Goal: Information Seeking & Learning: Learn about a topic

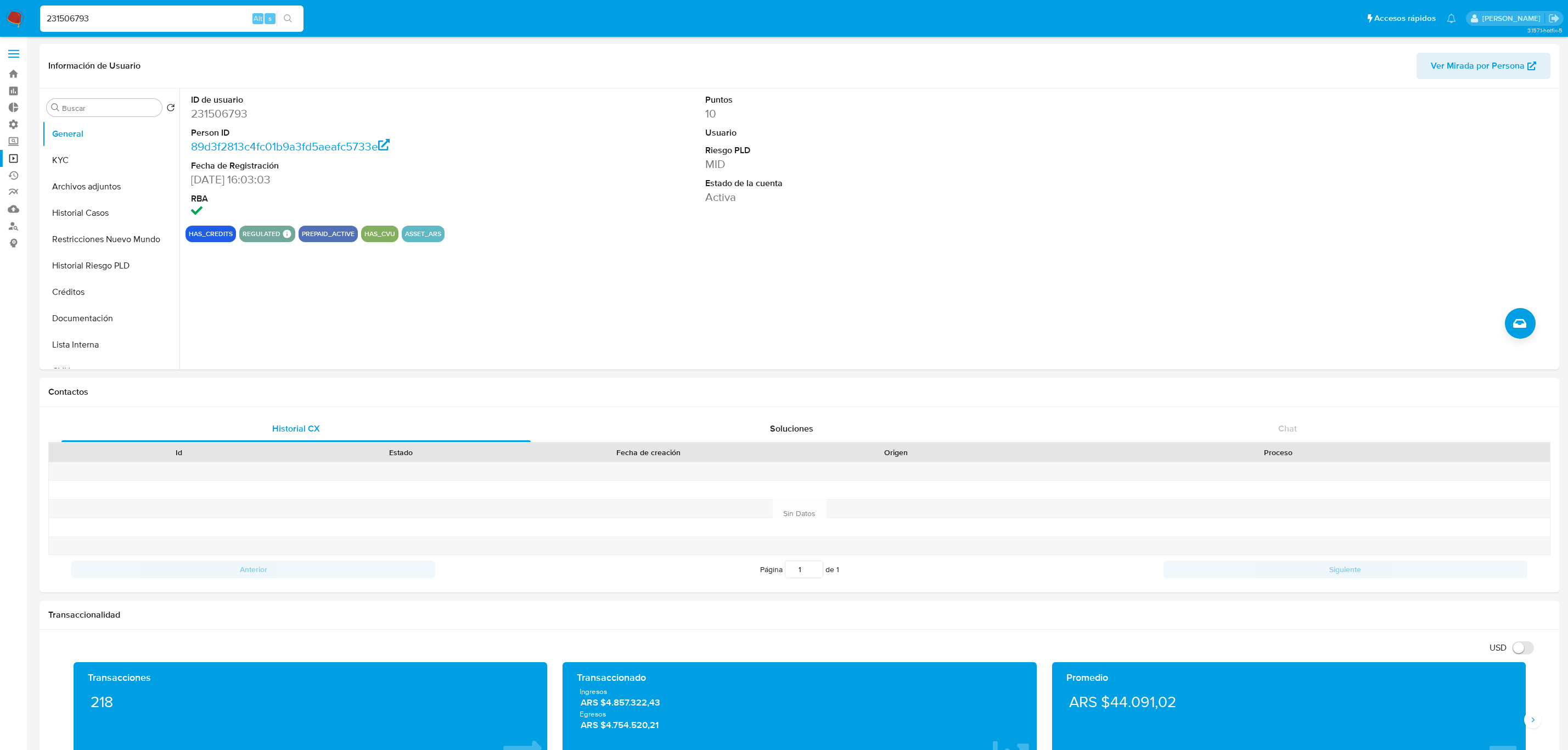
select select "10"
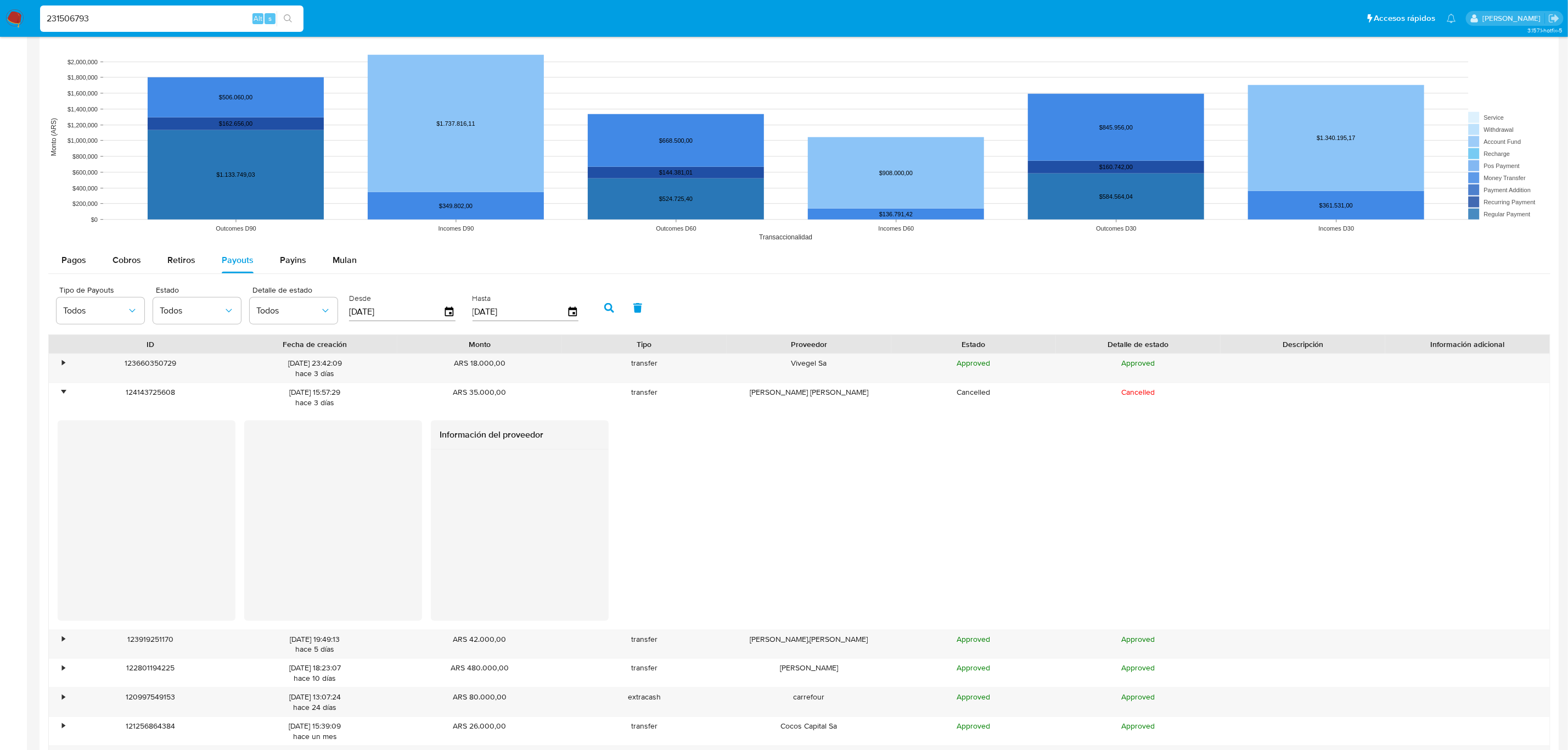
scroll to position [494, 0]
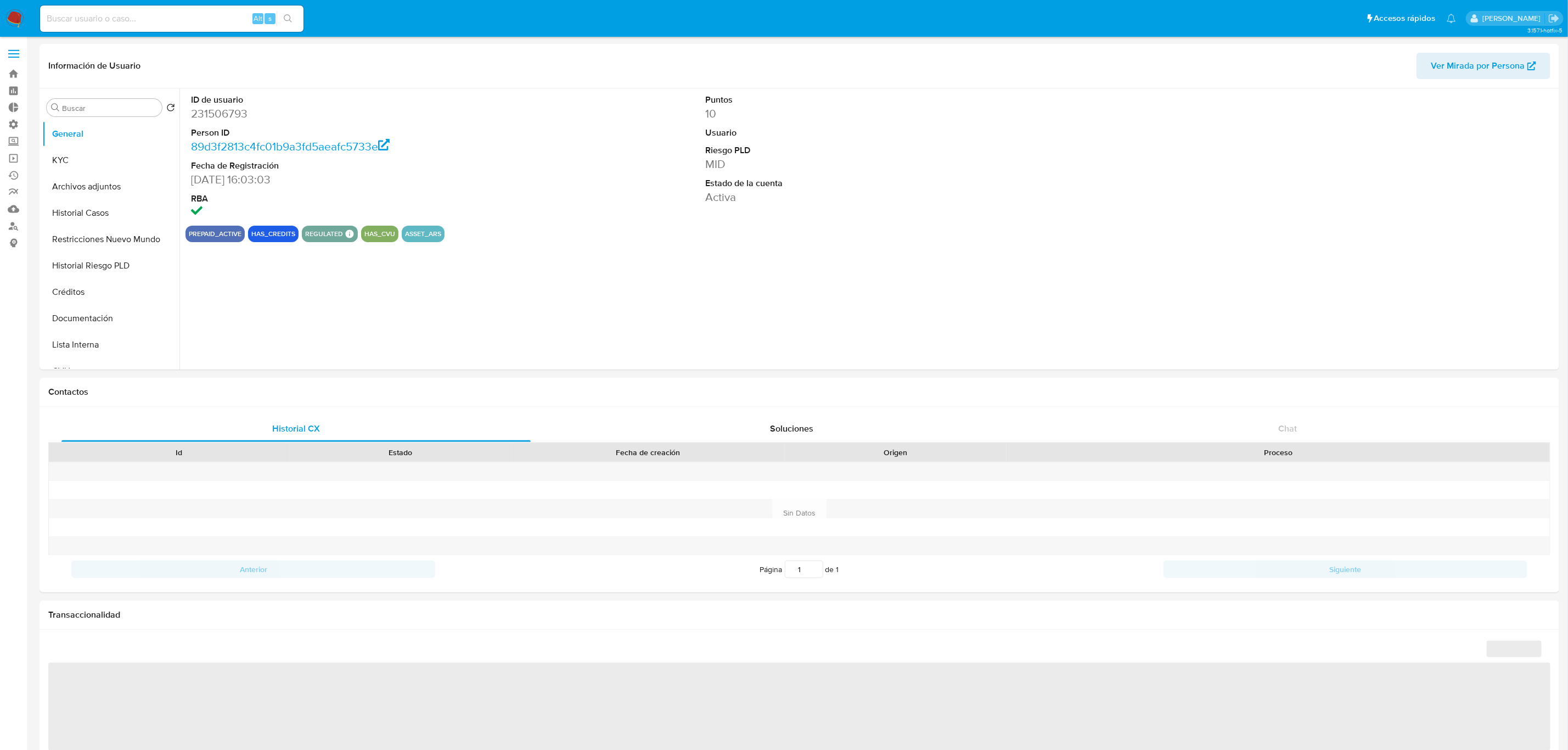
select select "10"
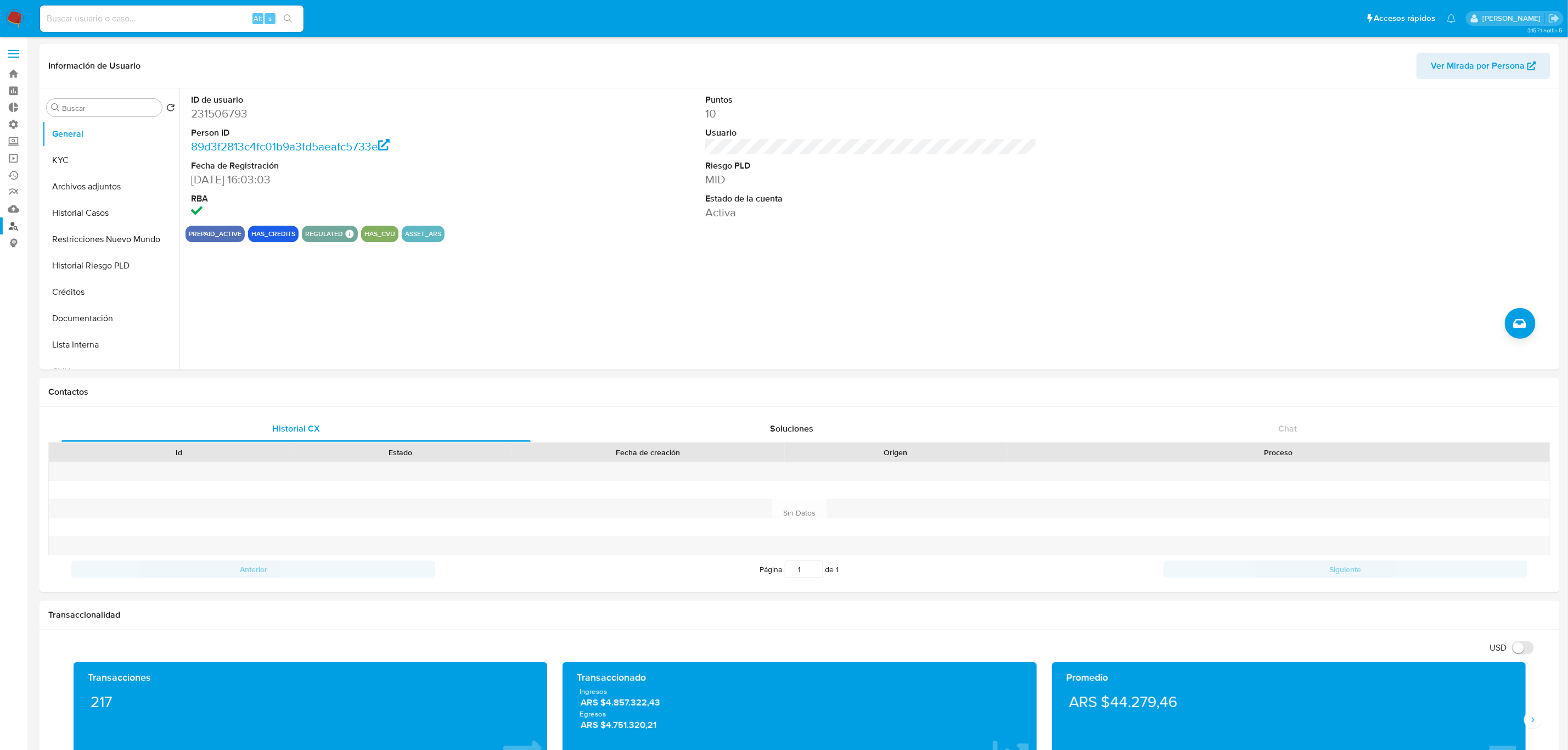
click at [10, 226] on link "Buscador de personas" at bounding box center [65, 226] width 131 height 17
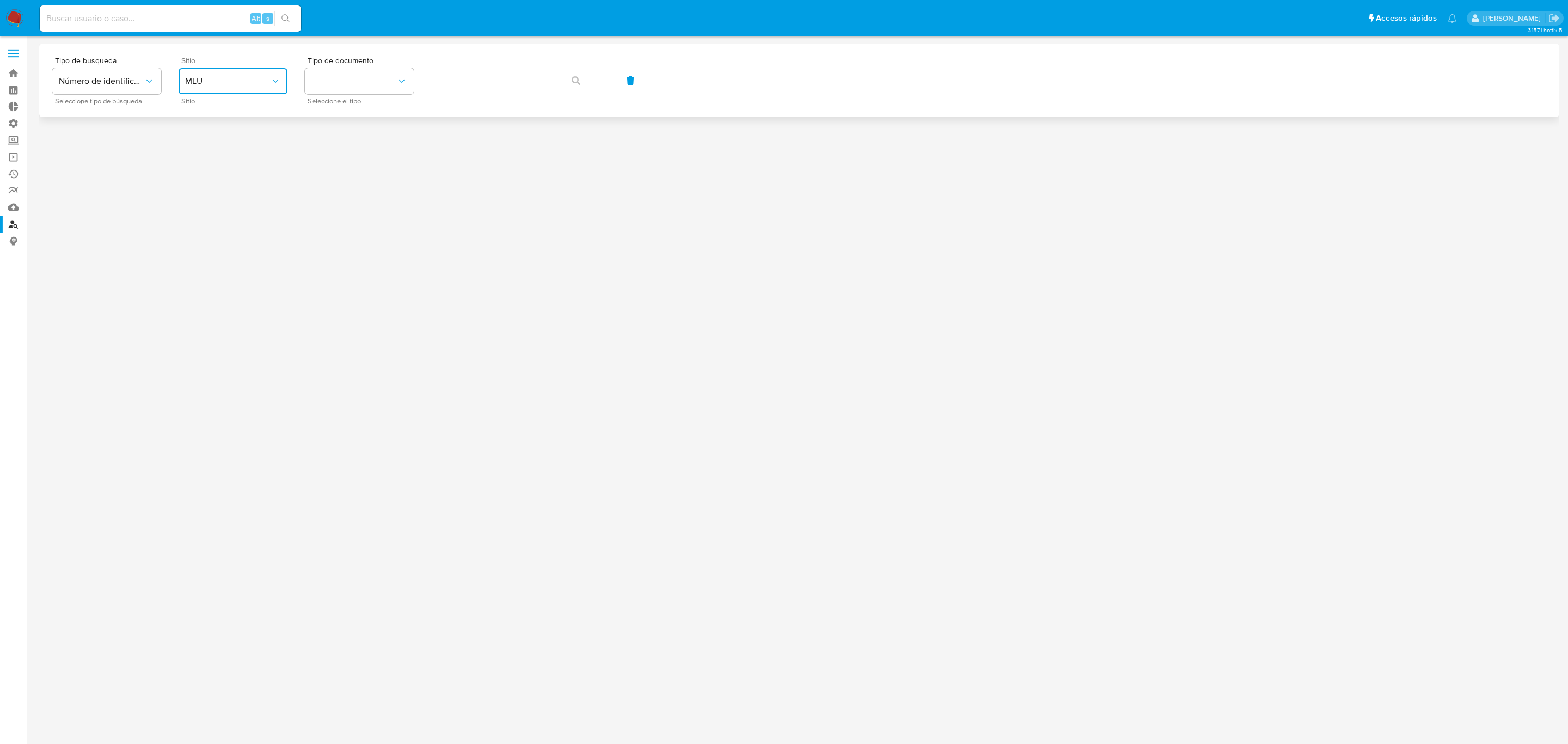
click at [256, 69] on button "MLU" at bounding box center [233, 81] width 109 height 26
click at [224, 138] on div "MLA" at bounding box center [229, 137] width 89 height 26
click at [341, 87] on button "identificationType" at bounding box center [359, 81] width 109 height 26
click at [372, 178] on div "CUIT CUIT" at bounding box center [355, 190] width 89 height 37
click at [562, 75] on button "button" at bounding box center [575, 80] width 37 height 26
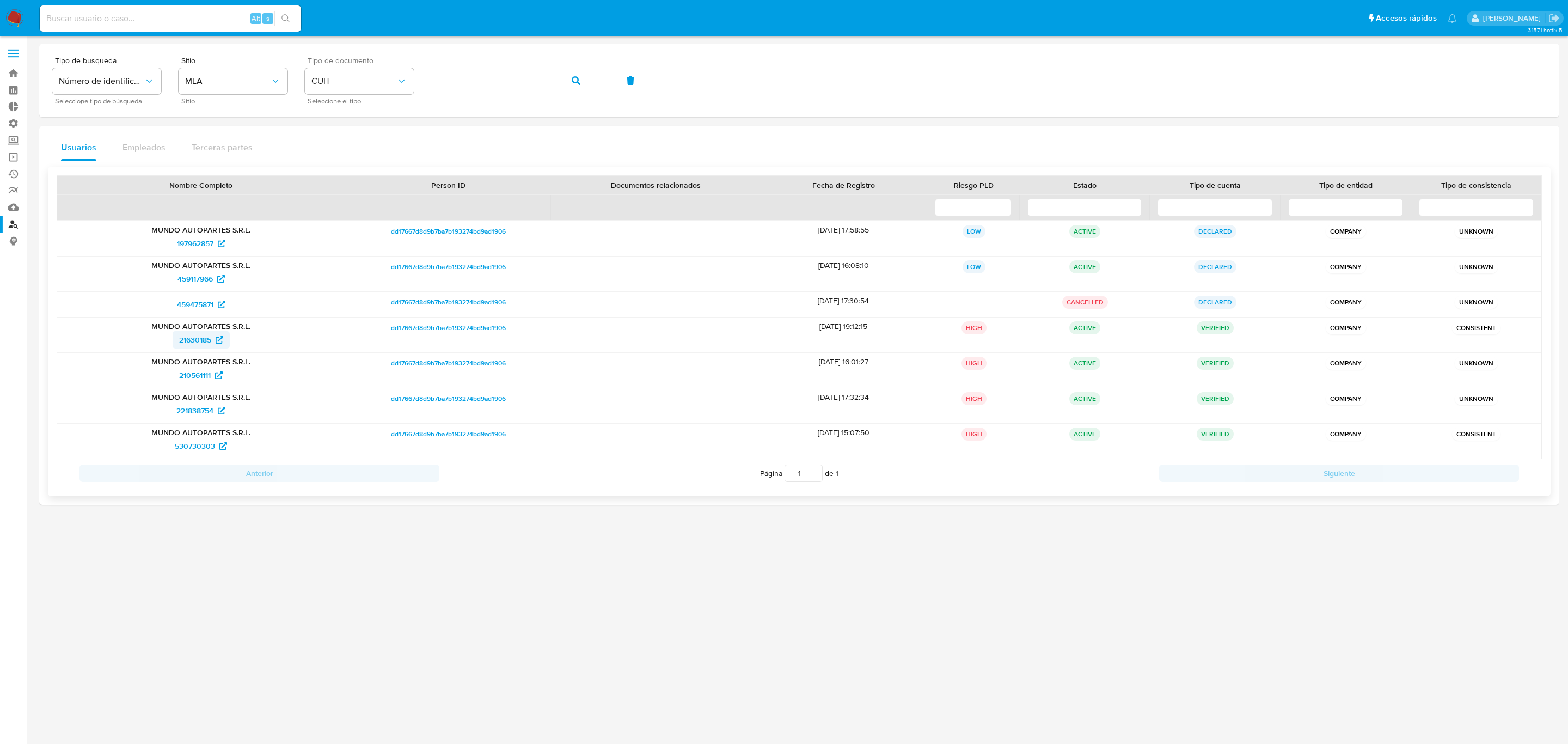
click at [196, 341] on span "21630185" at bounding box center [195, 340] width 32 height 17
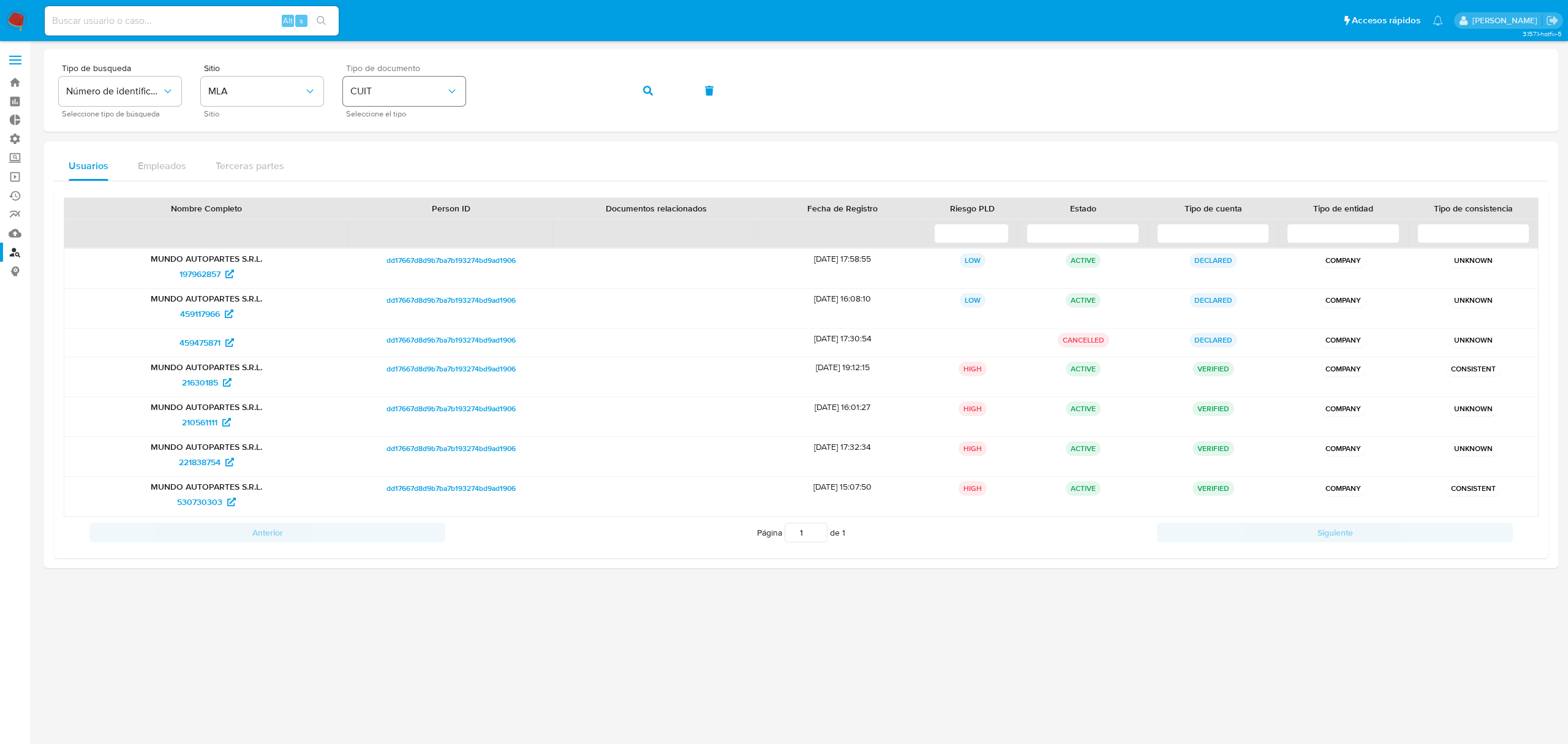
click at [451, 86] on div "Tipo de busqueda Número de identificación Seleccione tipo de búsqueda Sitio MLA…" at bounding box center [801, 91] width 1485 height 53
click at [662, 82] on button "button" at bounding box center [648, 91] width 41 height 29
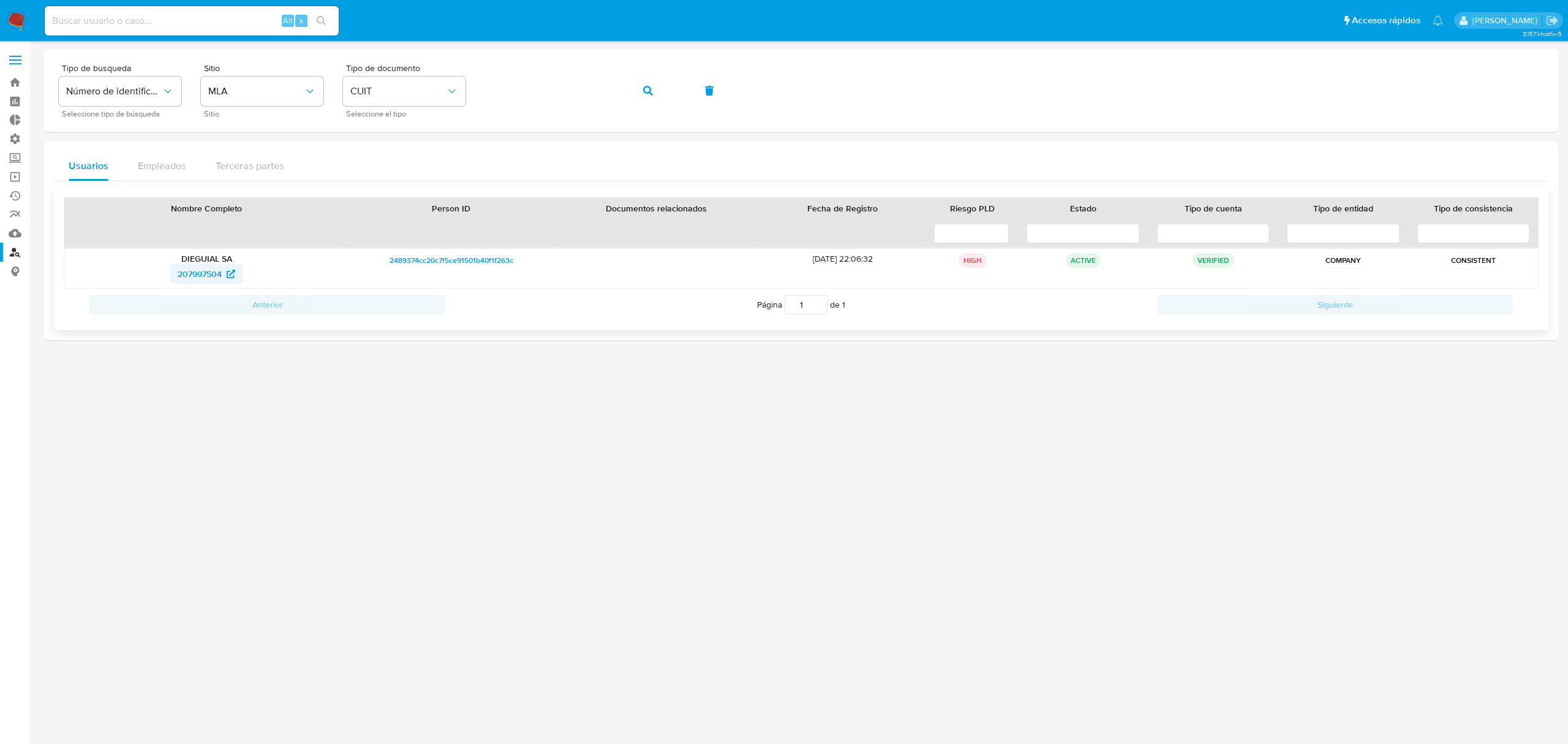
click at [212, 276] on span "207997504" at bounding box center [199, 274] width 44 height 20
click at [370, 76] on div "Tipo de busqueda Número de identificación Seleccione tipo de búsqueda Sitio MLA…" at bounding box center [801, 91] width 1485 height 53
click at [635, 88] on button "button" at bounding box center [648, 91] width 41 height 29
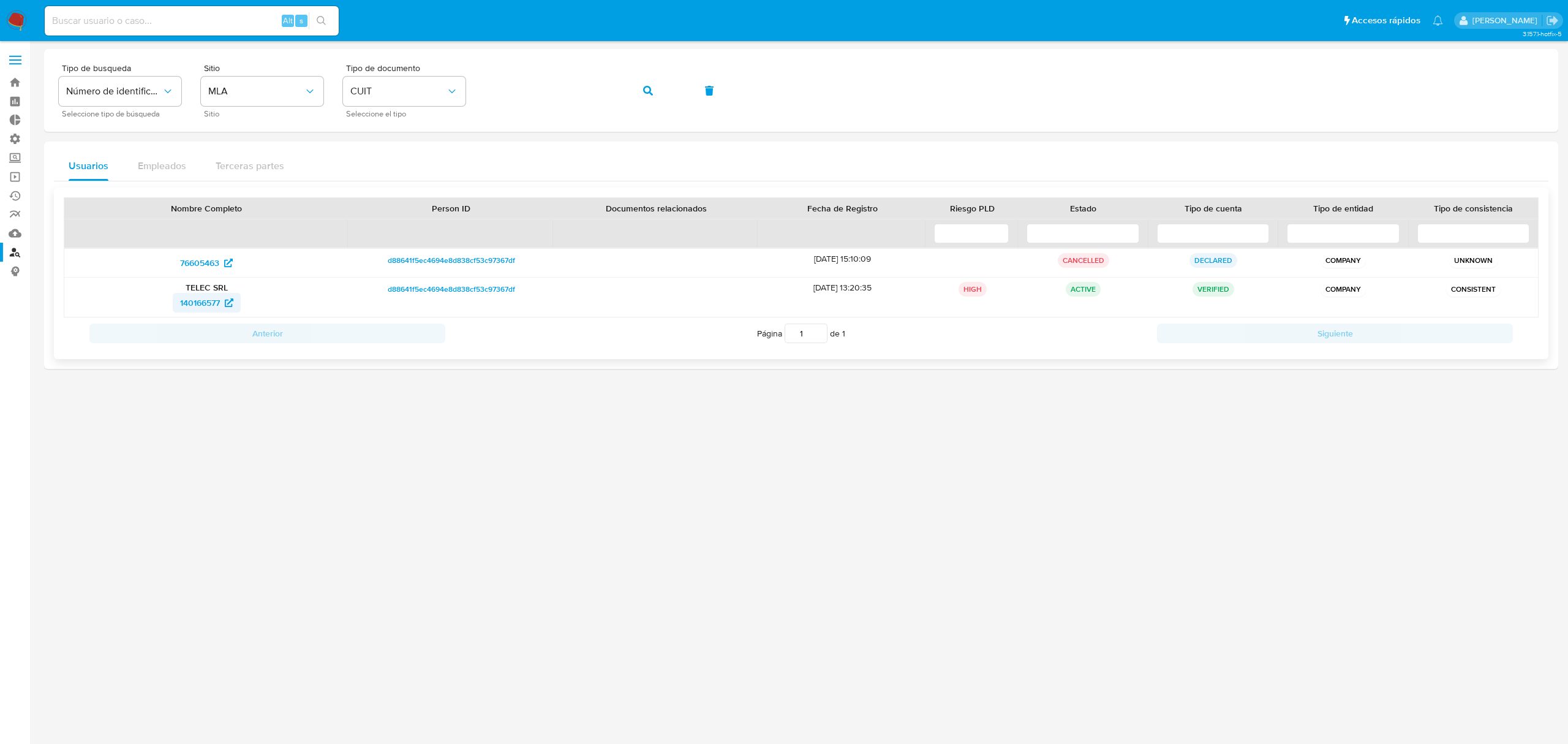
click at [200, 304] on span "140166577" at bounding box center [200, 303] width 40 height 20
click at [187, 20] on input at bounding box center [192, 20] width 294 height 16
paste input "296498527"
type input "296498527"
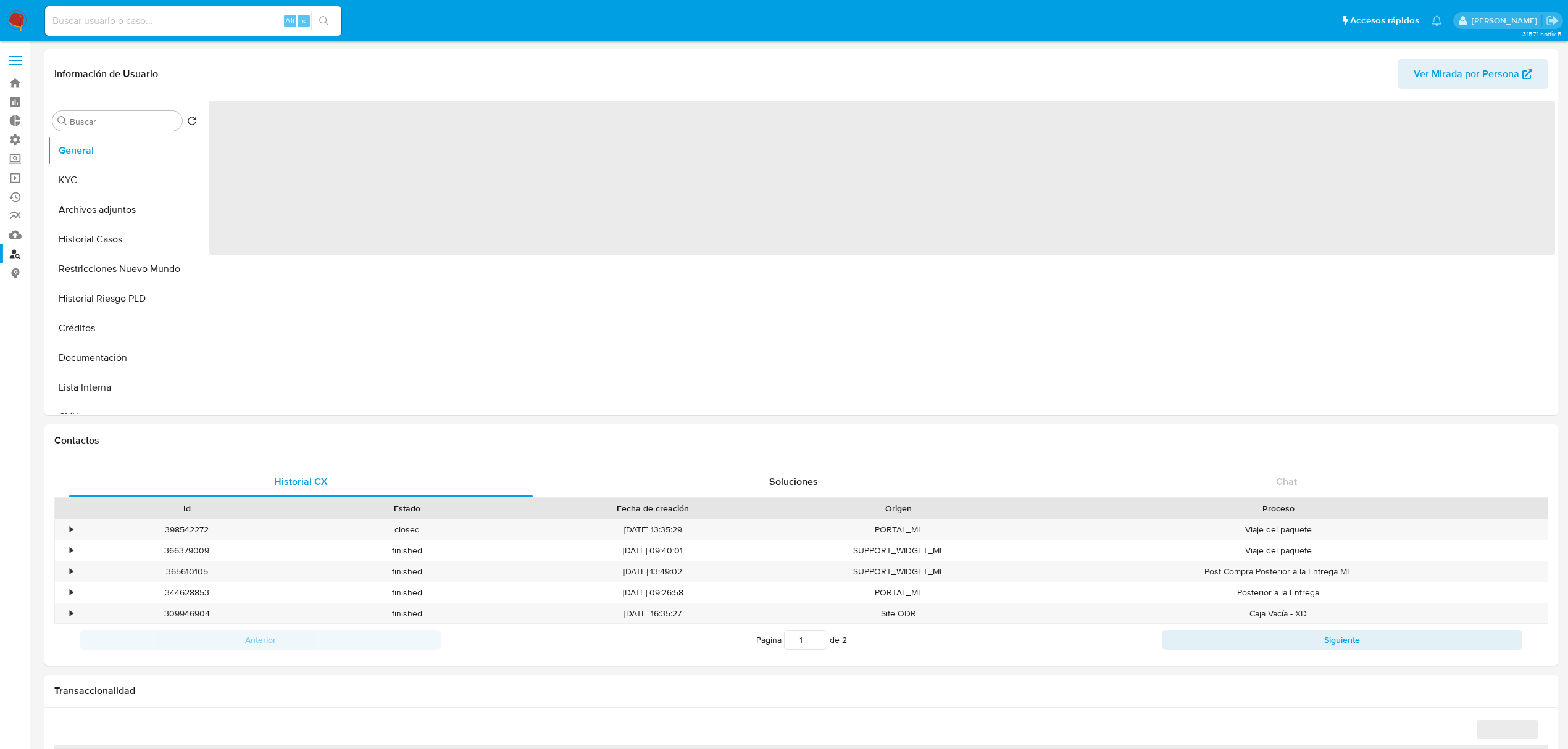
select select "10"
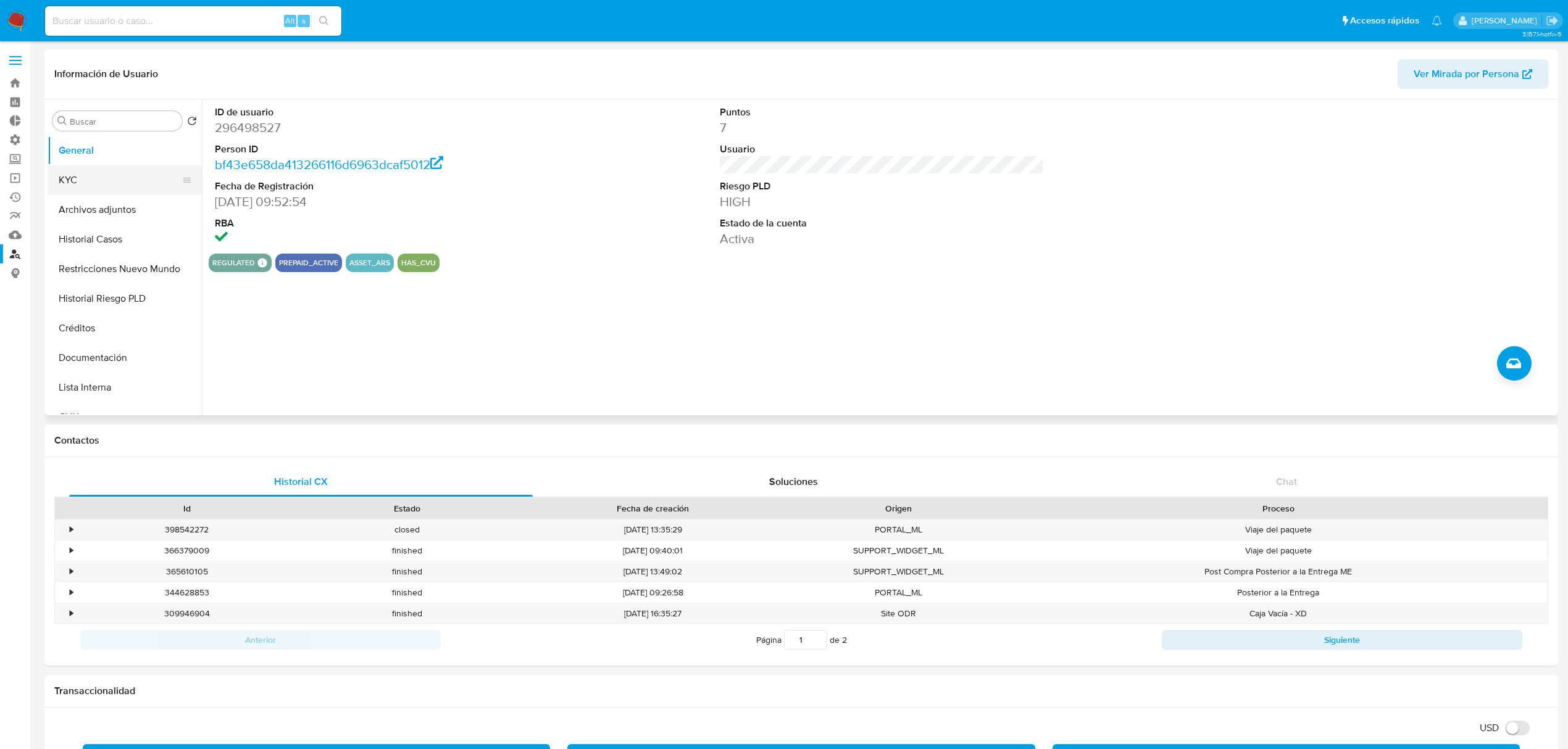
click at [105, 179] on button "KYC" at bounding box center [119, 180] width 144 height 30
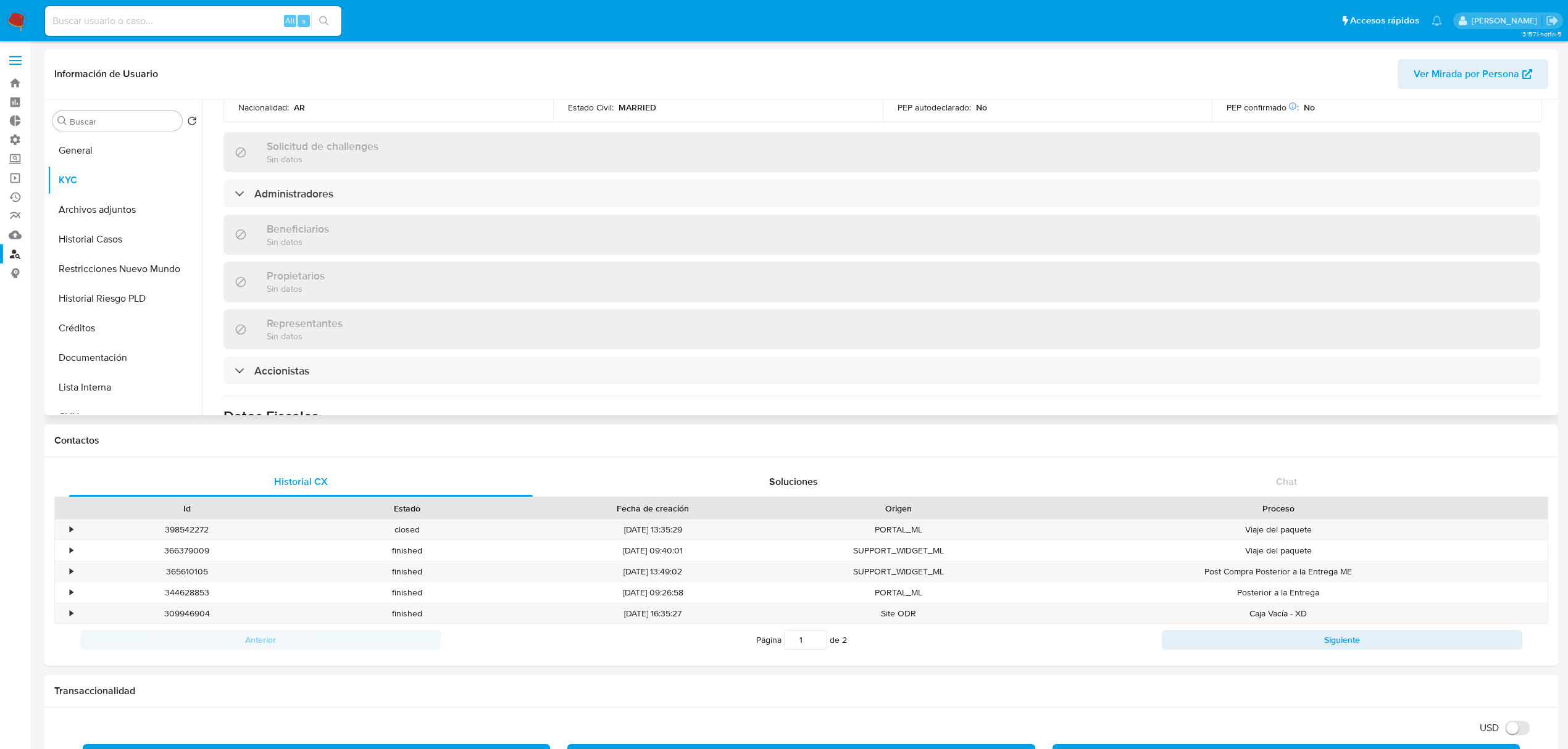
scroll to position [576, 0]
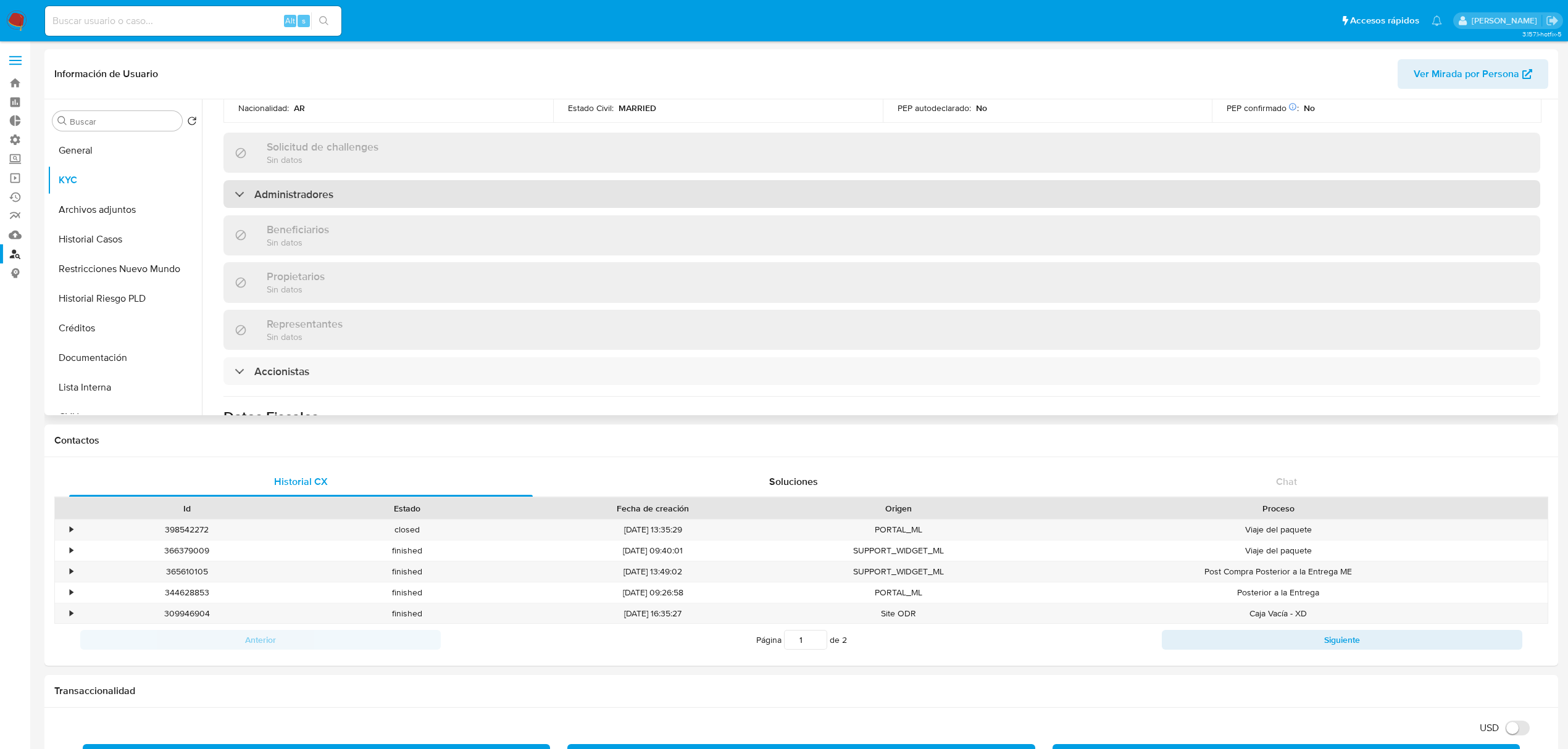
click at [338, 196] on div "Administradores" at bounding box center [882, 194] width 1316 height 28
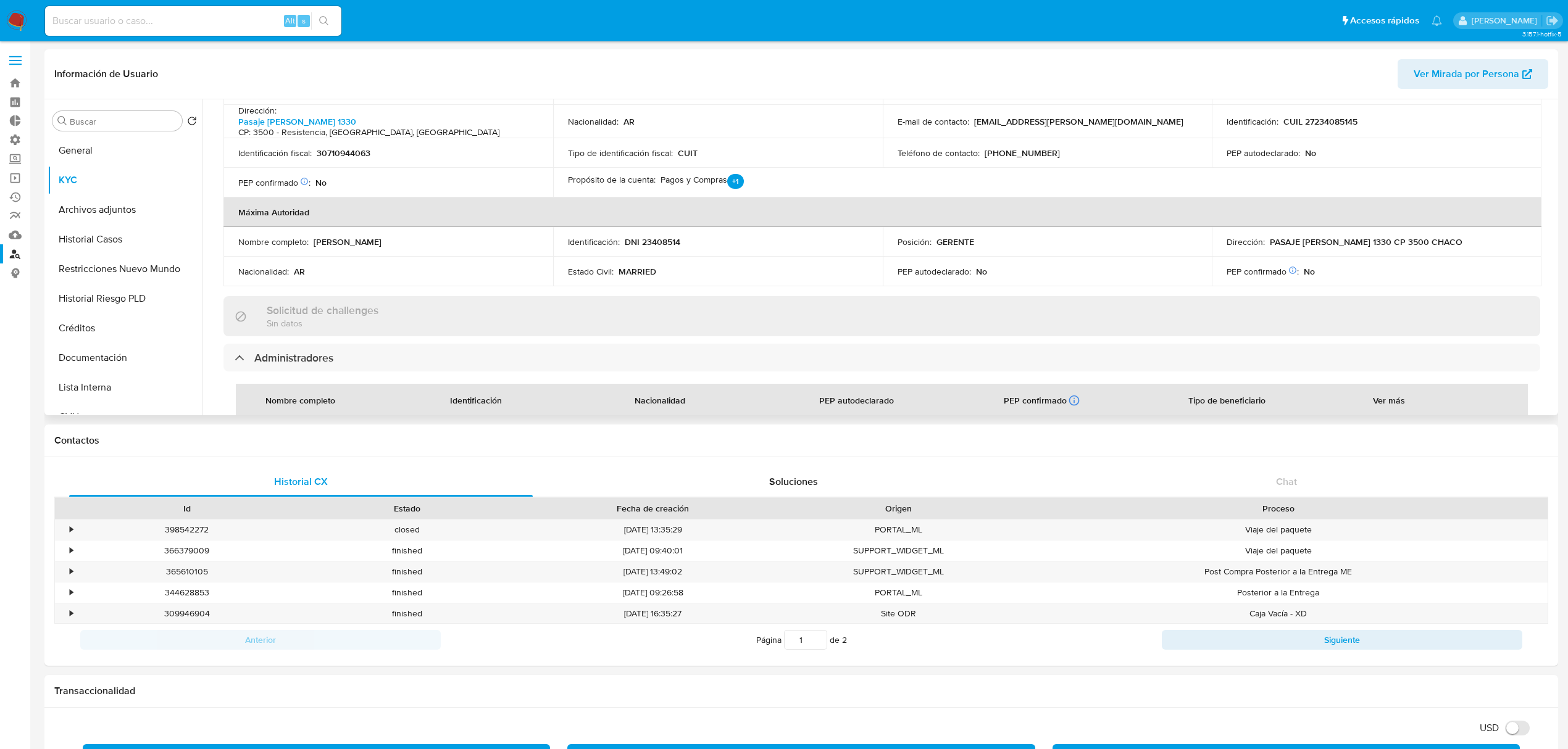
scroll to position [411, 0]
click at [457, 314] on div "Solicitud de challenges Sin datos" at bounding box center [882, 317] width 1316 height 40
click at [129, 119] on input "Buscar" at bounding box center [124, 122] width 107 height 11
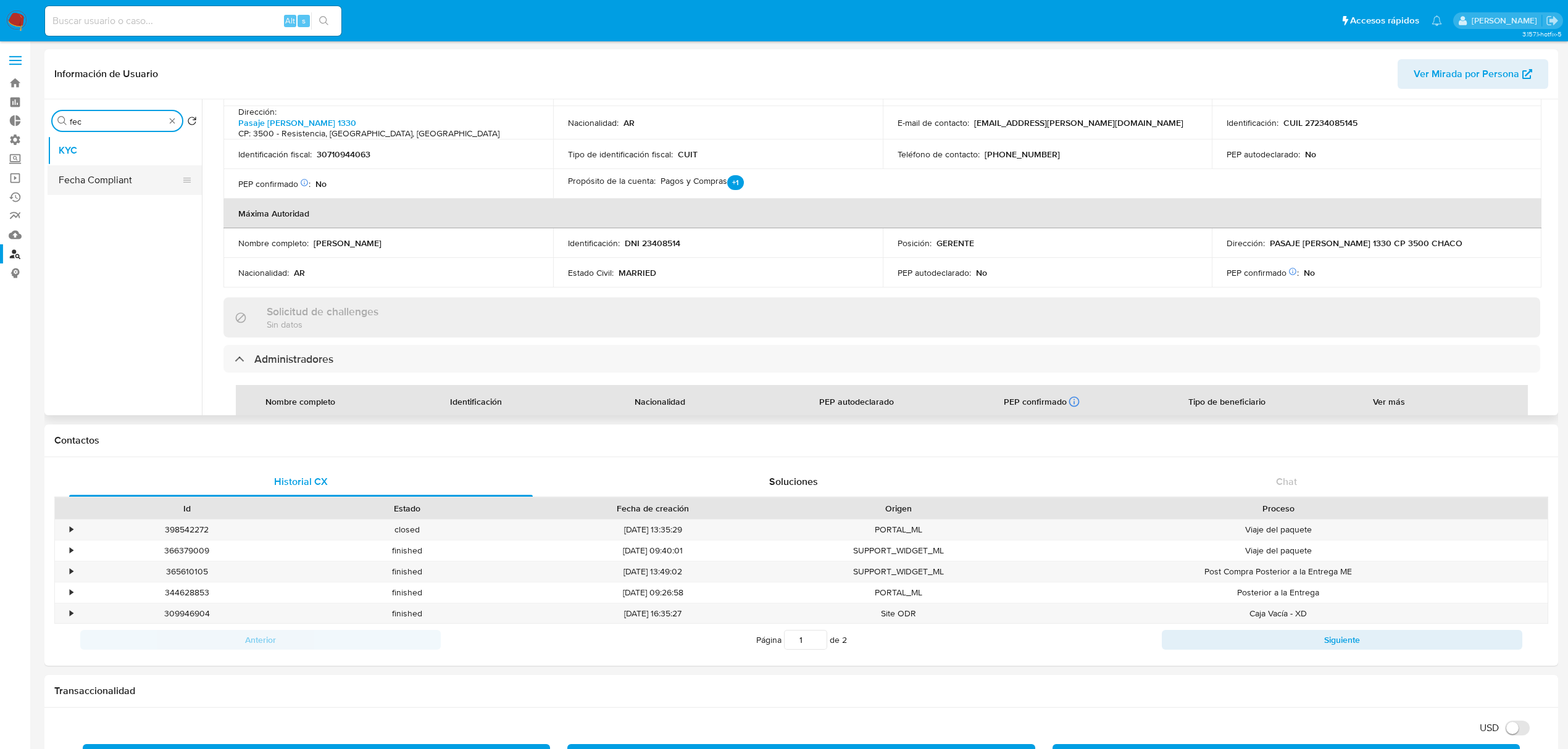
type input "fec"
click at [131, 187] on button "Fecha Compliant" at bounding box center [119, 180] width 144 height 30
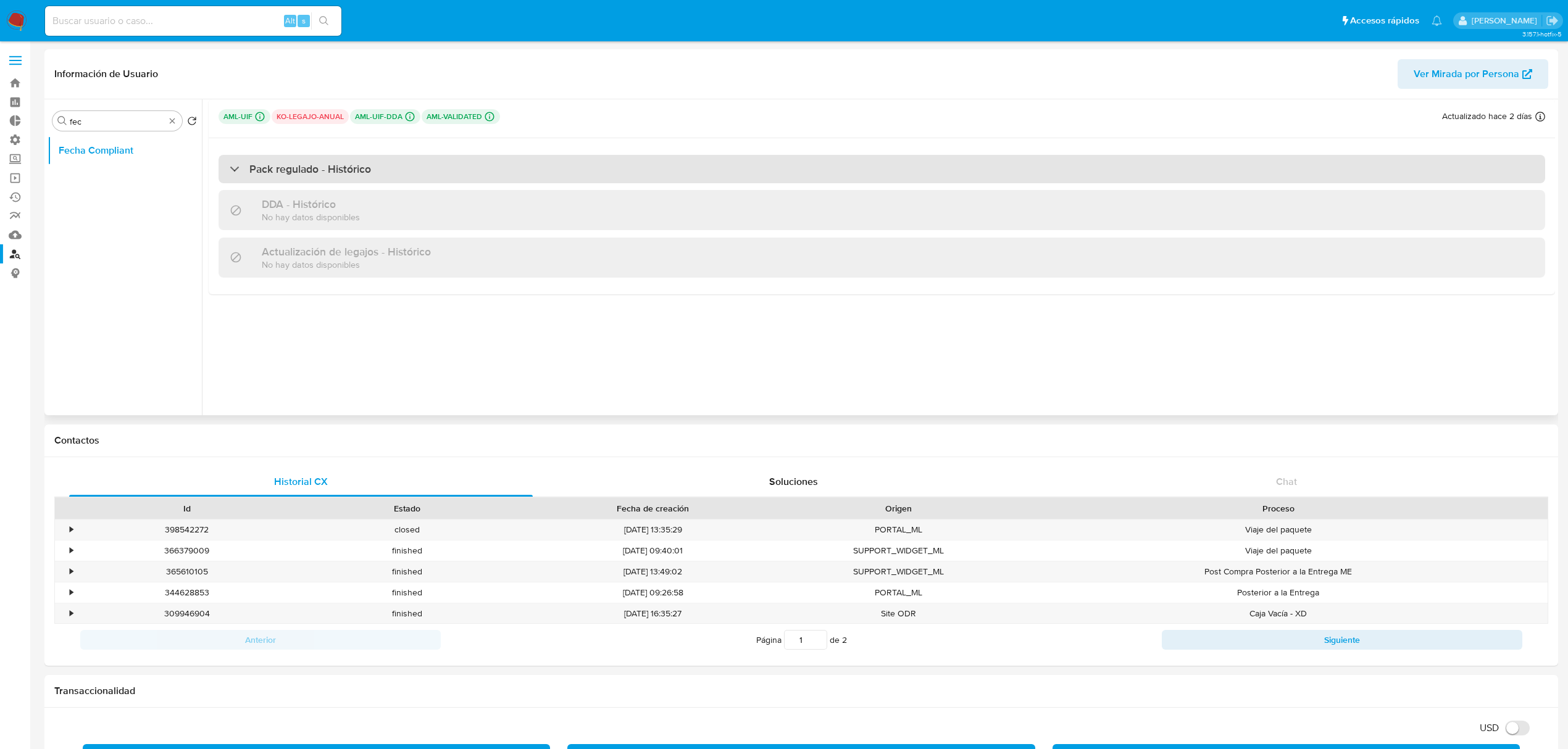
click at [236, 171] on div "Pack regulado - Histórico" at bounding box center [300, 169] width 141 height 13
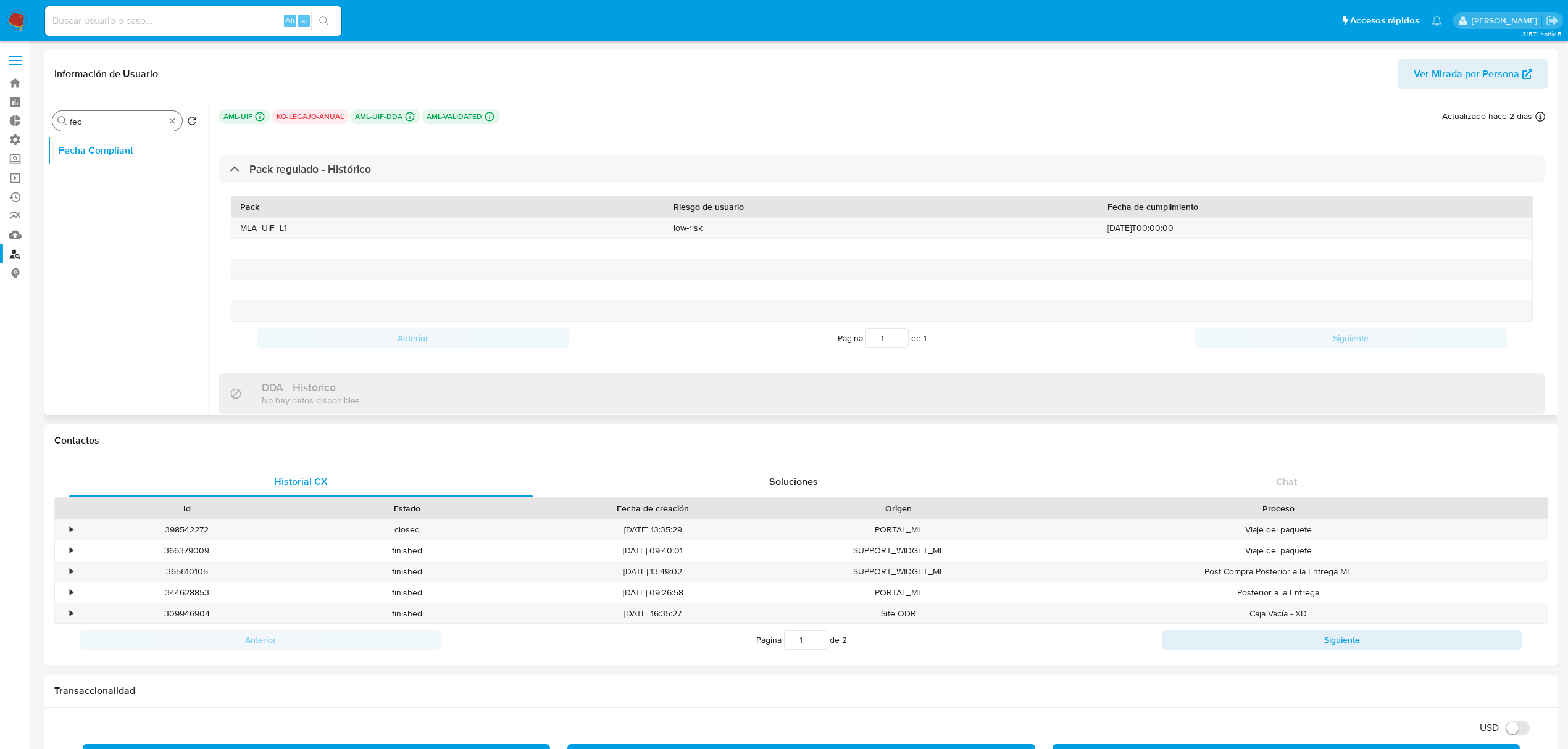
click at [178, 114] on div "Buscar fec" at bounding box center [117, 121] width 129 height 20
click at [127, 187] on button "KYC" at bounding box center [119, 180] width 144 height 30
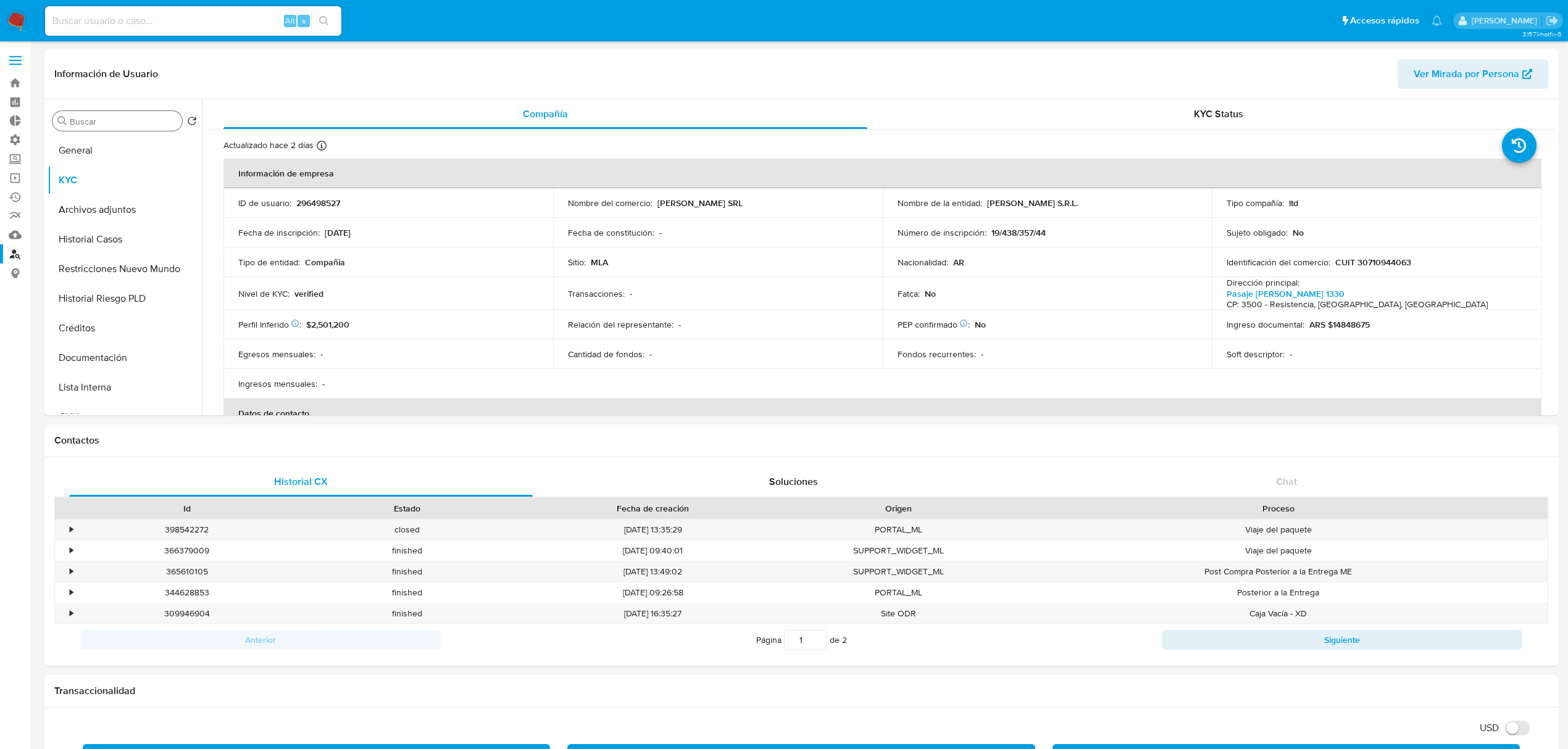
click at [100, 124] on input "Buscar" at bounding box center [124, 122] width 107 height 11
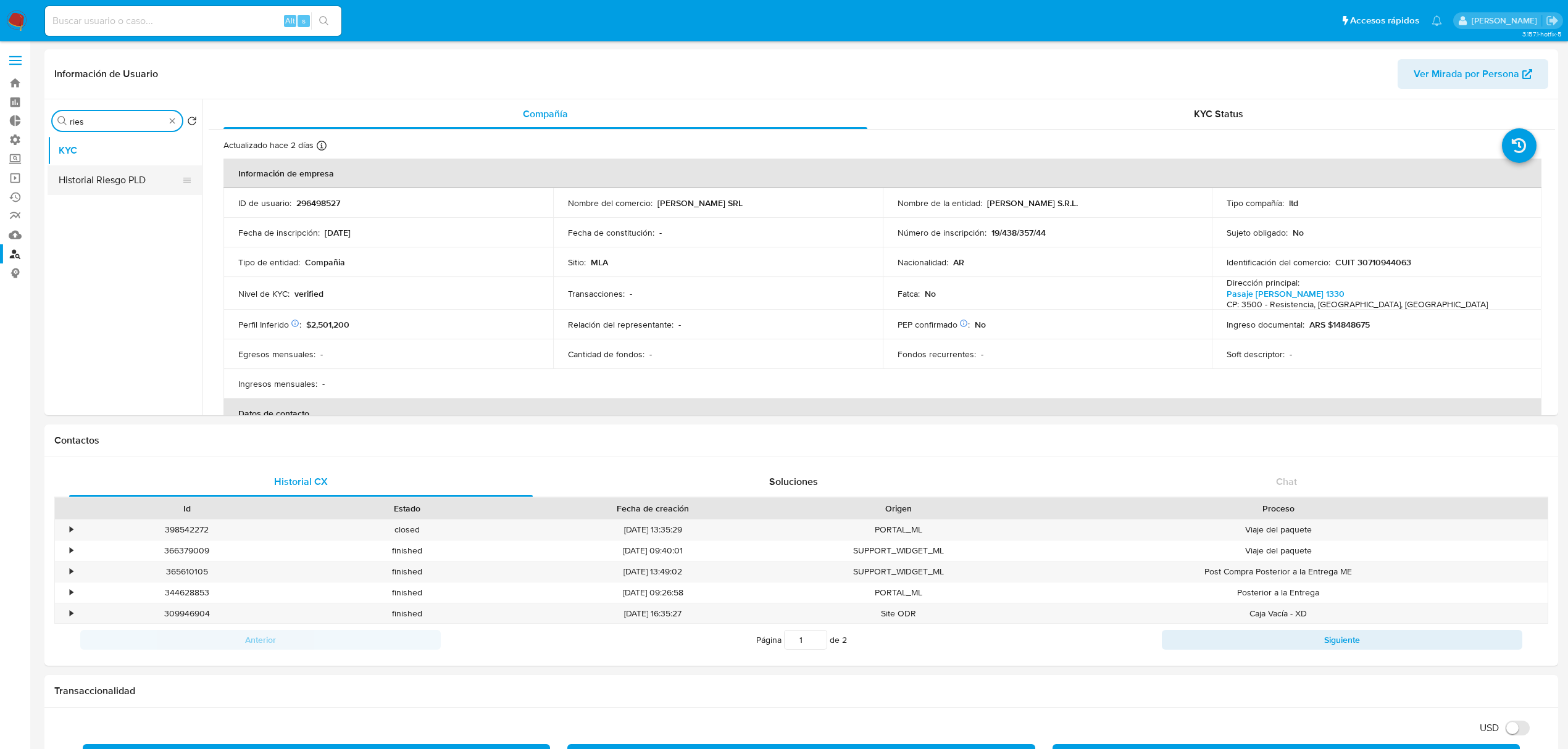
type input "ries"
click at [139, 186] on button "Historial Riesgo PLD" at bounding box center [119, 180] width 144 height 30
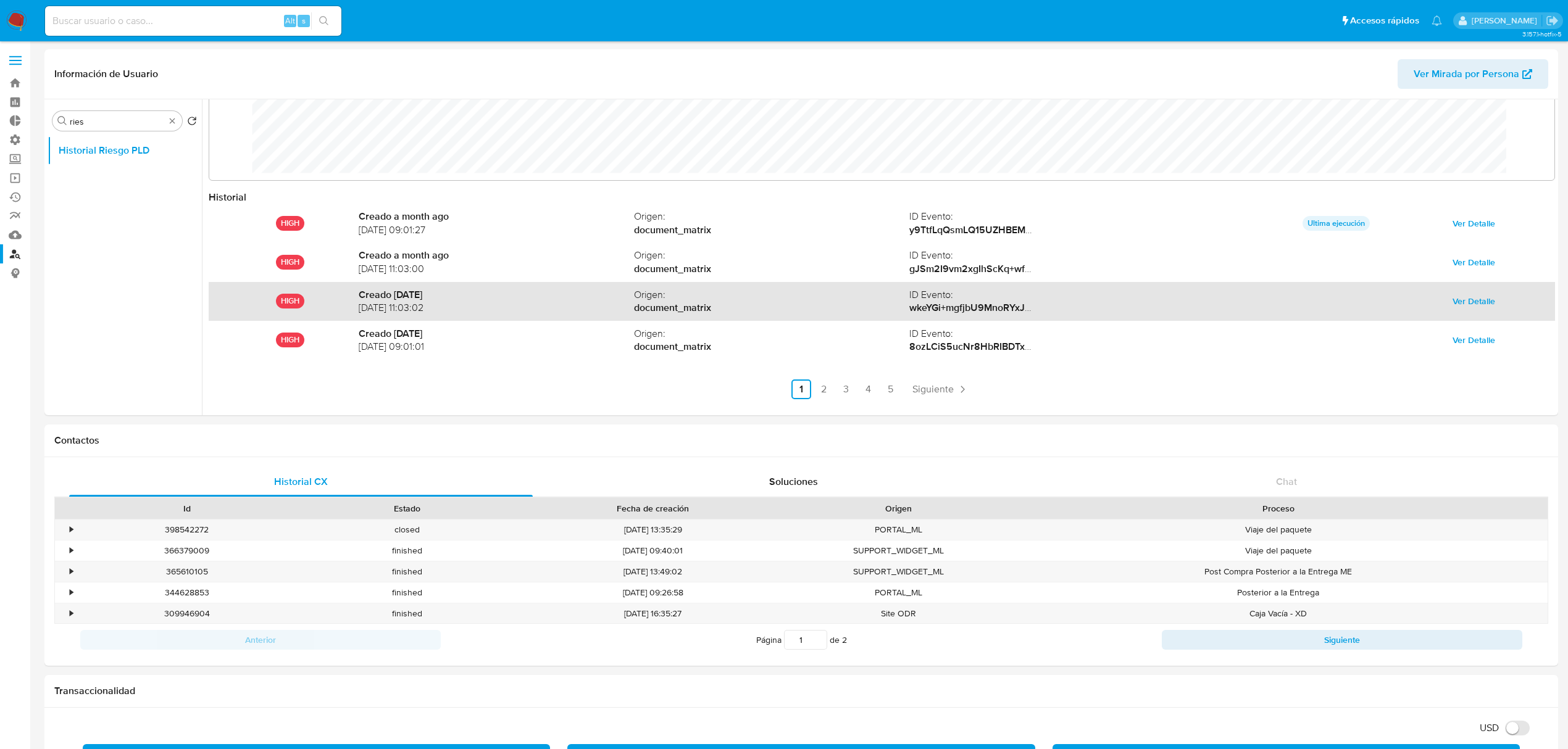
scroll to position [66, 0]
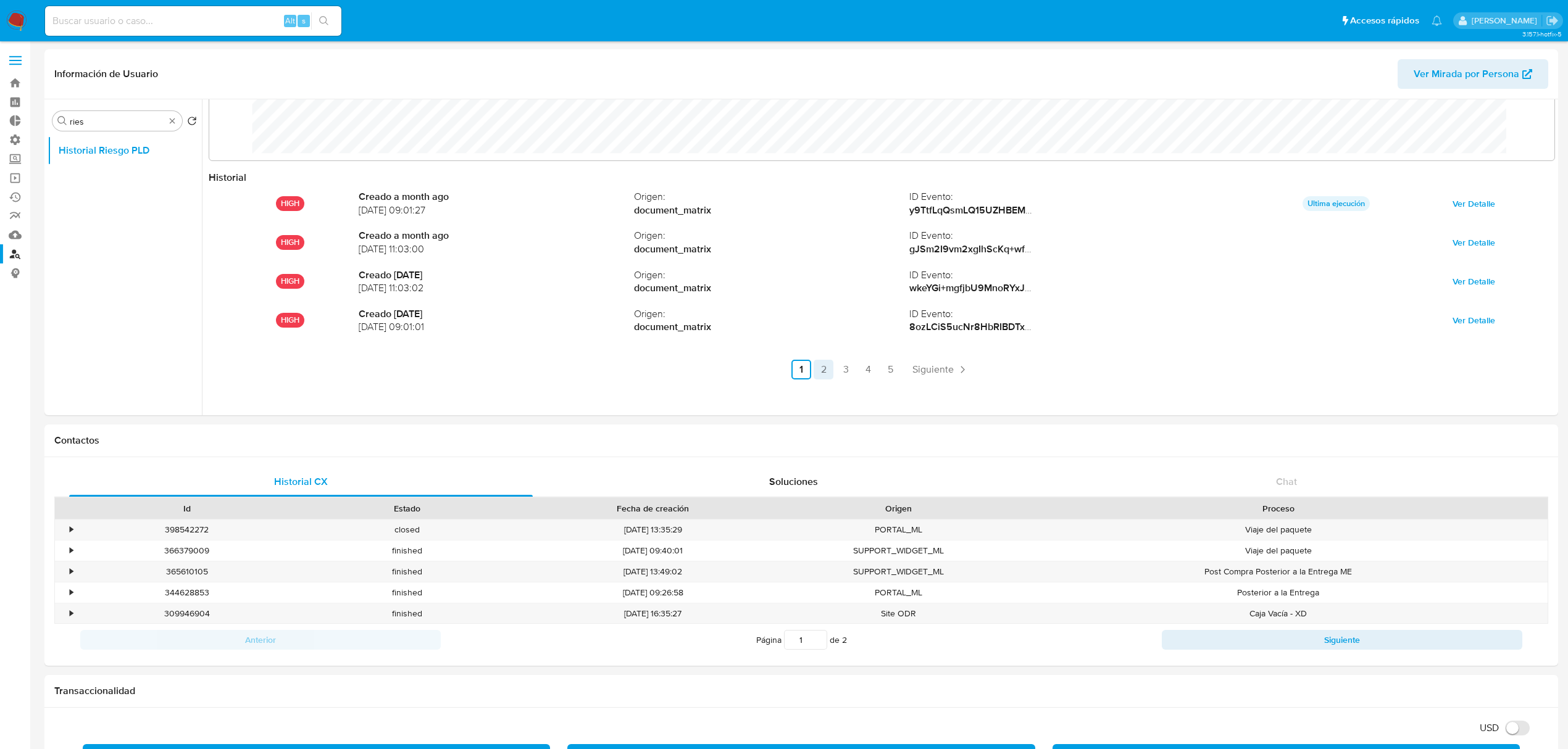
click at [822, 366] on link "2" at bounding box center [824, 370] width 20 height 20
click at [850, 372] on link "2" at bounding box center [857, 370] width 20 height 20
click at [880, 369] on link "3" at bounding box center [879, 370] width 20 height 20
click at [897, 370] on link "4" at bounding box center [901, 370] width 20 height 20
click at [916, 370] on link "5" at bounding box center [923, 370] width 20 height 20
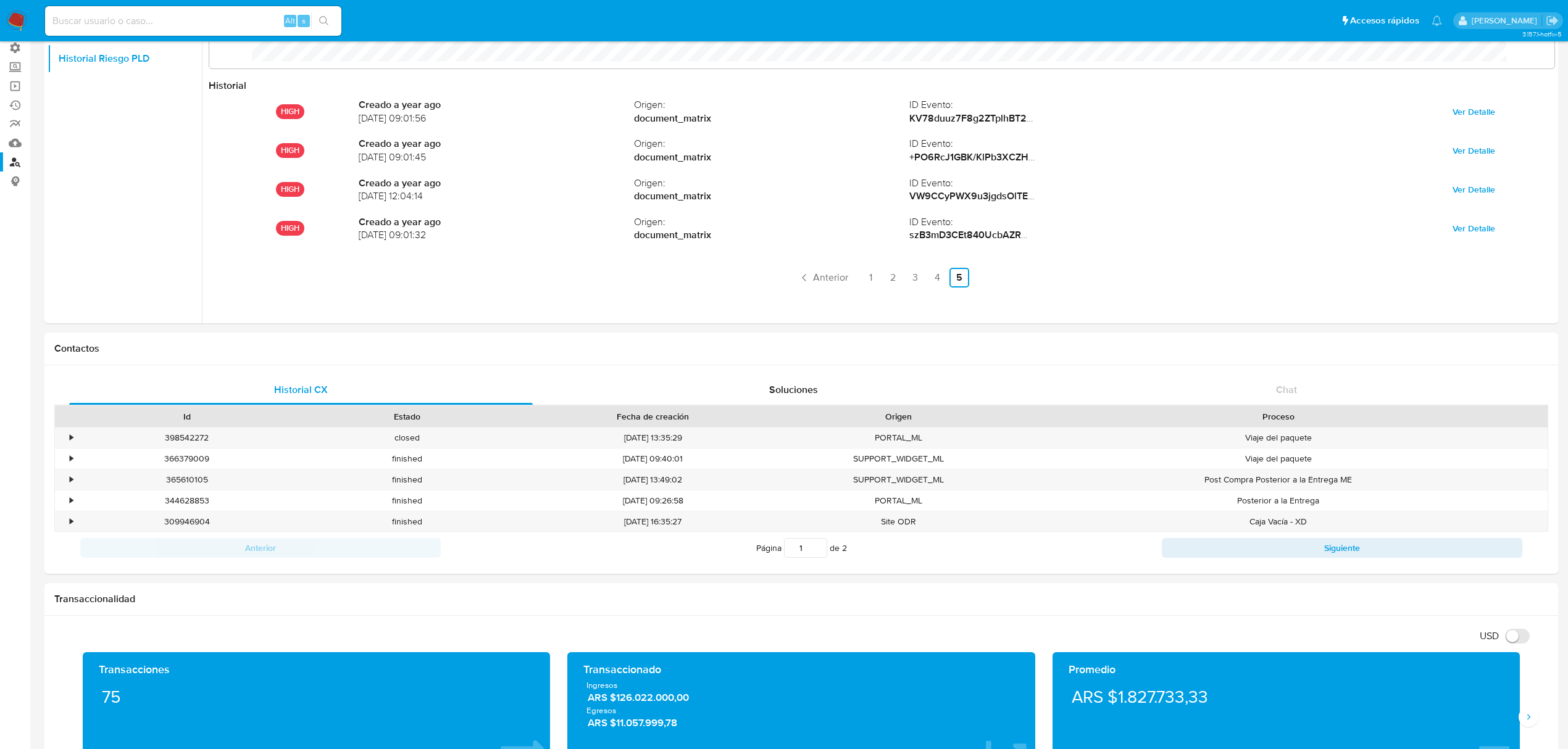
scroll to position [0, 0]
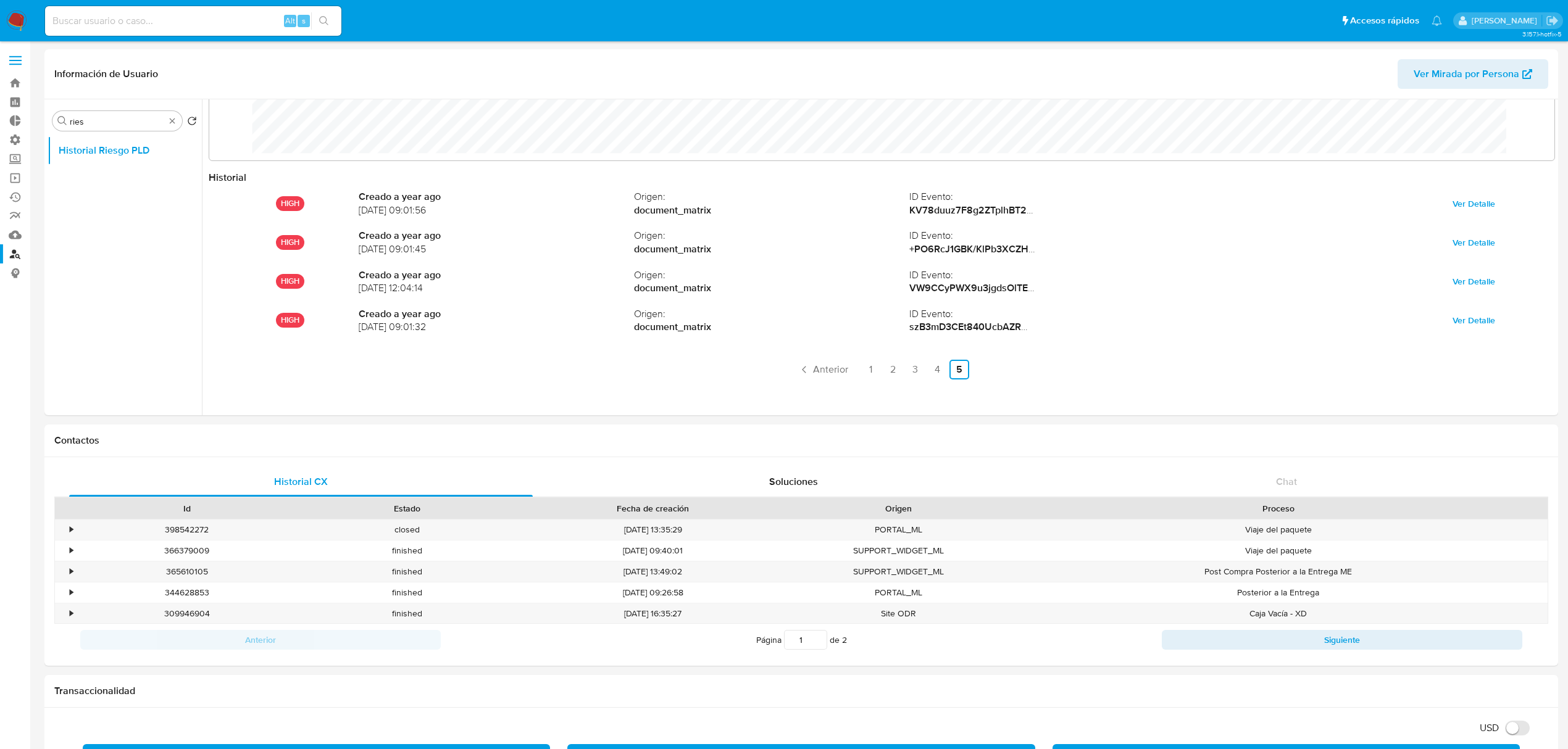
click at [119, 23] on div "Alt s" at bounding box center [193, 21] width 296 height 30
click at [119, 23] on input at bounding box center [193, 20] width 296 height 16
paste input "52054374"
type input "52054374"
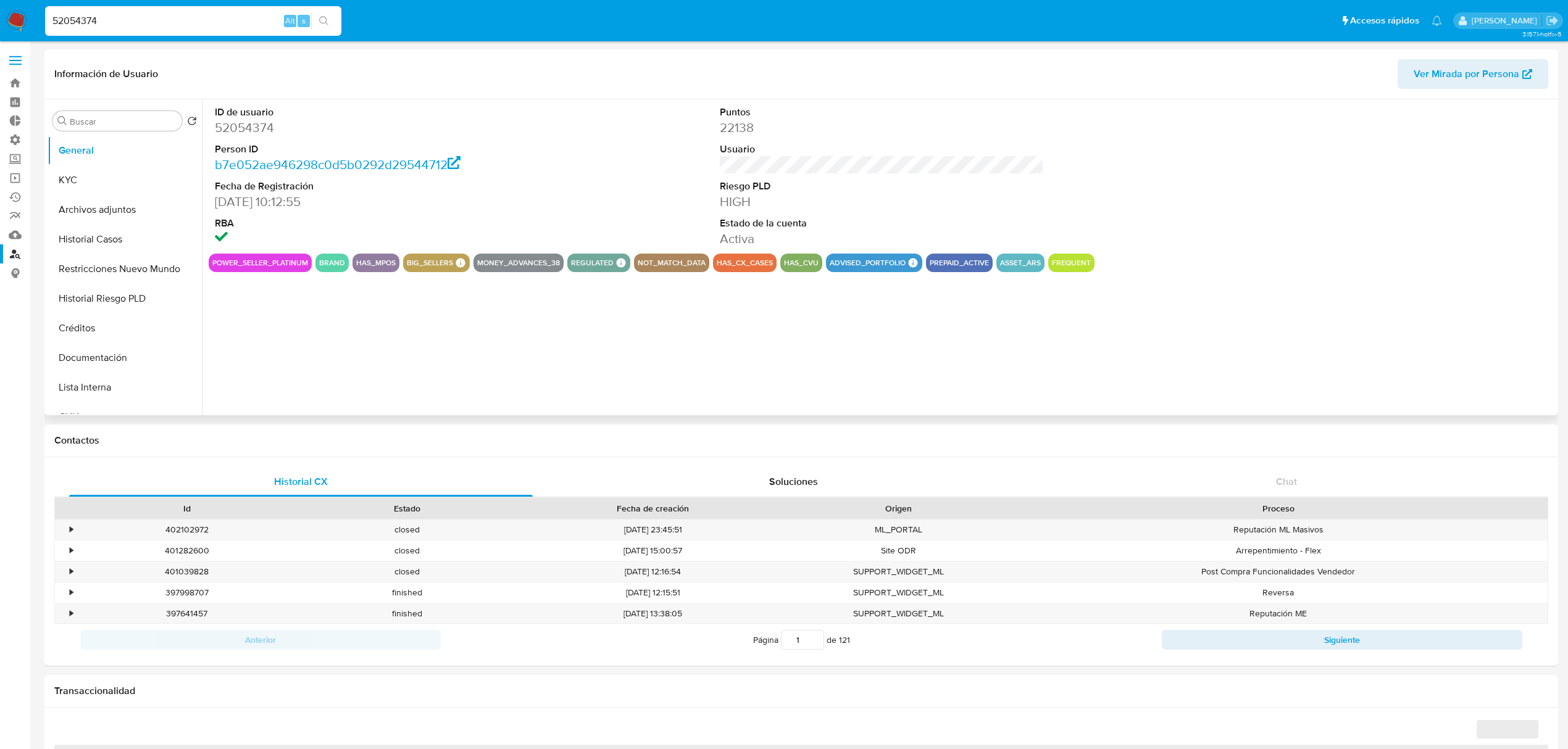
select select "10"
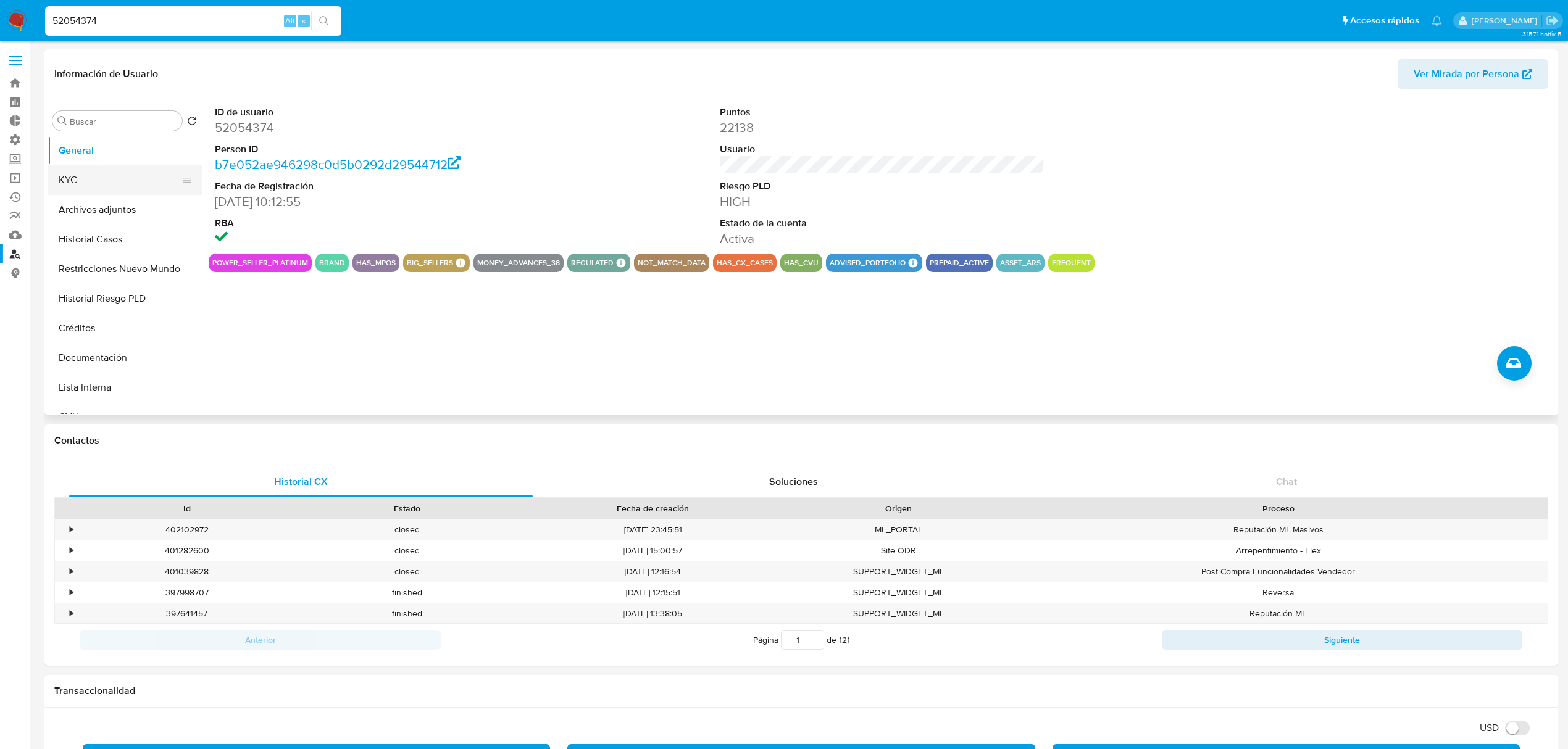
click at [80, 181] on button "KYC" at bounding box center [119, 180] width 144 height 30
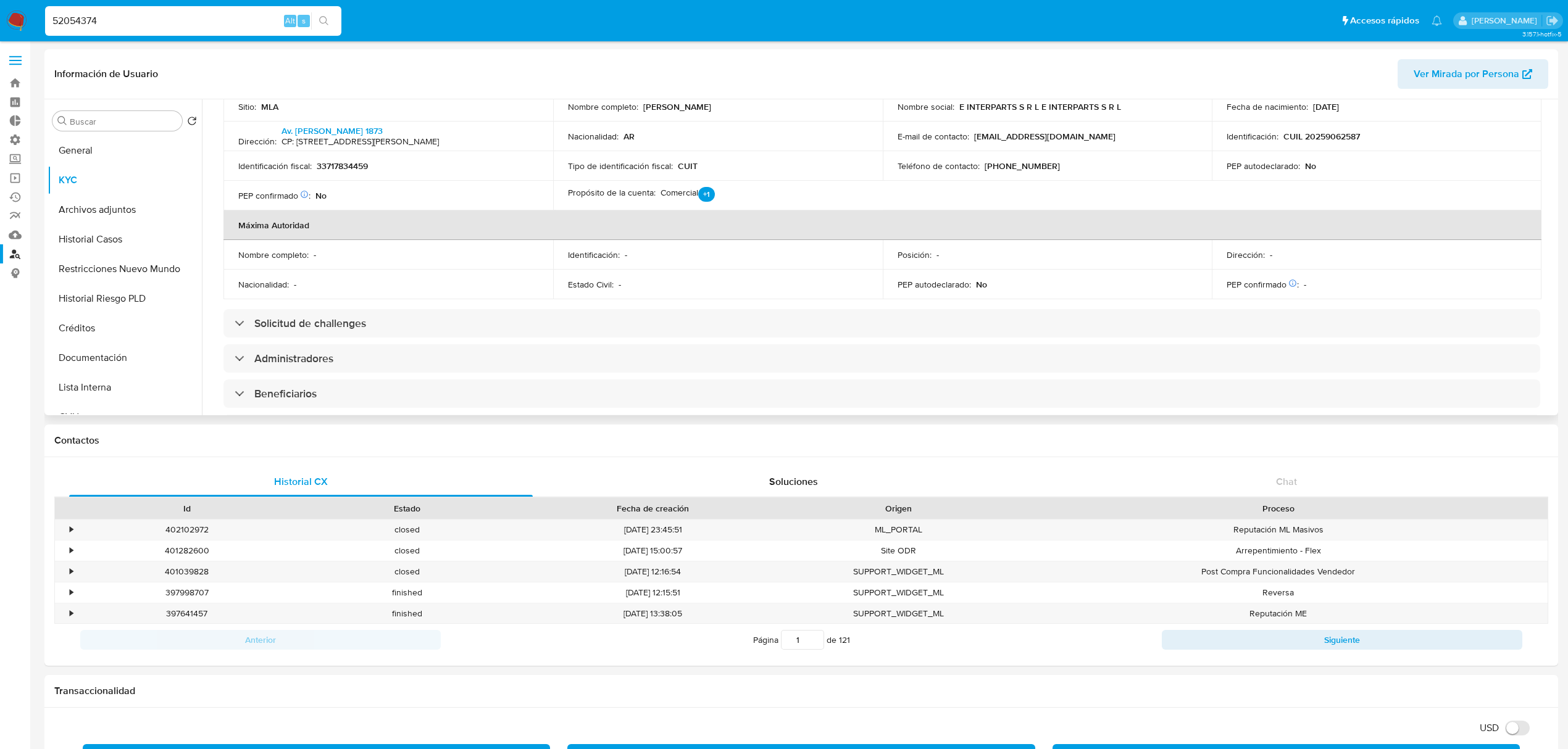
scroll to position [493, 0]
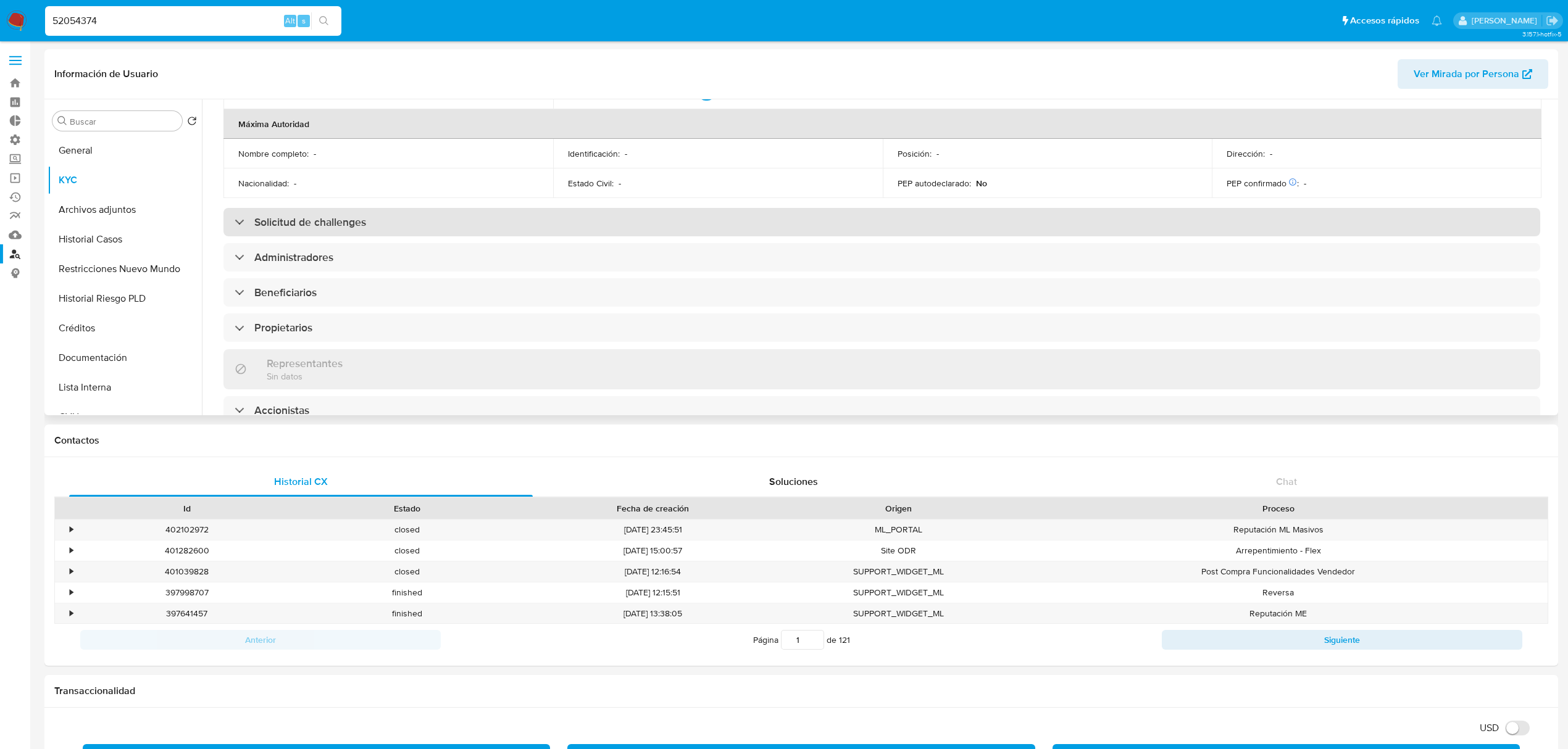
click at [349, 225] on h3 "Solicitud de challenges" at bounding box center [310, 222] width 112 height 13
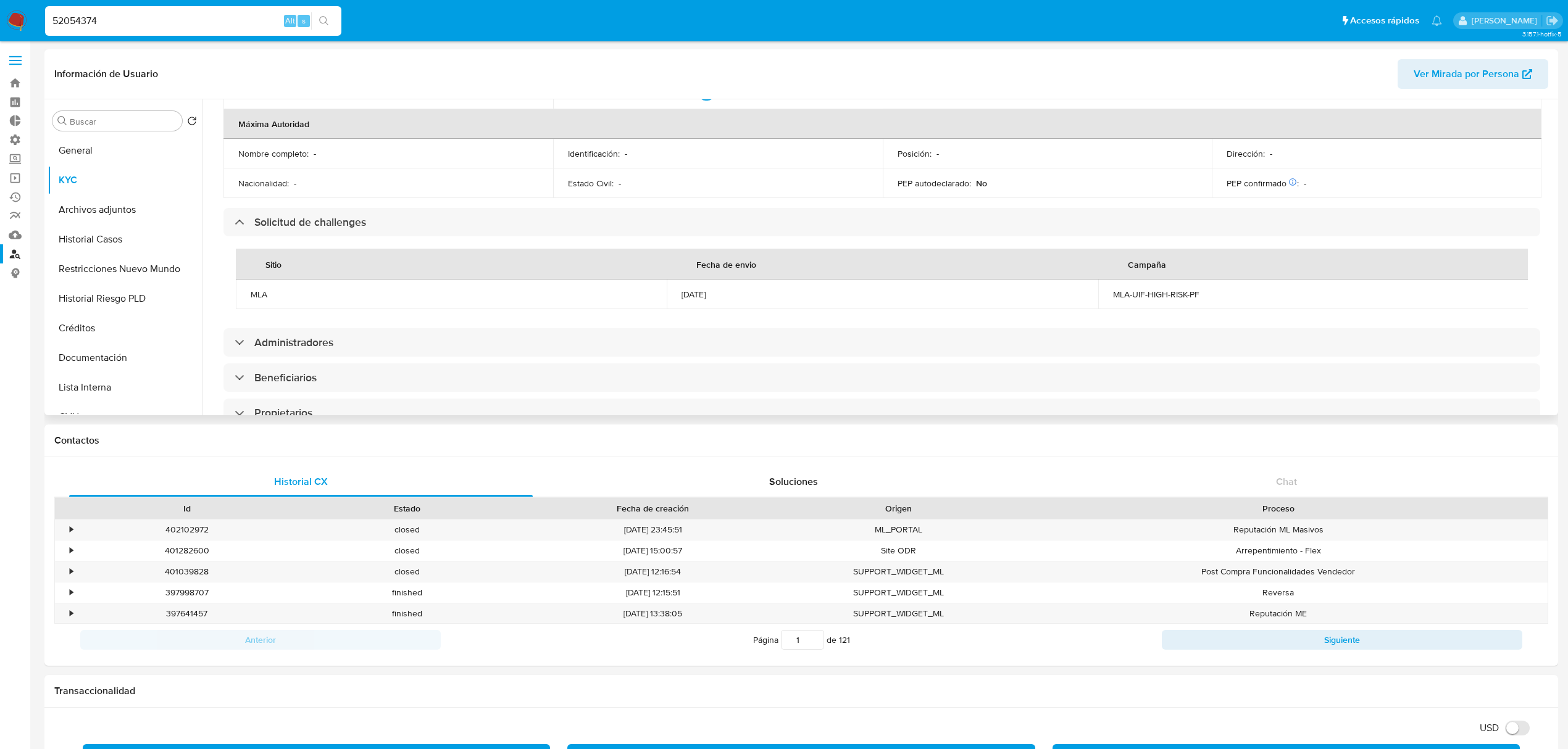
drag, startPoint x: 738, startPoint y: 294, endPoint x: 618, endPoint y: 301, distance: 120.2
click at [618, 301] on tr "MLA 25/01/2022 MLA-UIF-HIGH-RISK-PF" at bounding box center [882, 295] width 1293 height 30
click at [107, 124] on input "Buscar" at bounding box center [124, 122] width 107 height 11
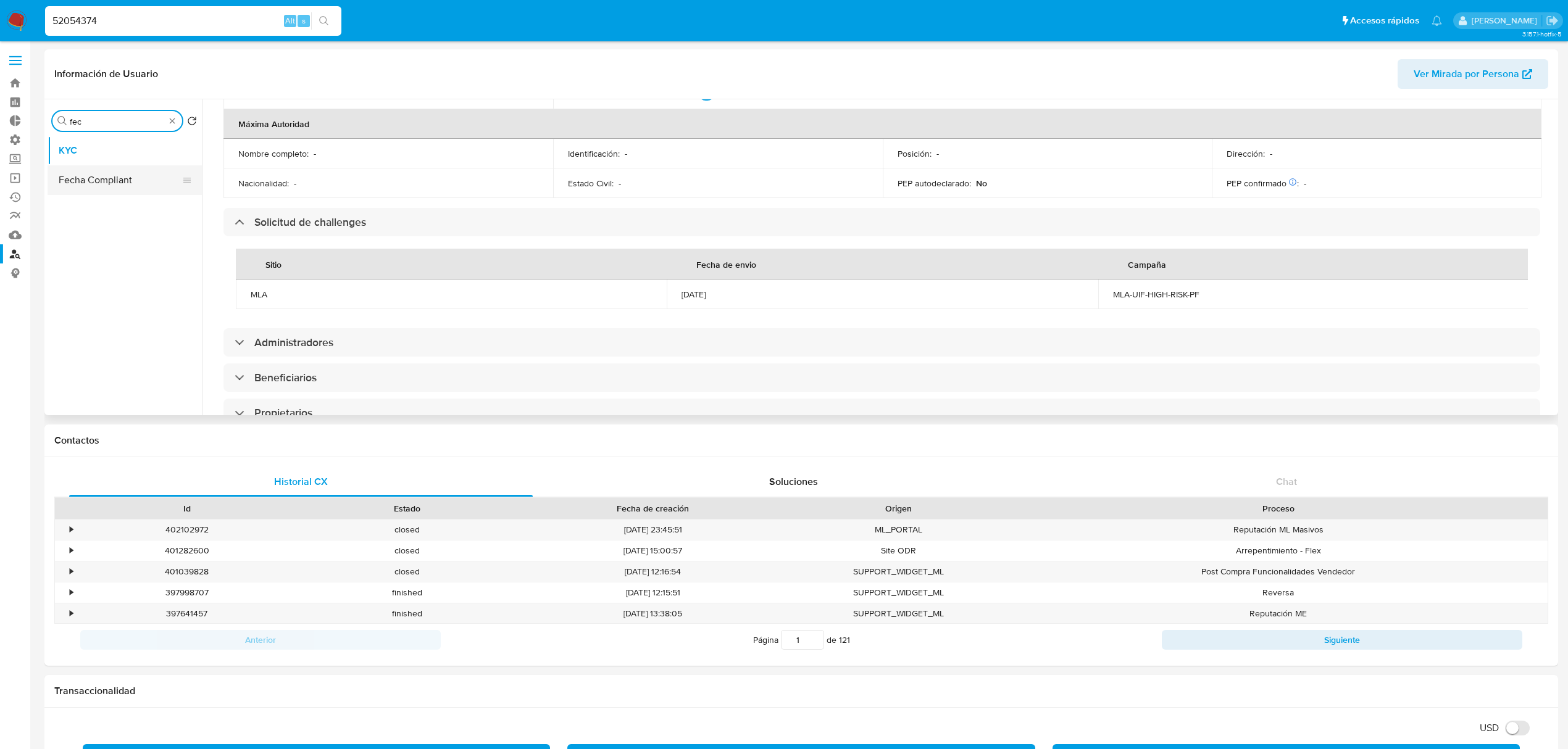
type input "fec"
click at [116, 179] on button "Fecha Compliant" at bounding box center [124, 180] width 154 height 30
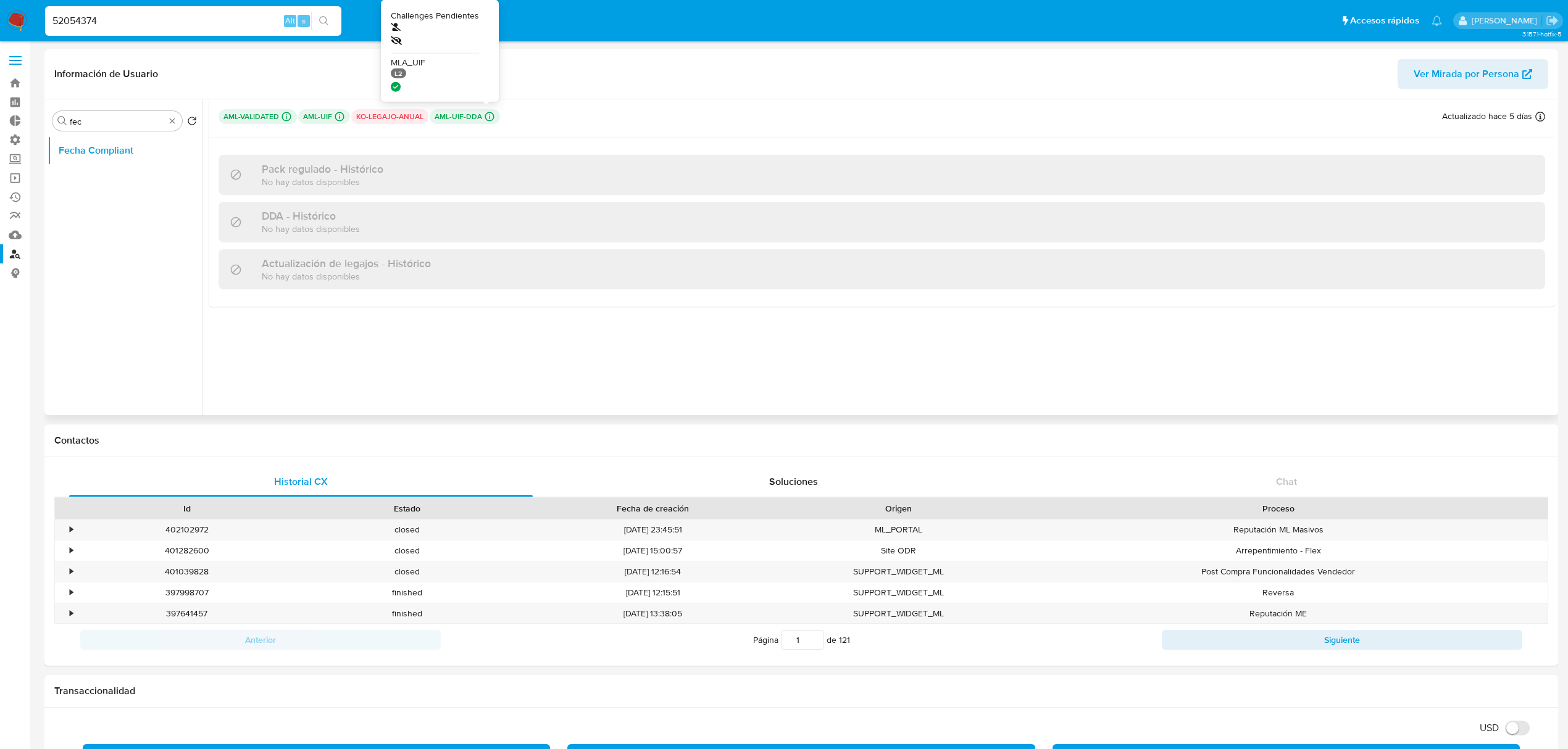
click at [487, 116] on icon at bounding box center [490, 117] width 11 height 11
click at [463, 121] on p "aml-uif-dda Challenges Pendientes MLA_UIF L2" at bounding box center [465, 117] width 71 height 15
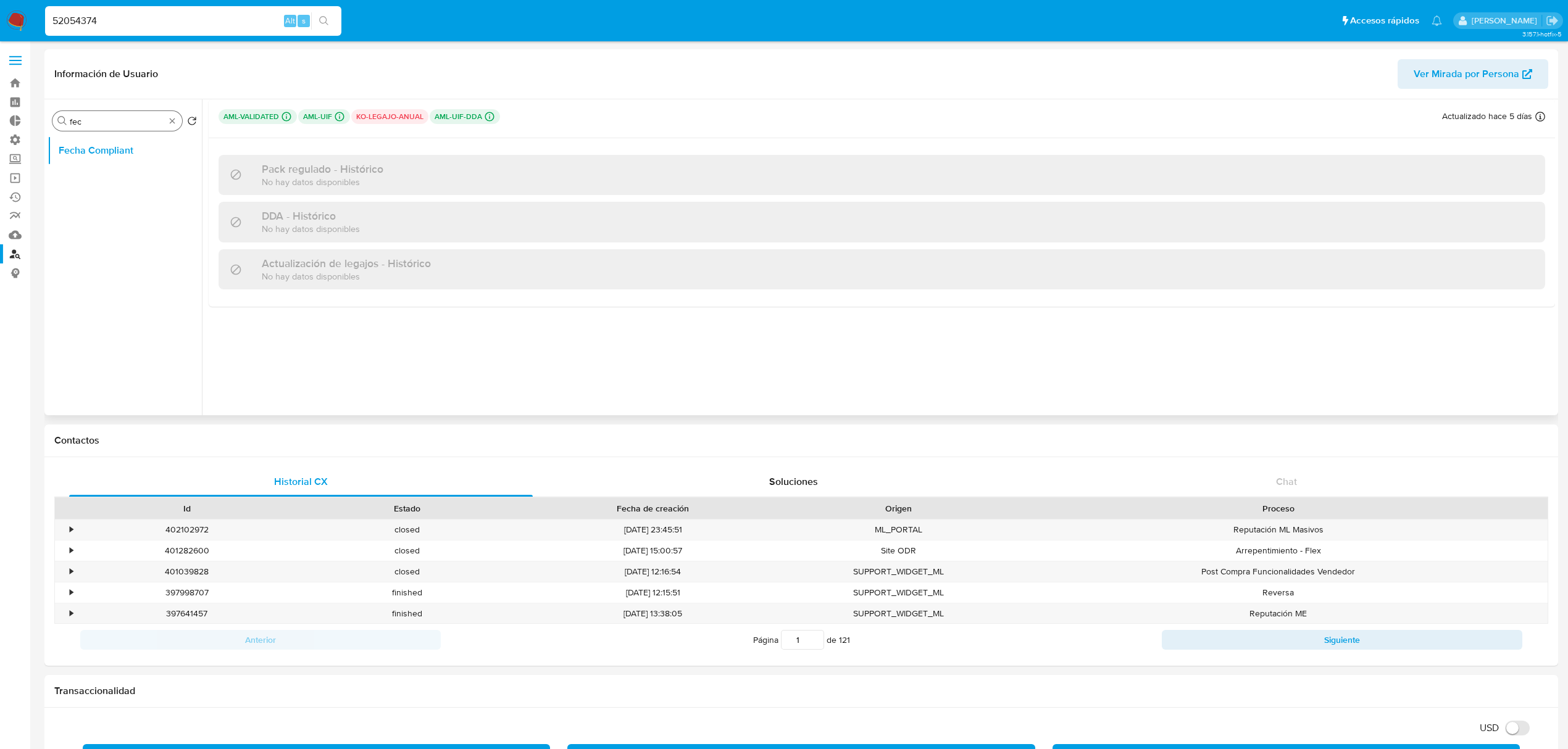
click at [166, 119] on div "Buscar fec" at bounding box center [117, 121] width 129 height 20
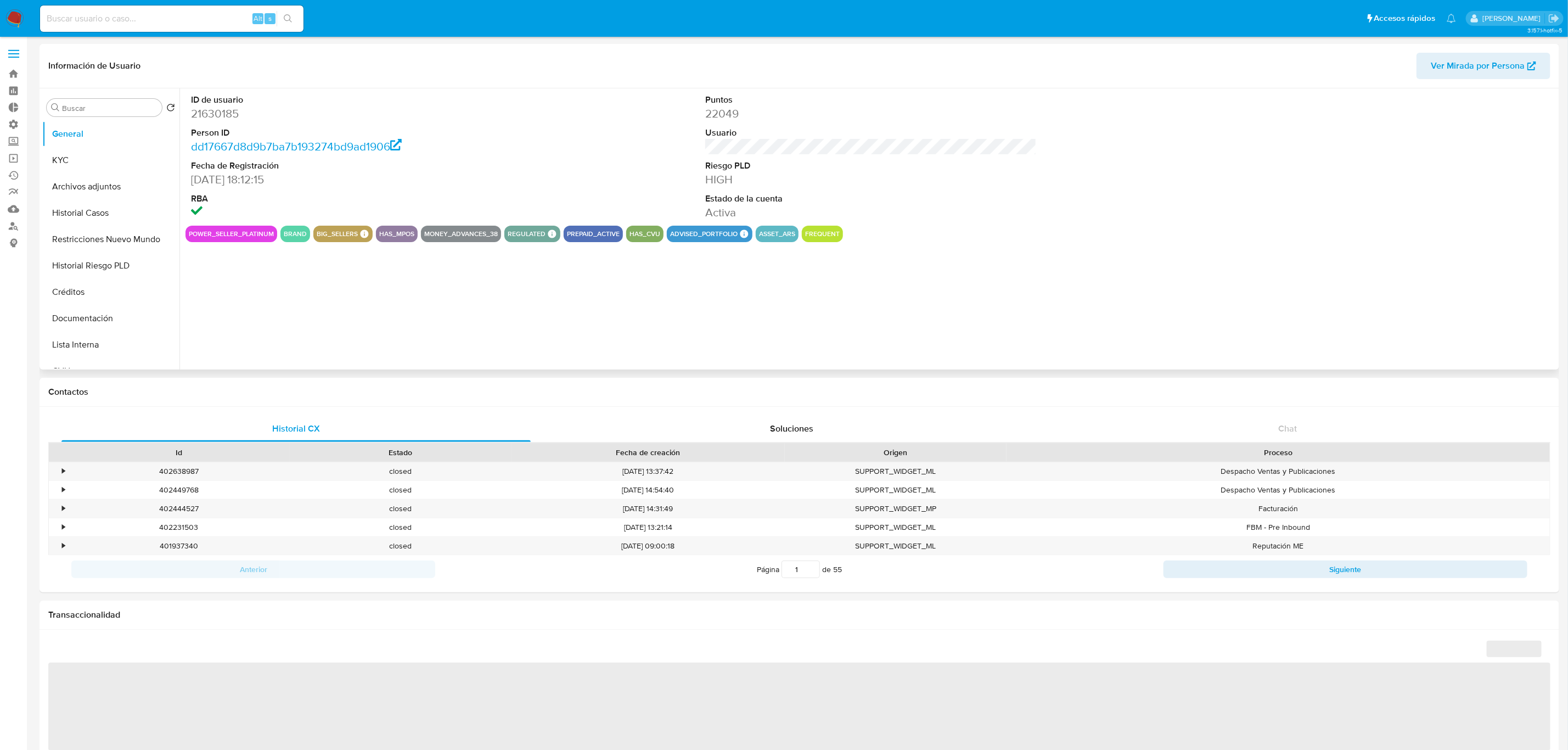
select select "10"
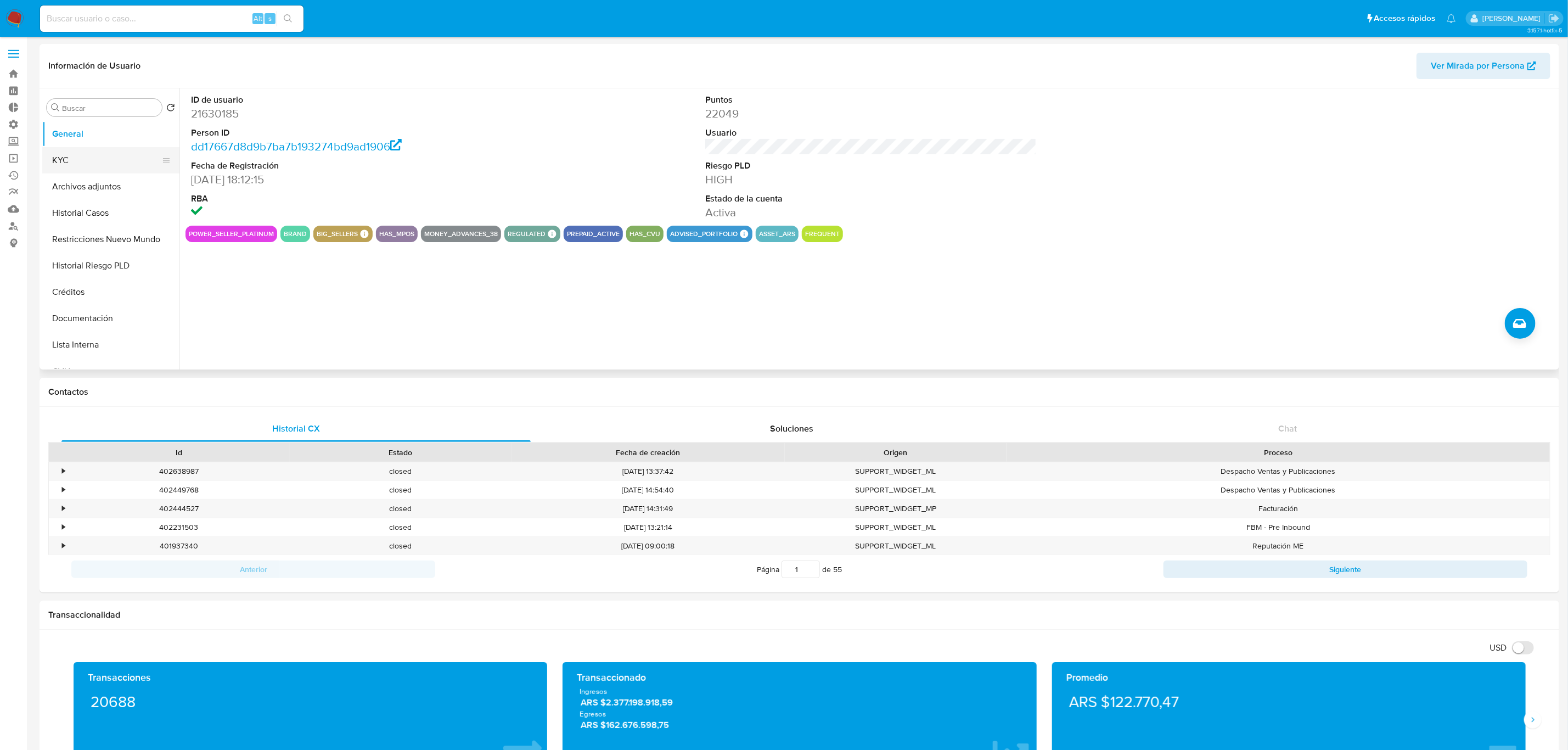
click at [76, 152] on button "KYC" at bounding box center [106, 160] width 128 height 26
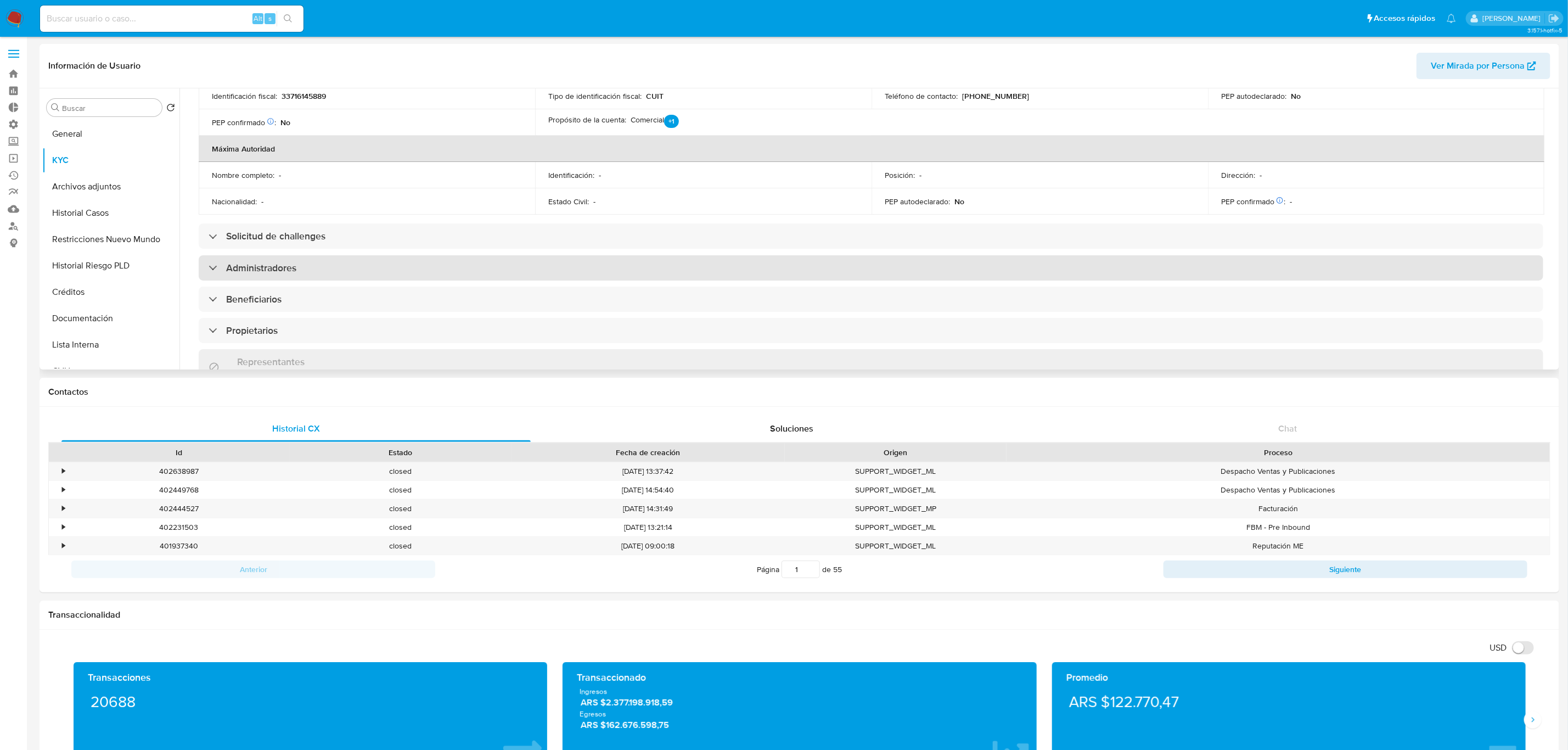
scroll to position [412, 0]
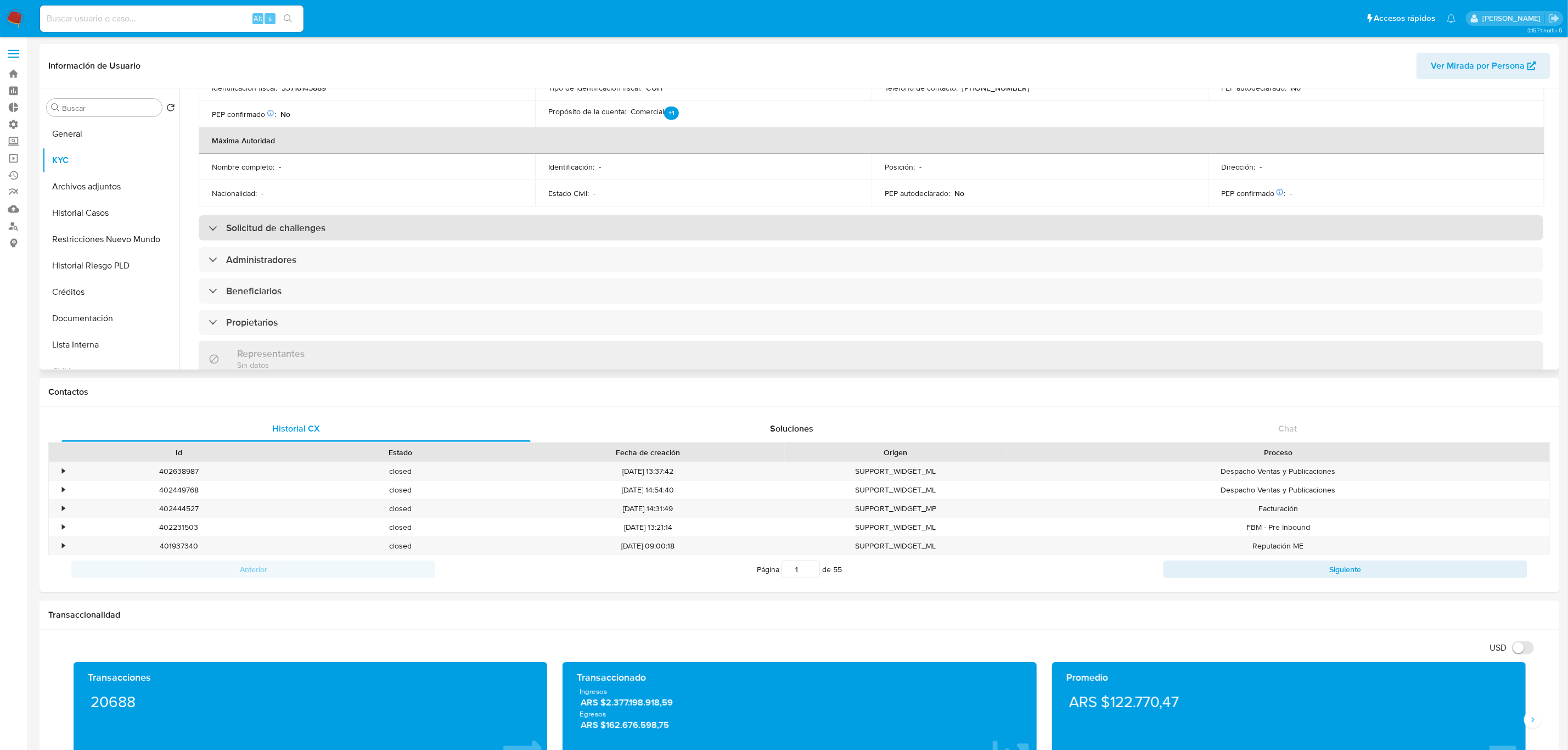
click at [306, 227] on h3 "Solicitud de challenges" at bounding box center [276, 228] width 99 height 12
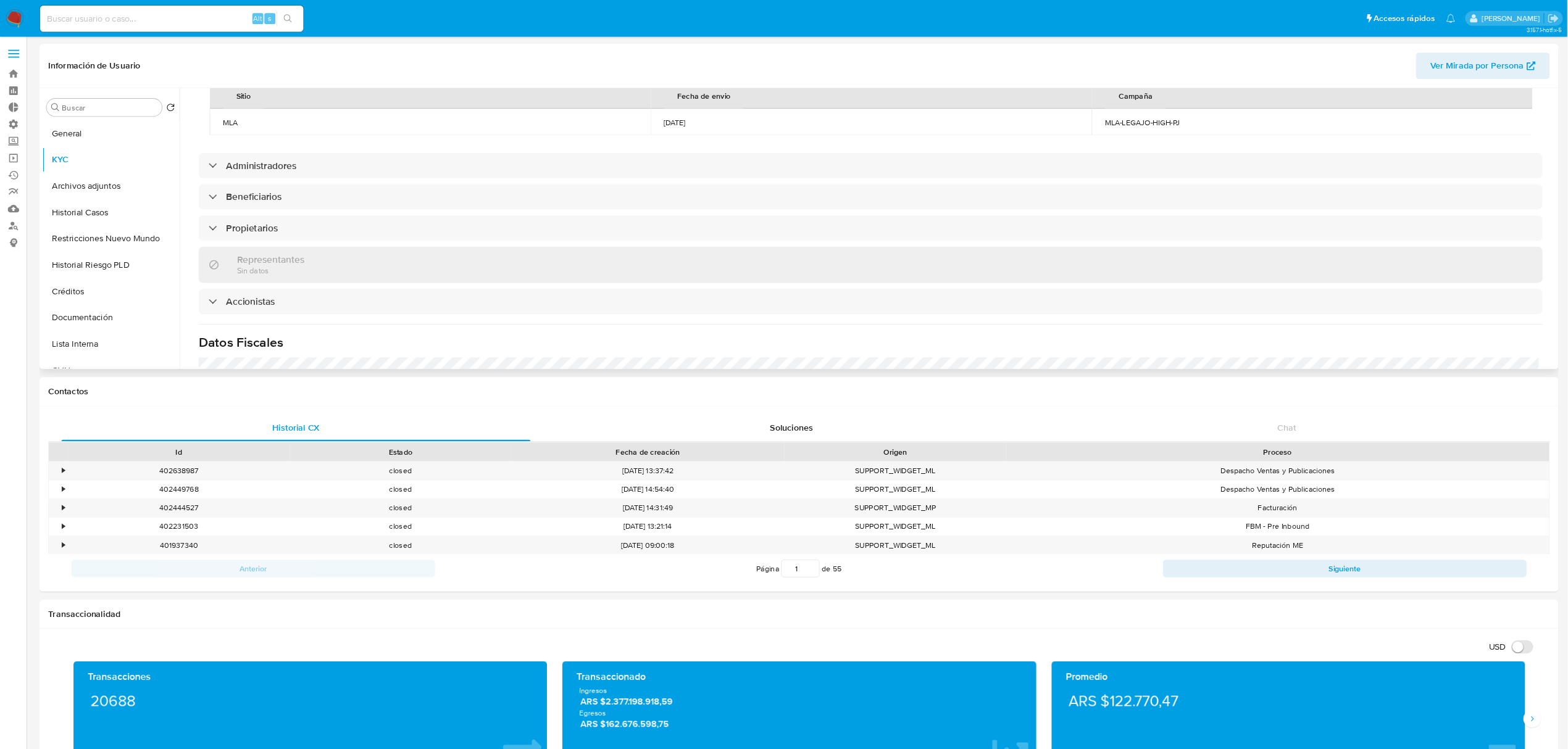
scroll to position [648, 0]
click at [104, 124] on input "Buscar" at bounding box center [124, 122] width 107 height 11
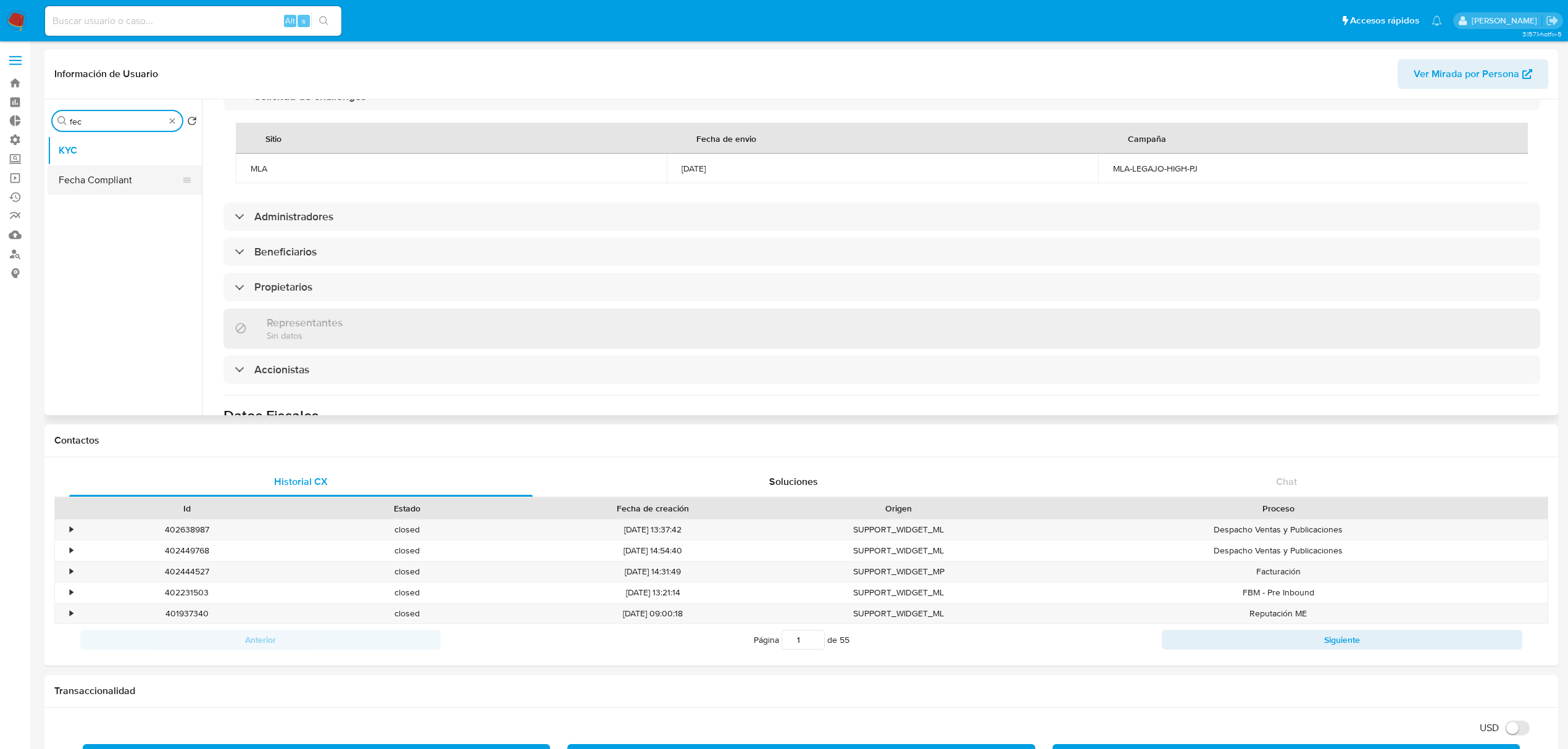
type input "fec"
click at [144, 191] on button "Fecha Compliant" at bounding box center [119, 180] width 144 height 30
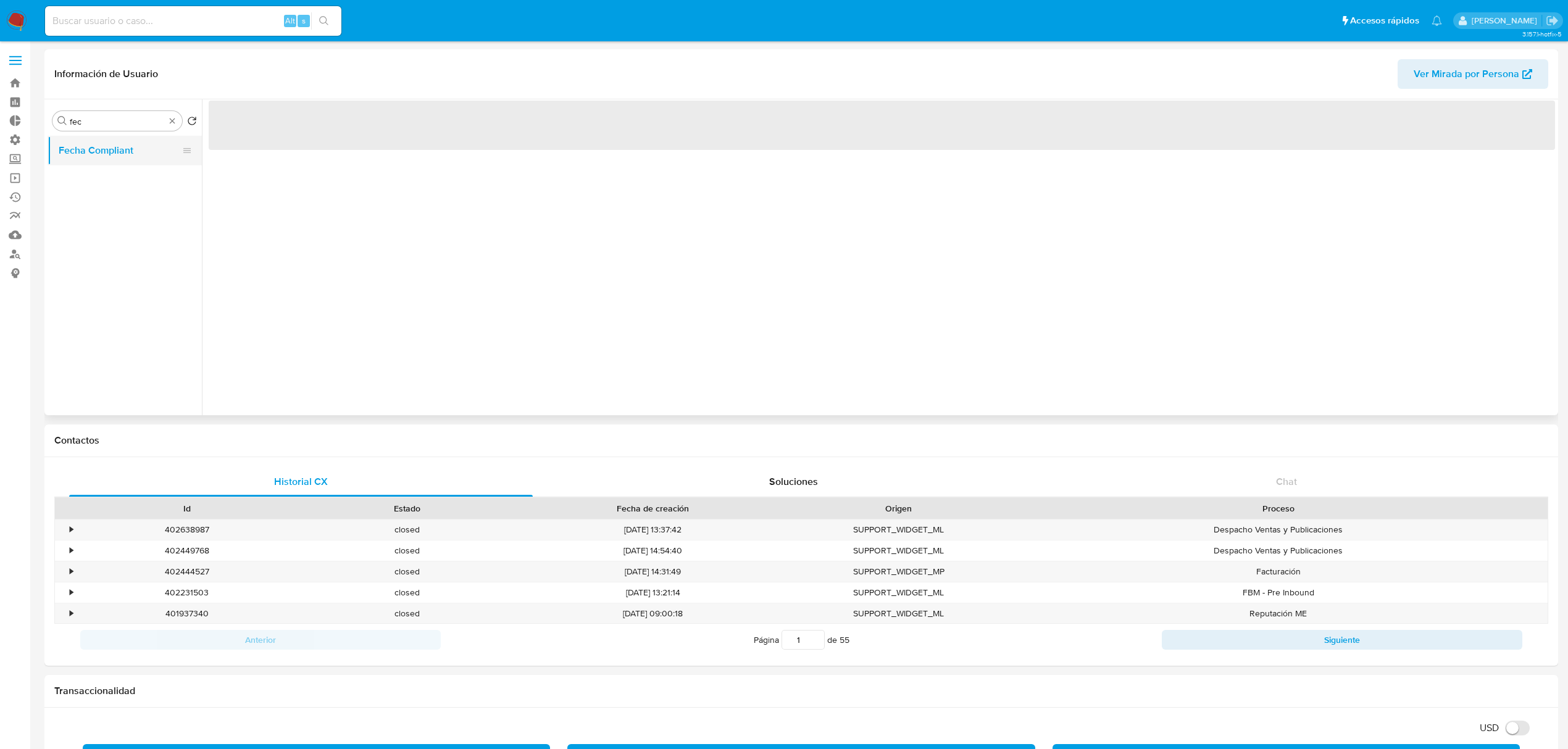
scroll to position [0, 0]
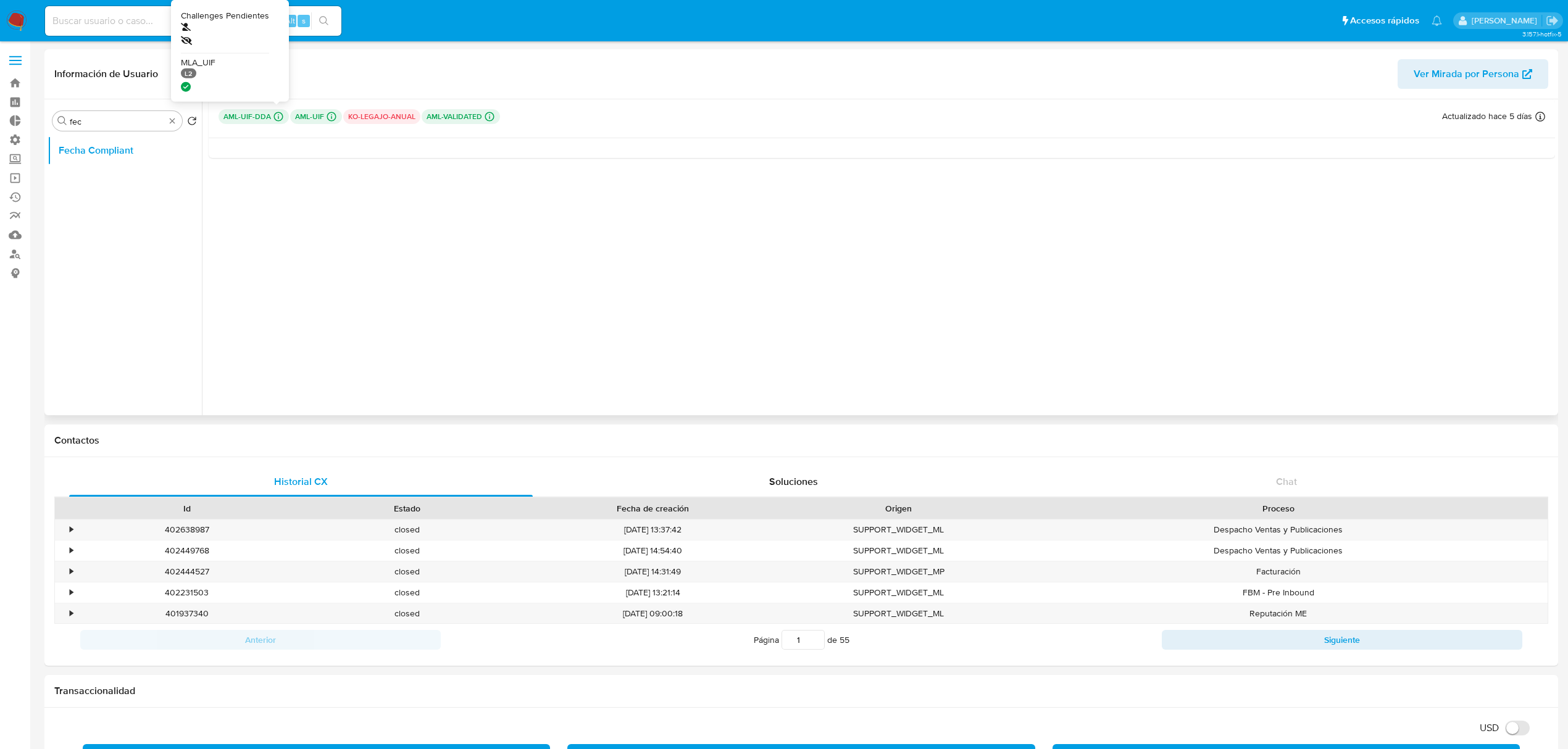
click at [274, 117] on icon at bounding box center [279, 117] width 9 height 9
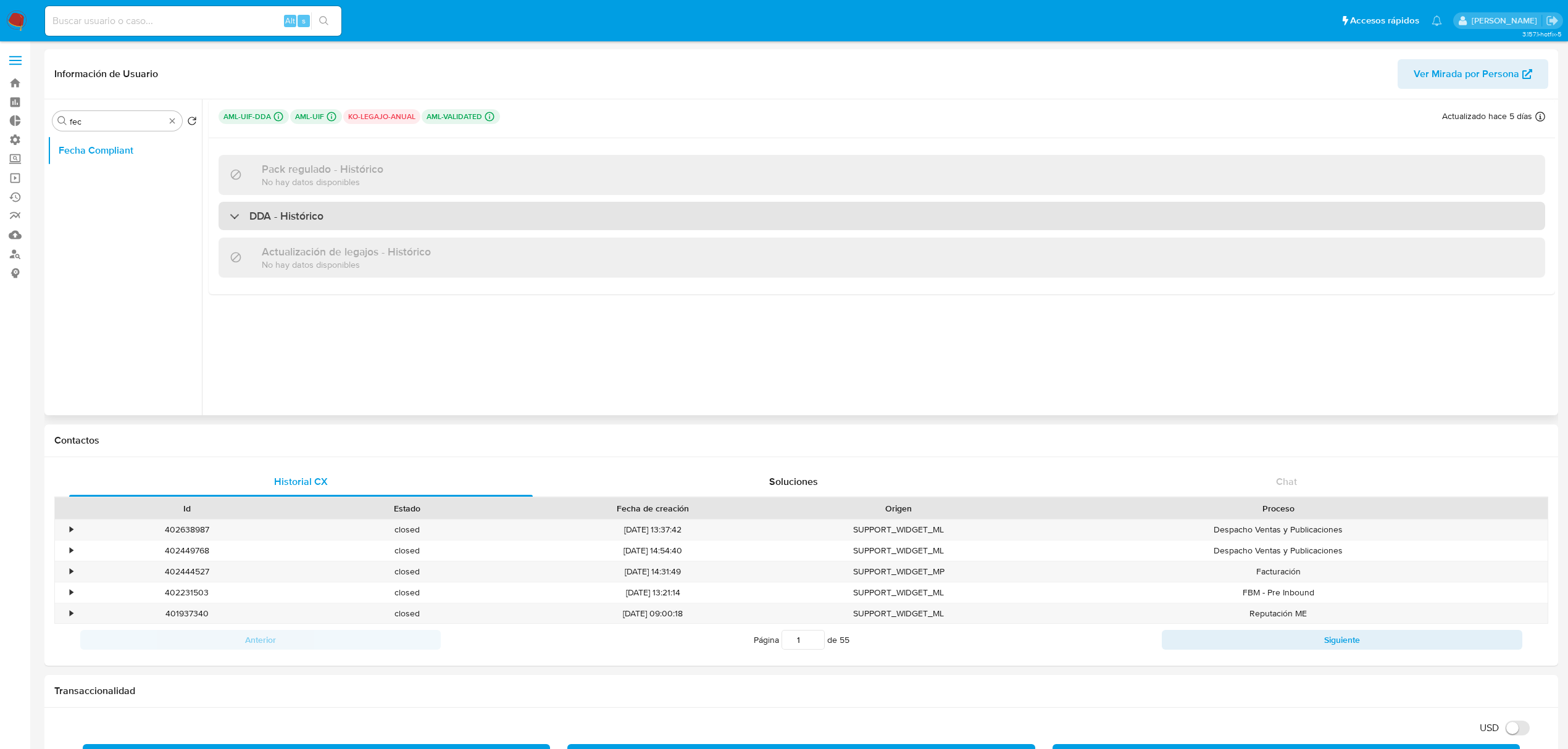
click at [275, 215] on h3 "DDA - Histórico" at bounding box center [286, 216] width 74 height 13
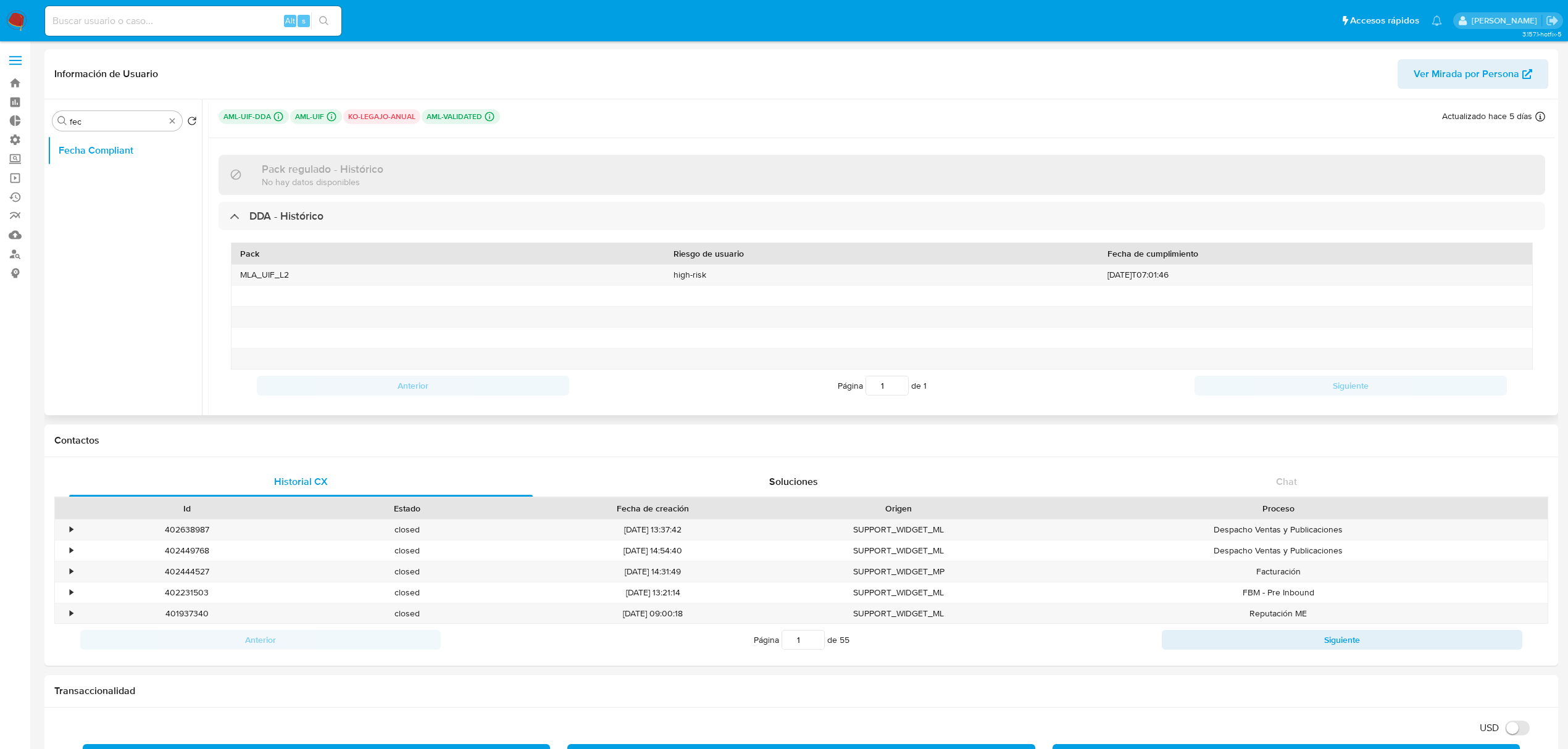
drag, startPoint x: 397, startPoint y: 119, endPoint x: 344, endPoint y: 121, distance: 53.0
click at [344, 121] on p "ko-legajo-anual" at bounding box center [381, 117] width 77 height 15
click at [337, 333] on div at bounding box center [447, 338] width 433 height 20
click at [166, 122] on div "Buscar fec" at bounding box center [117, 121] width 129 height 20
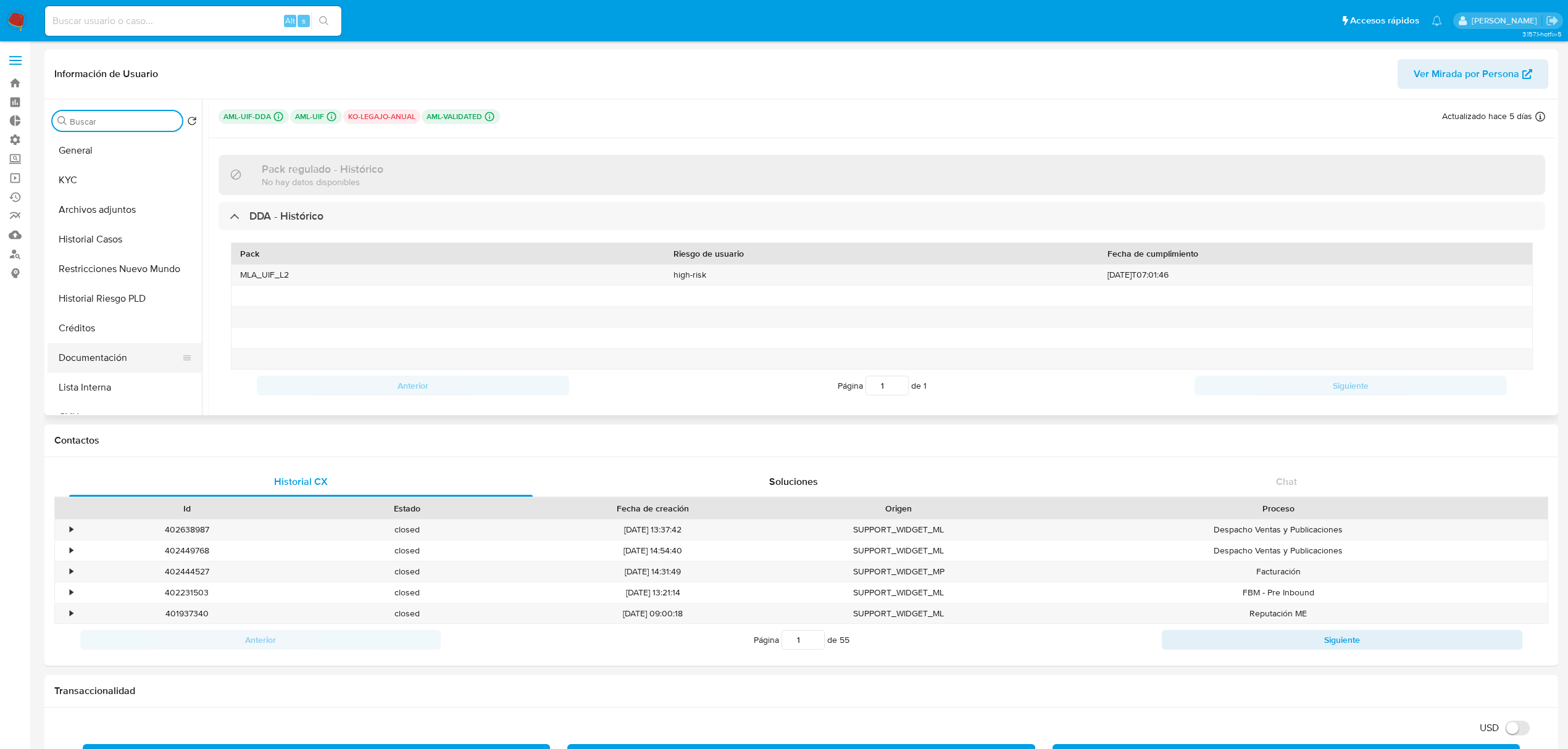
click at [122, 363] on button "Documentación" at bounding box center [119, 358] width 144 height 30
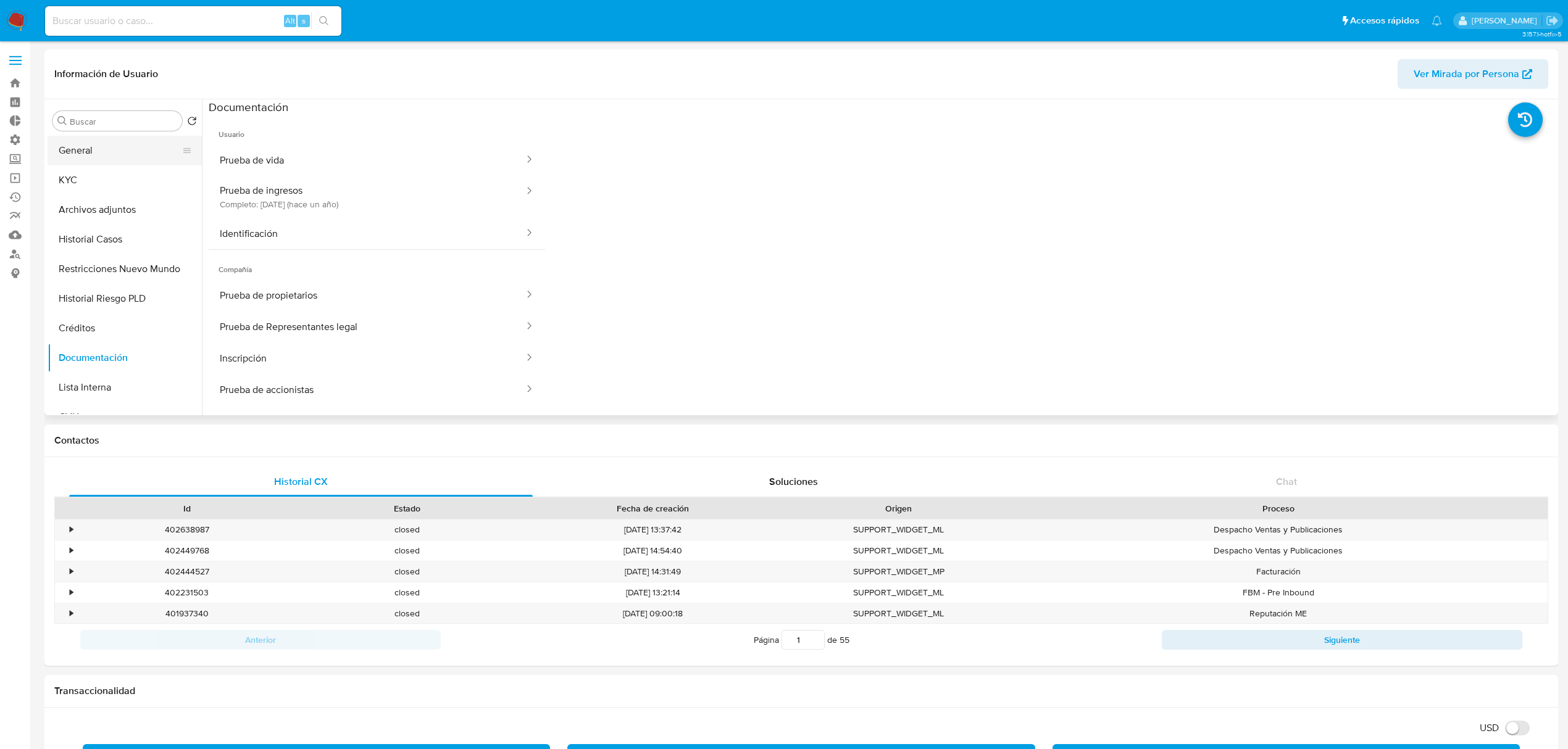
click at [117, 147] on button "General" at bounding box center [119, 151] width 144 height 30
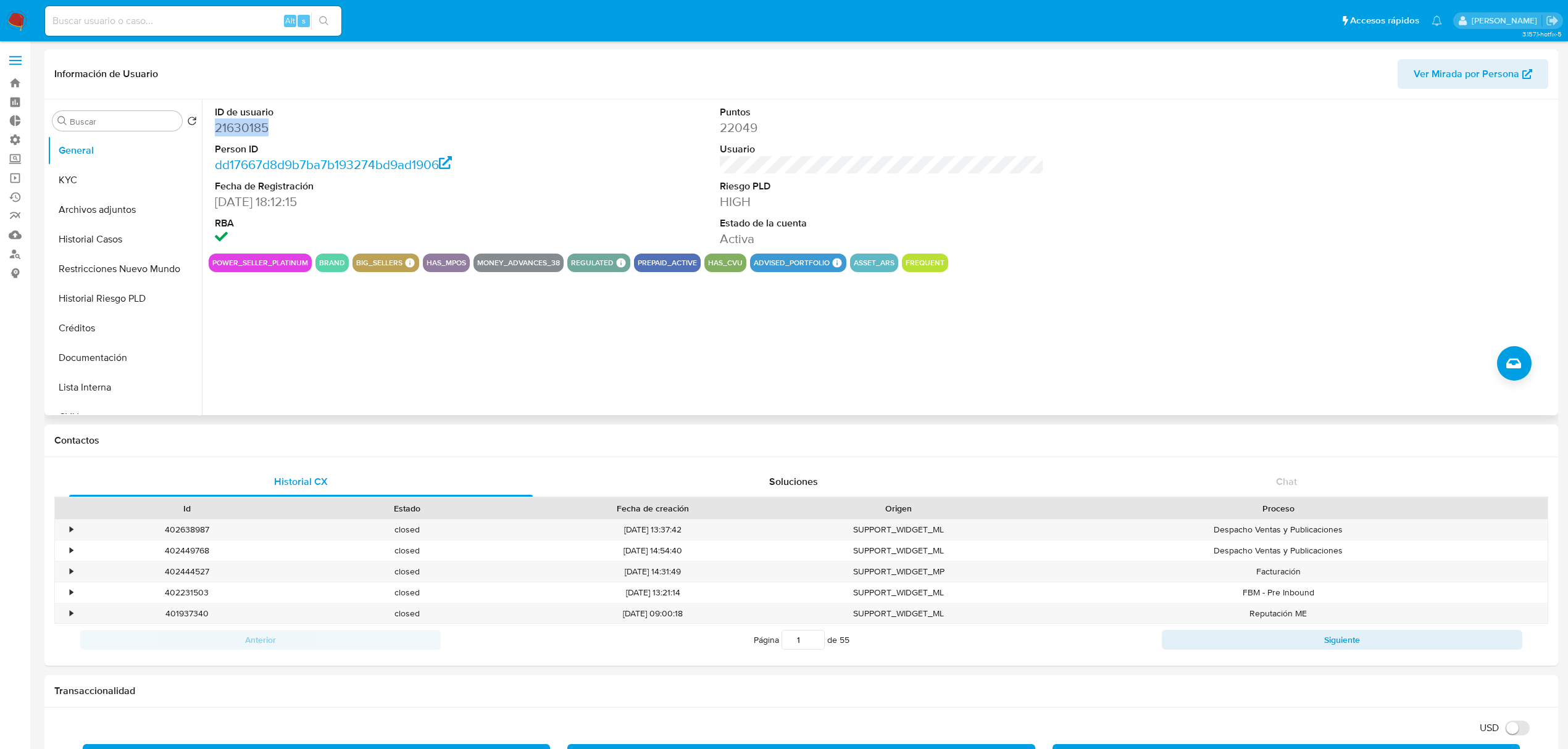
drag, startPoint x: 274, startPoint y: 129, endPoint x: 216, endPoint y: 126, distance: 58.1
click at [216, 126] on dd "21630185" at bounding box center [377, 128] width 324 height 17
copy dd "21630185"
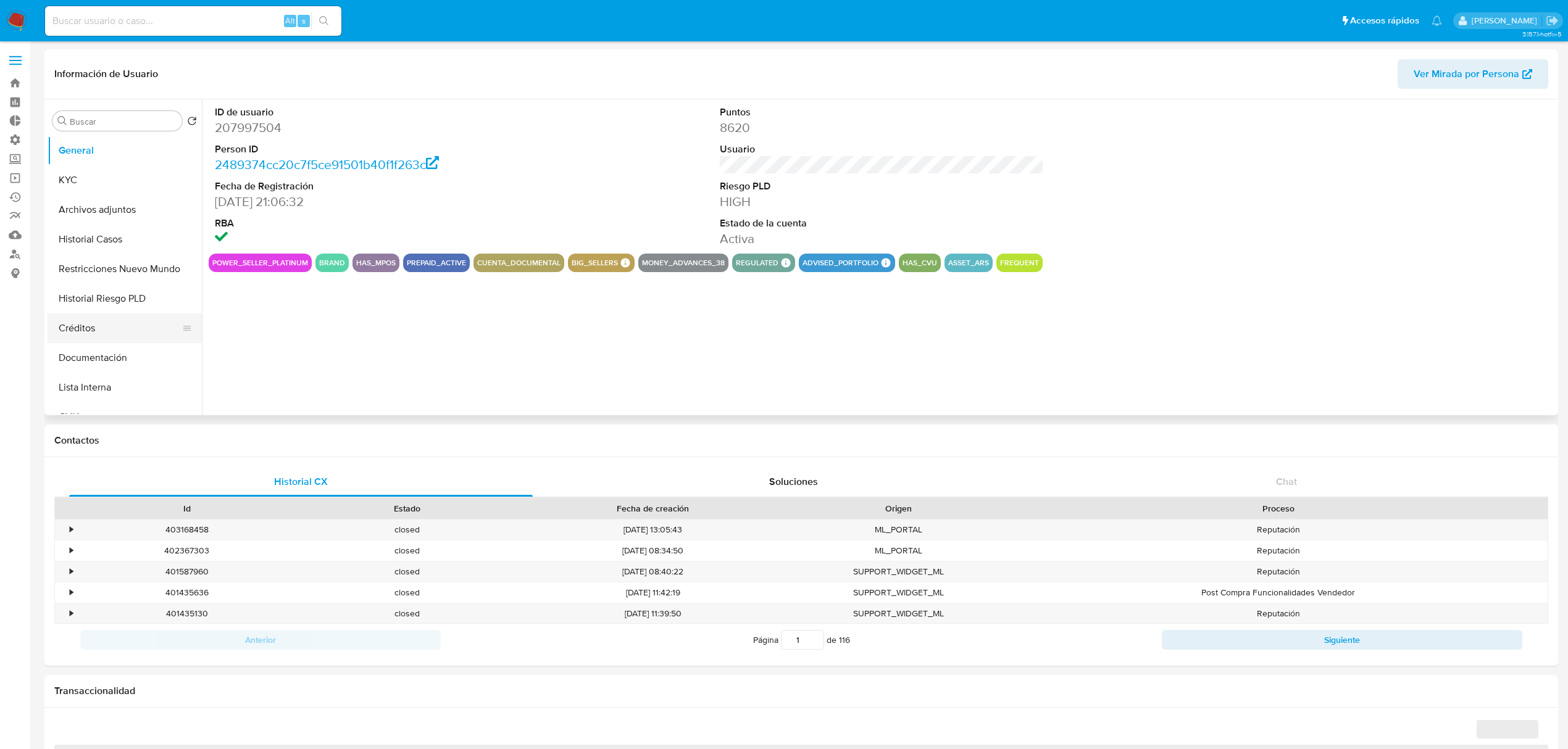
select select "10"
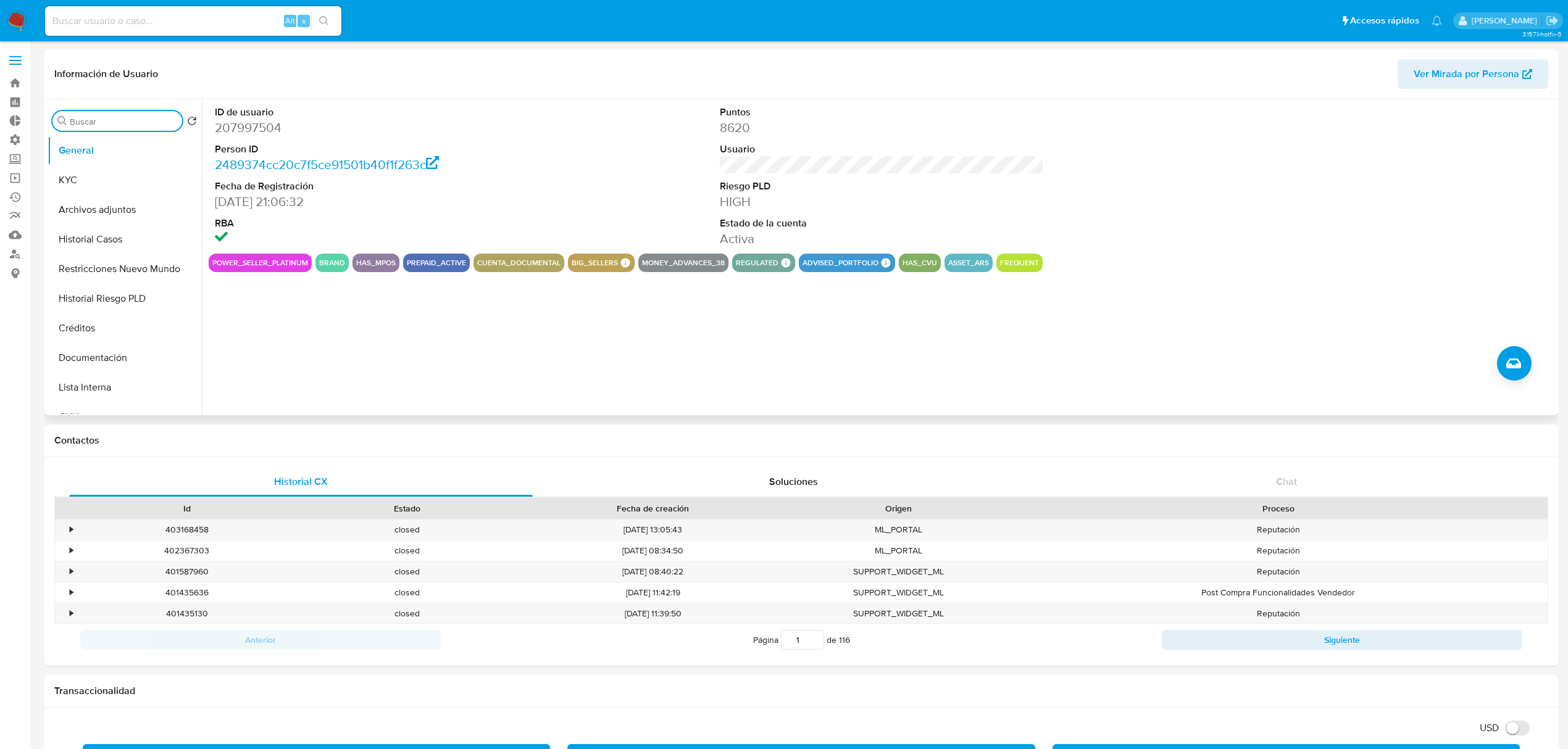
click at [104, 124] on input "Buscar" at bounding box center [124, 122] width 107 height 11
type input "fec"
click at [110, 170] on button "Fecha Compliant" at bounding box center [124, 180] width 154 height 30
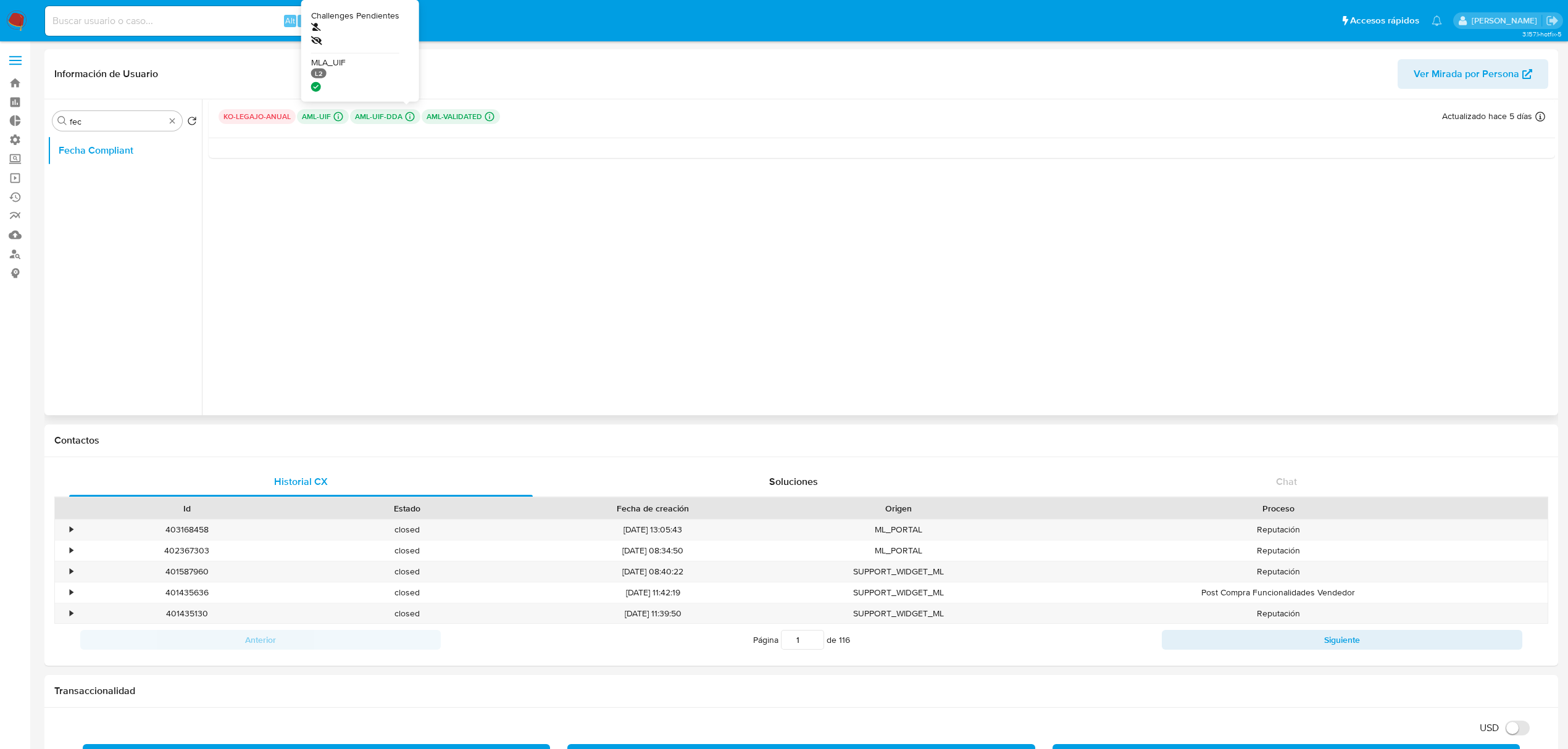
click at [406, 114] on icon at bounding box center [410, 117] width 9 height 9
click at [406, 114] on icon at bounding box center [410, 117] width 11 height 11
click at [386, 117] on p "aml-uif-dda Challenges Pendientes MLA_UIF L2" at bounding box center [385, 117] width 71 height 15
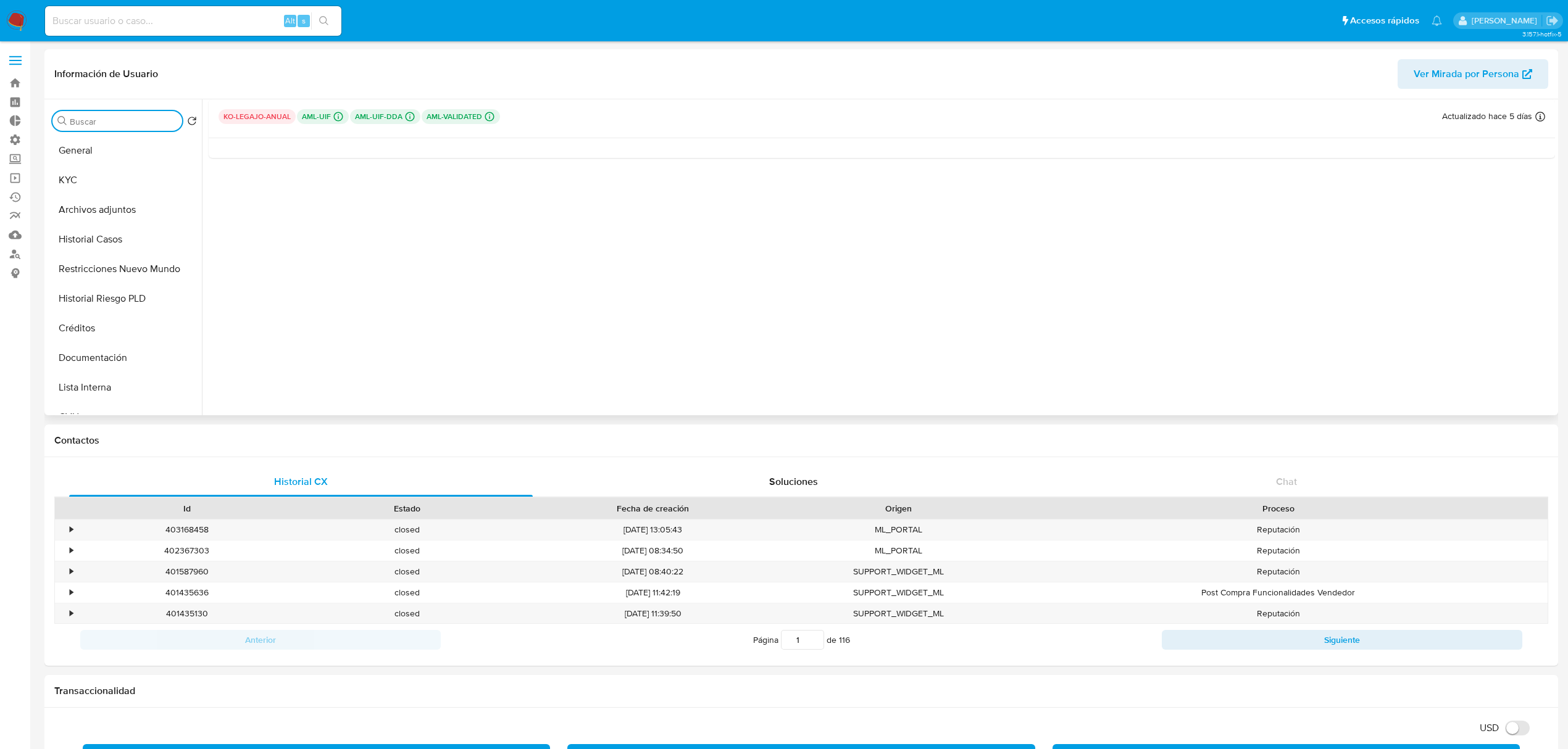
click at [117, 121] on input "Buscar" at bounding box center [124, 122] width 107 height 11
type input "kyc"
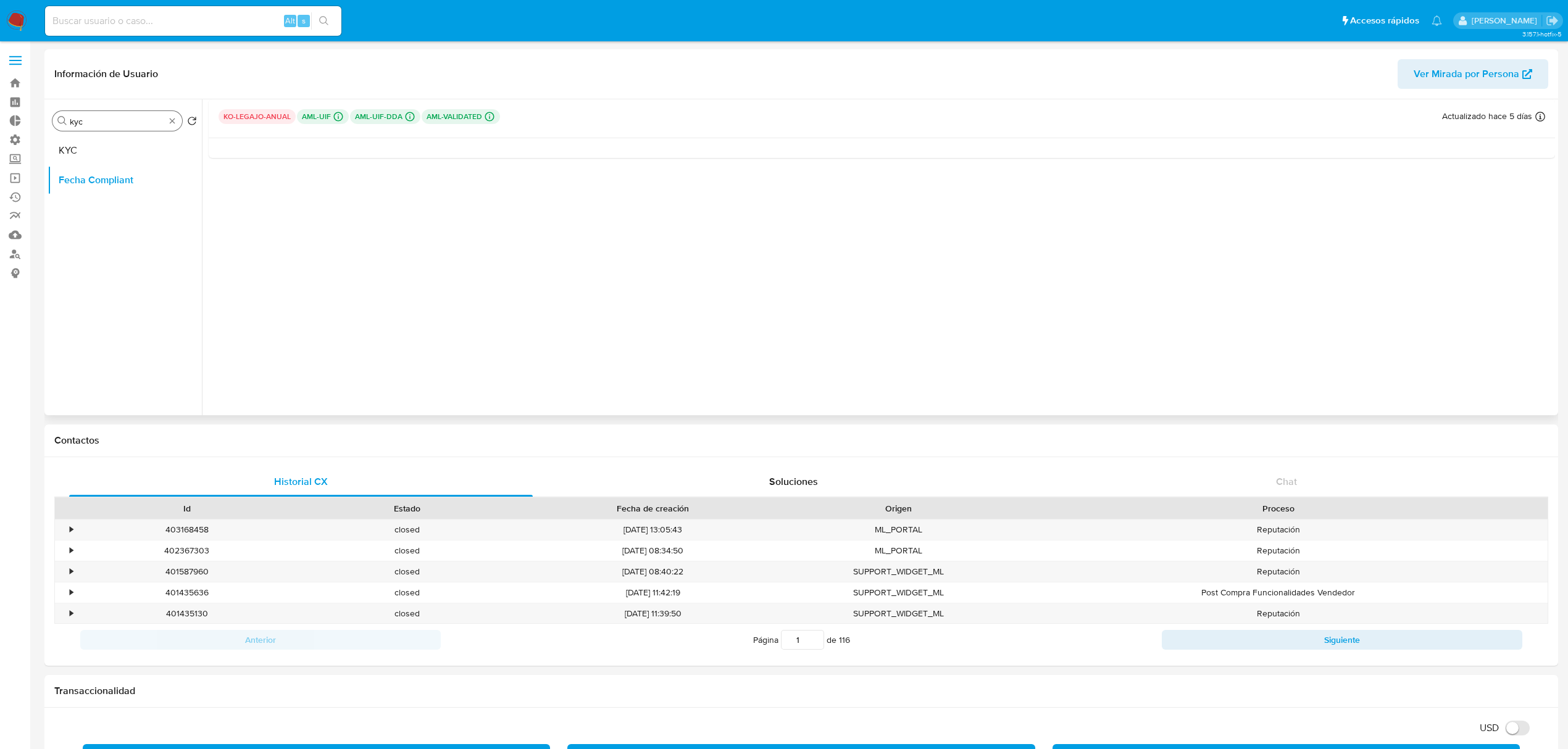
click at [102, 129] on div "Buscar kyc" at bounding box center [117, 121] width 129 height 20
click at [96, 154] on button "KYC" at bounding box center [119, 151] width 144 height 30
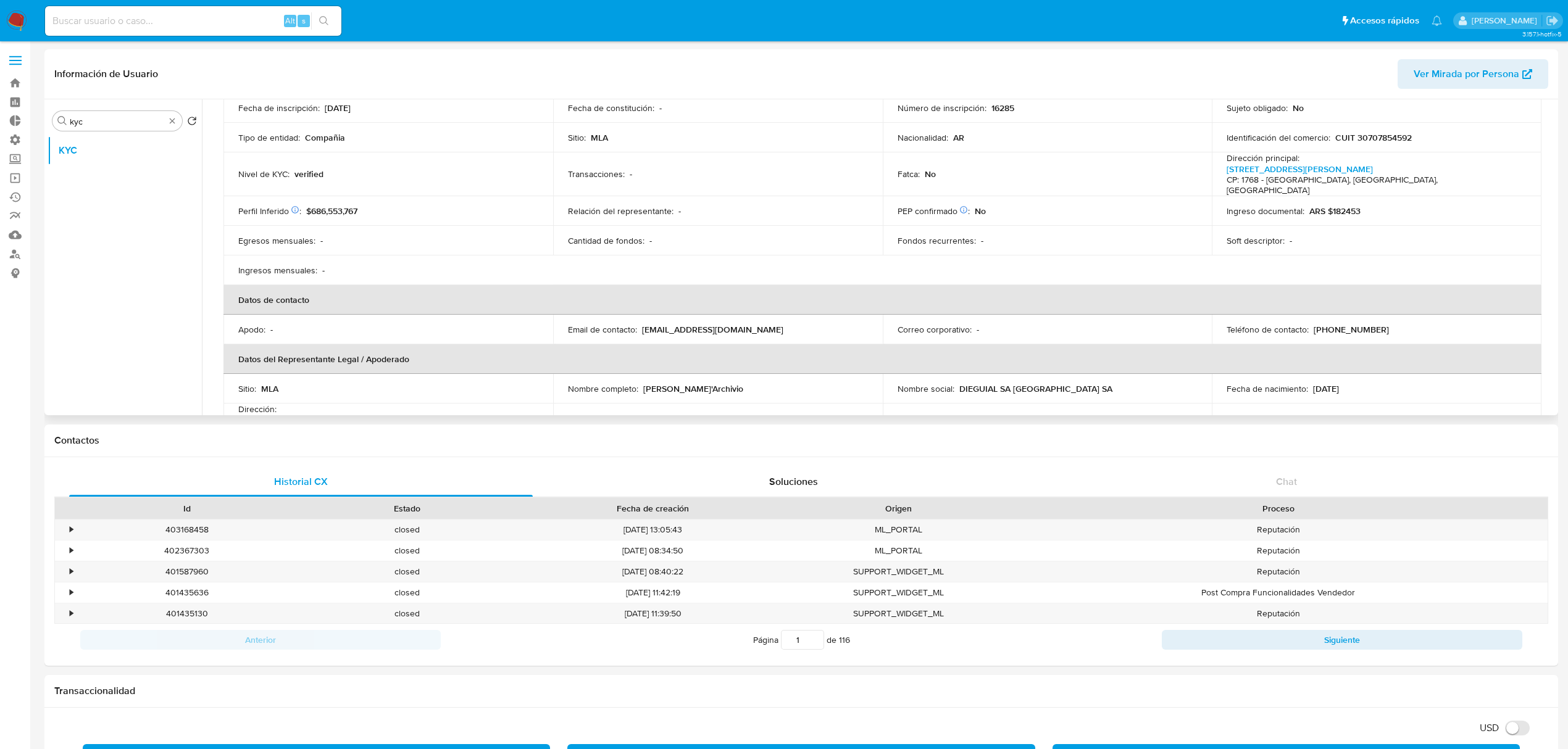
scroll to position [411, 0]
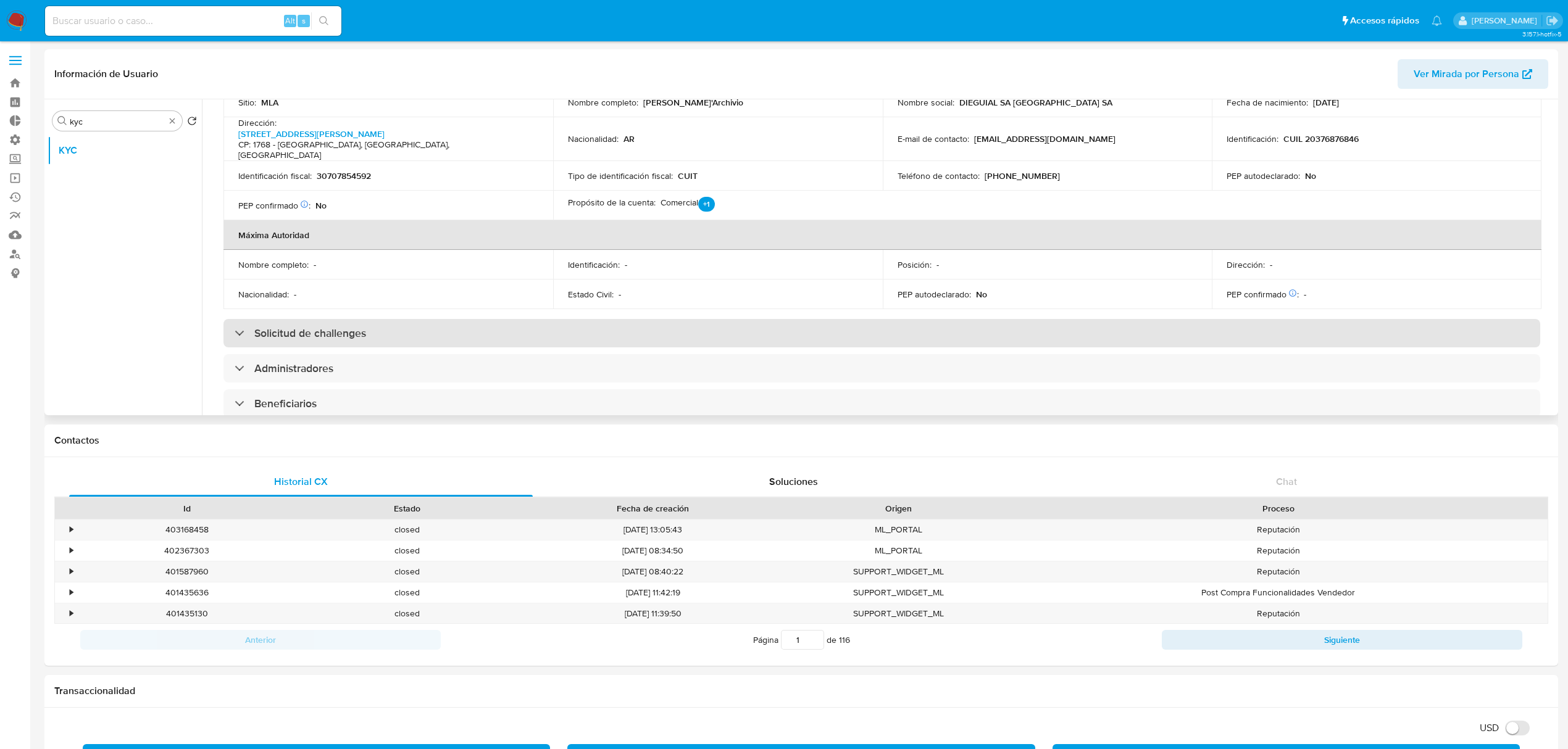
click at [450, 319] on div "Solicitud de challenges" at bounding box center [882, 333] width 1316 height 28
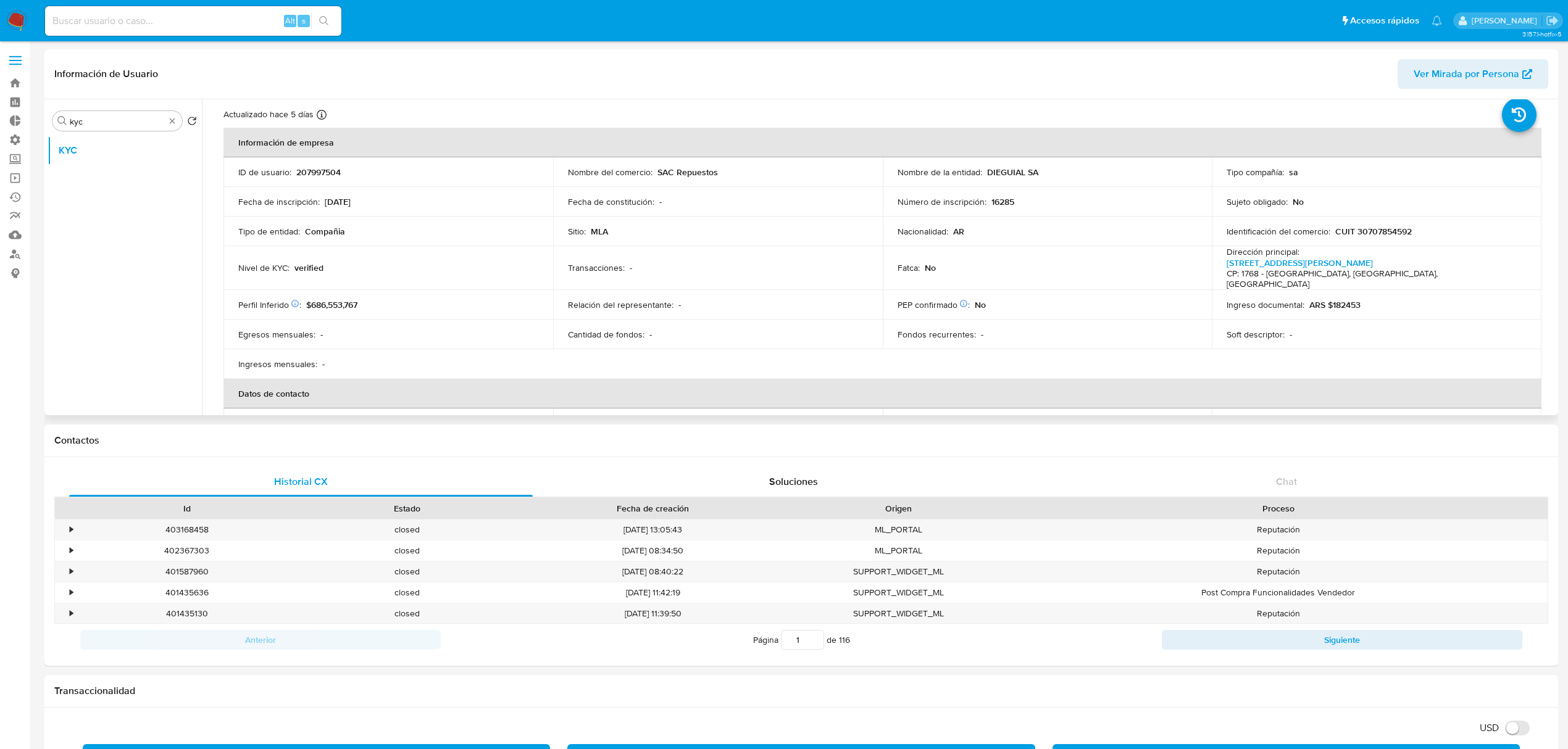
scroll to position [0, 0]
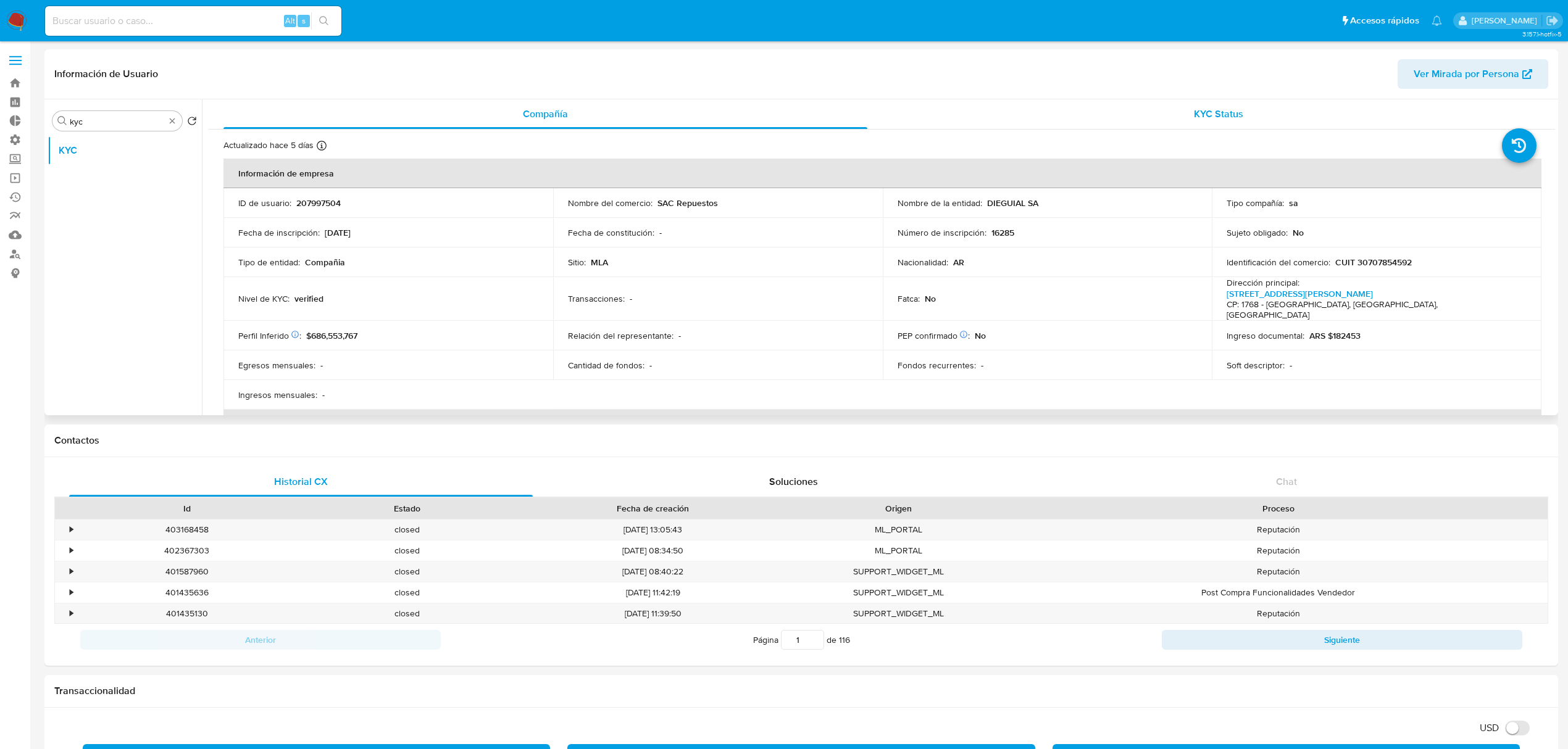
click at [1210, 107] on span "KYC Status" at bounding box center [1219, 114] width 49 height 14
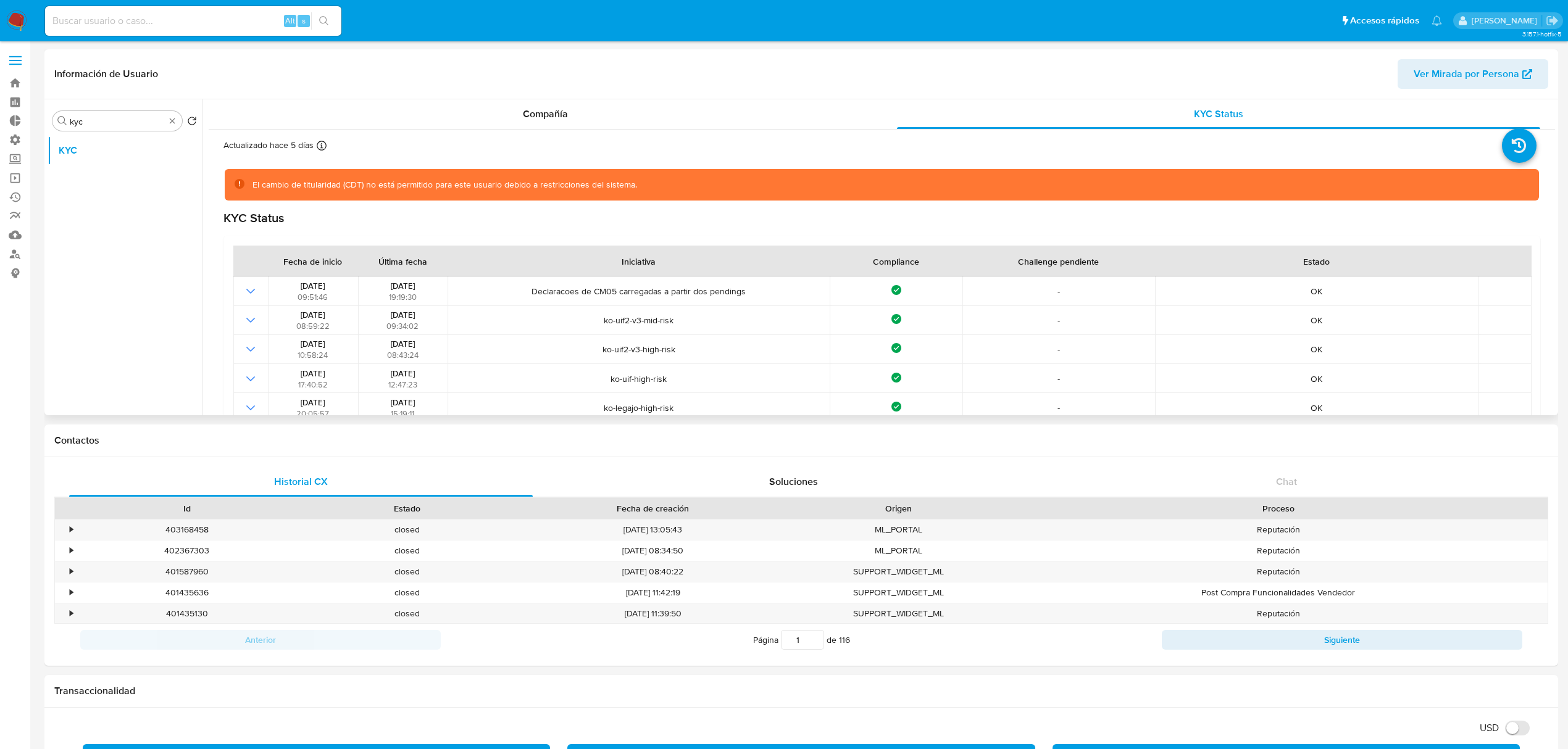
click at [517, 95] on div "Información de Usuario Ver Mirada por Persona" at bounding box center [801, 74] width 1514 height 50
click at [524, 112] on span "Compañía" at bounding box center [546, 114] width 45 height 14
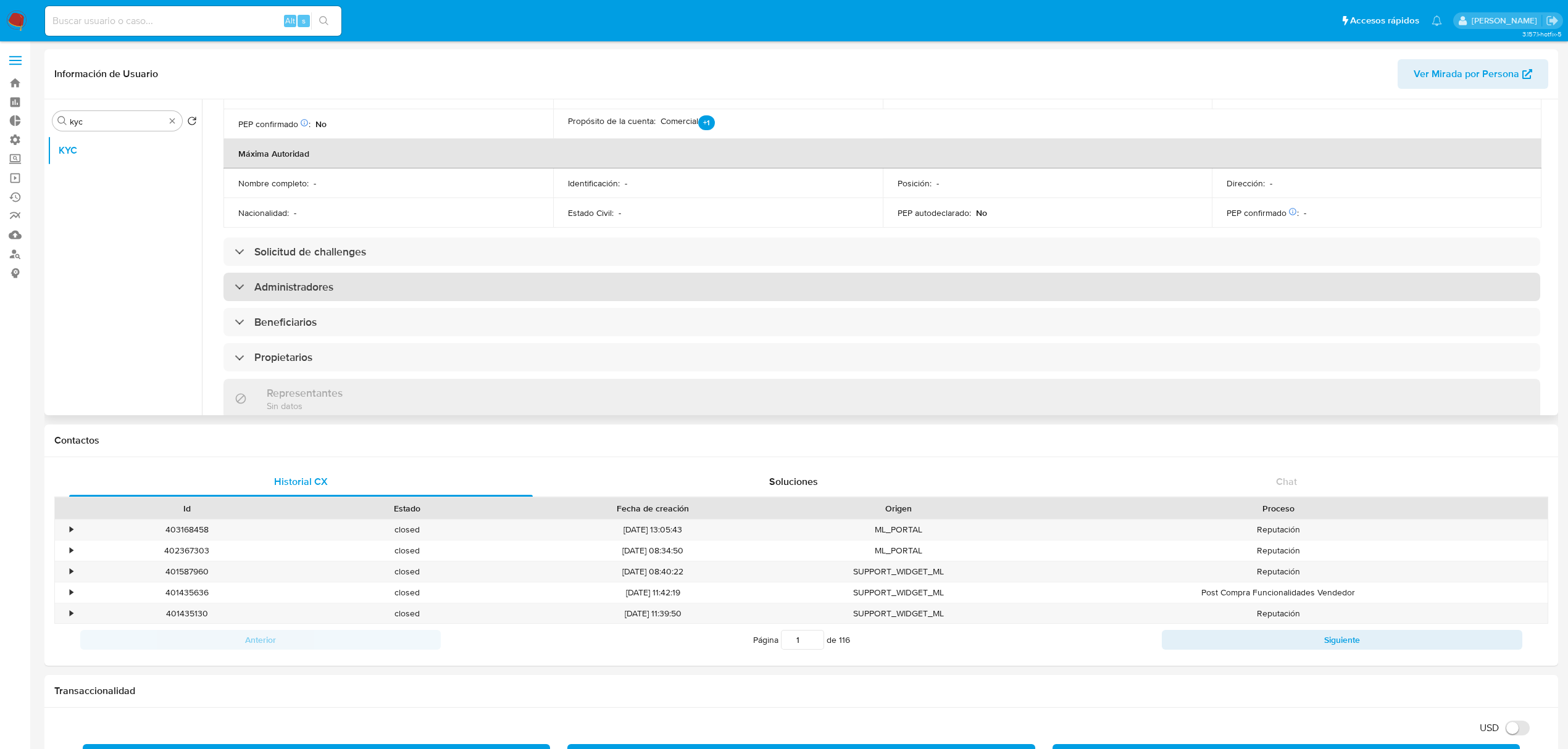
scroll to position [493, 0]
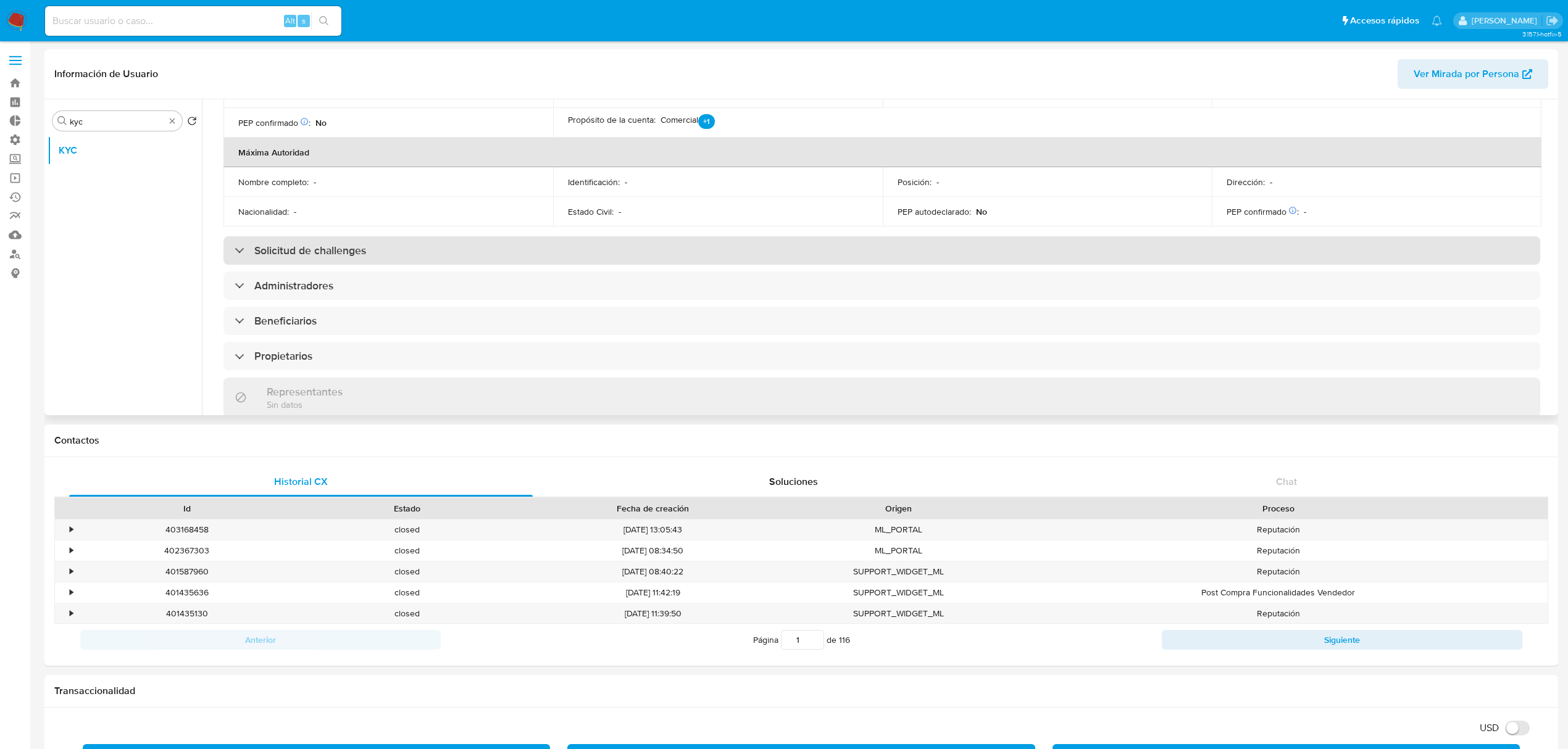
click at [329, 244] on h3 "Solicitud de challenges" at bounding box center [310, 250] width 112 height 13
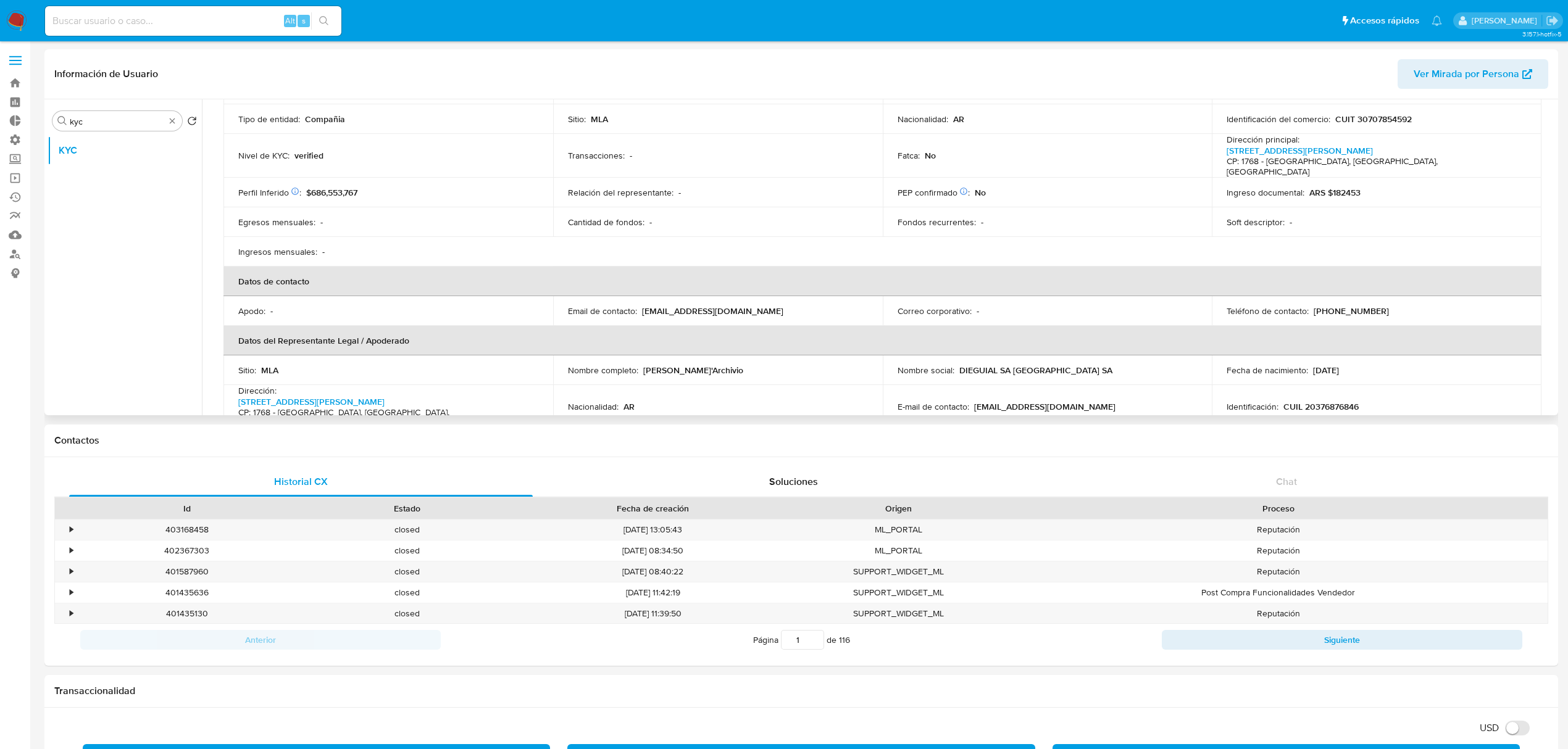
scroll to position [0, 0]
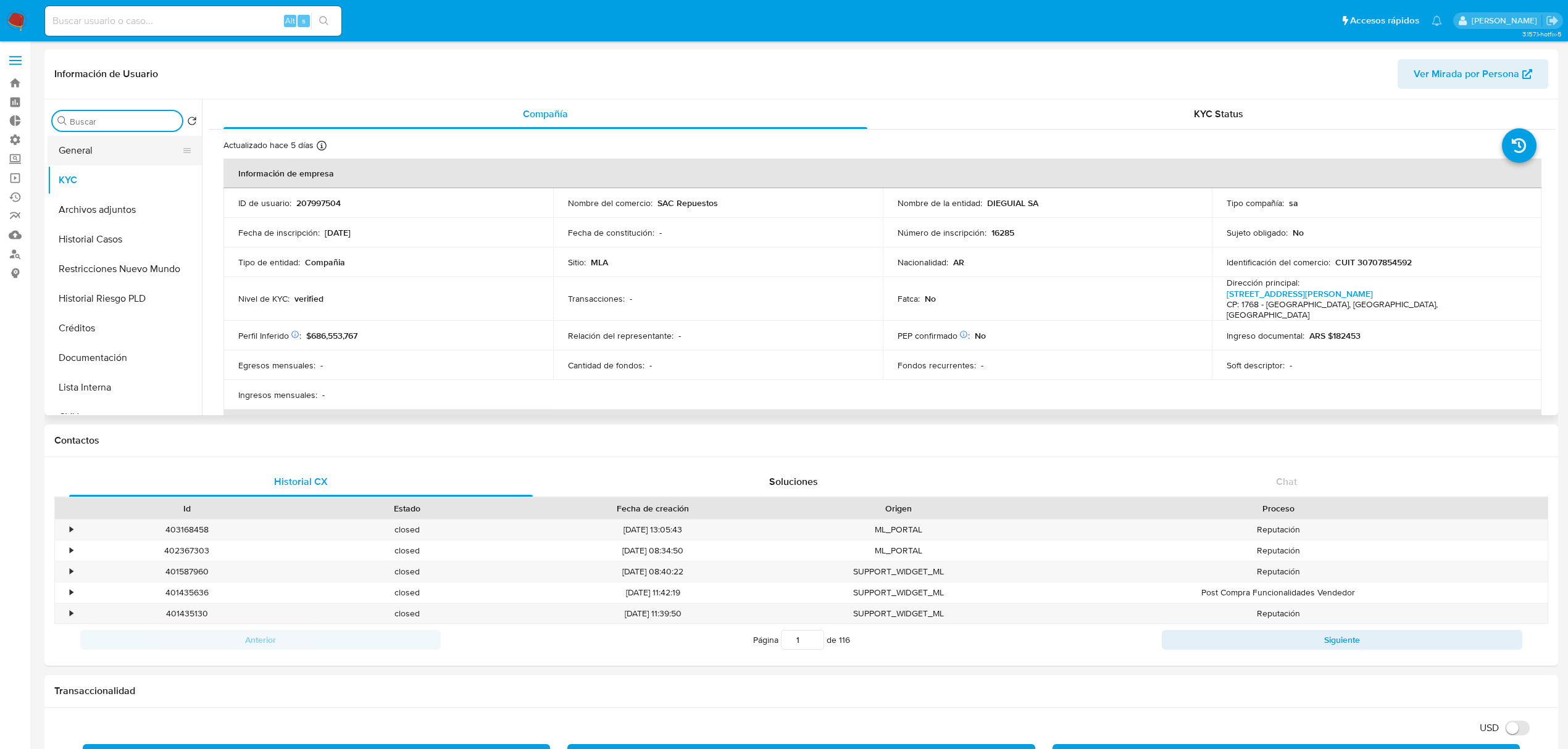
drag, startPoint x: 168, startPoint y: 124, endPoint x: 124, endPoint y: 159, distance: 56.2
click at [119, 156] on button "General" at bounding box center [119, 151] width 144 height 30
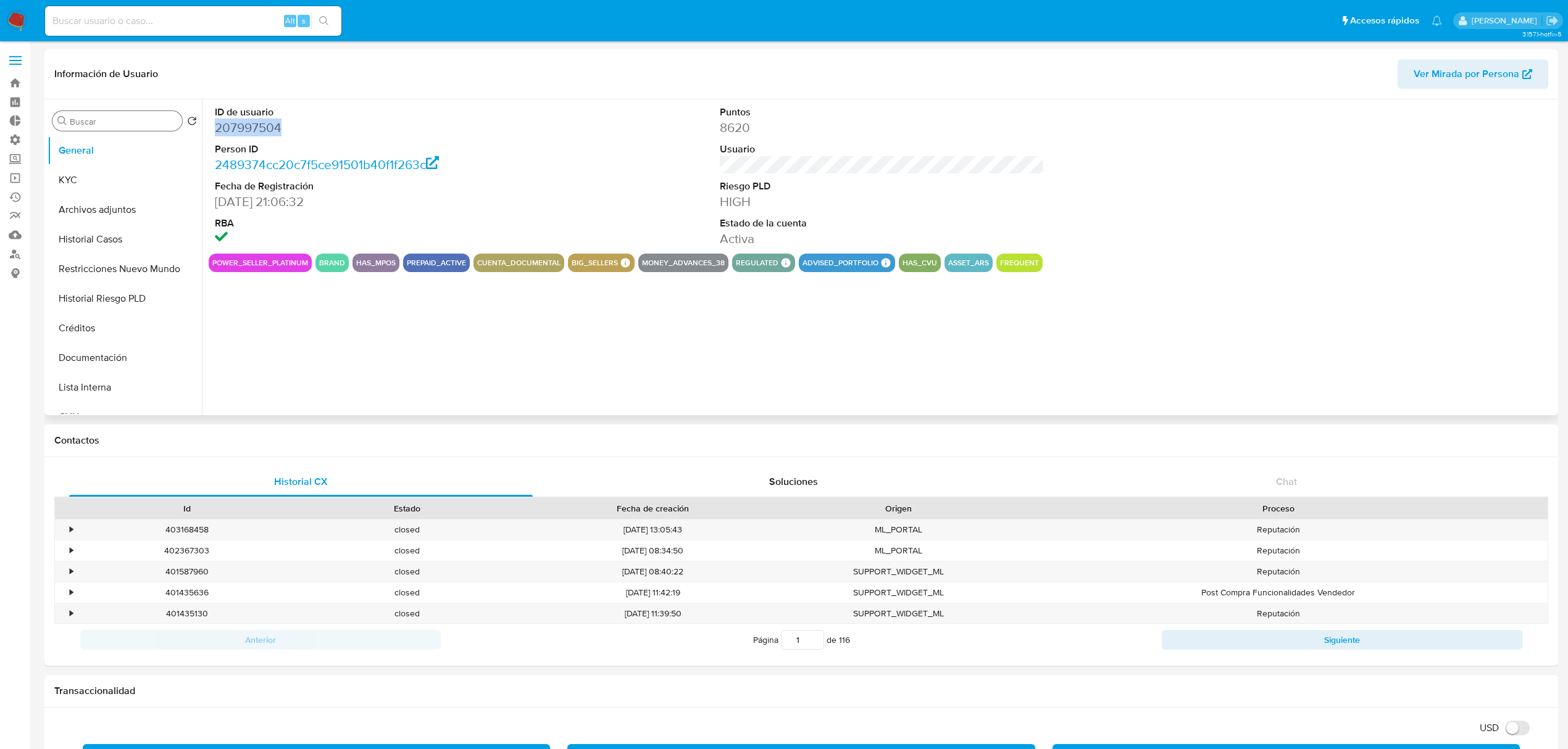
drag, startPoint x: 262, startPoint y: 124, endPoint x: 209, endPoint y: 129, distance: 53.2
click at [209, 129] on div "ID de usuario 207997504 Person ID 2489374cc20c7f5ce91501b40f1f263c Fecha de Reg…" at bounding box center [377, 177] width 337 height 154
copy dd "207997504"
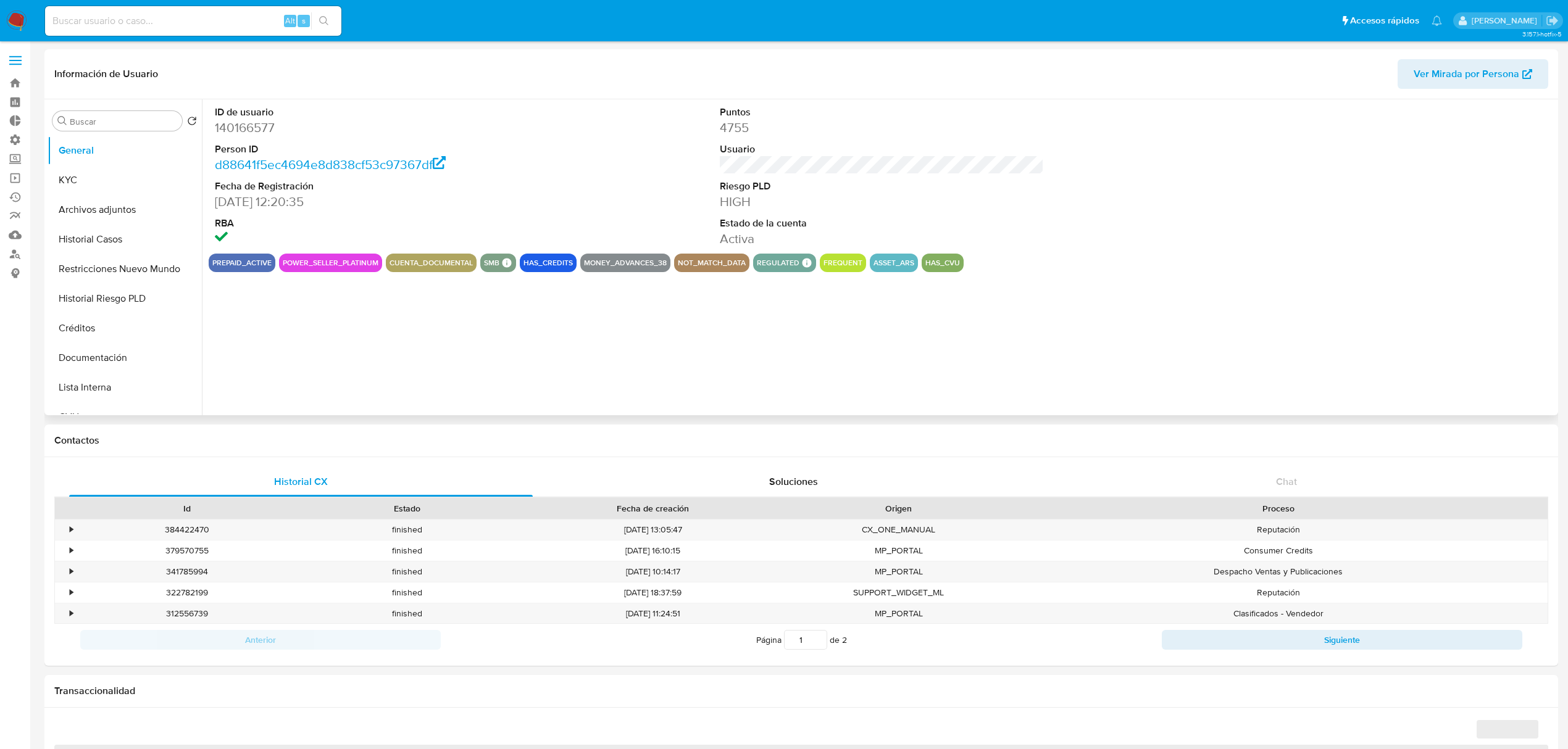
select select "10"
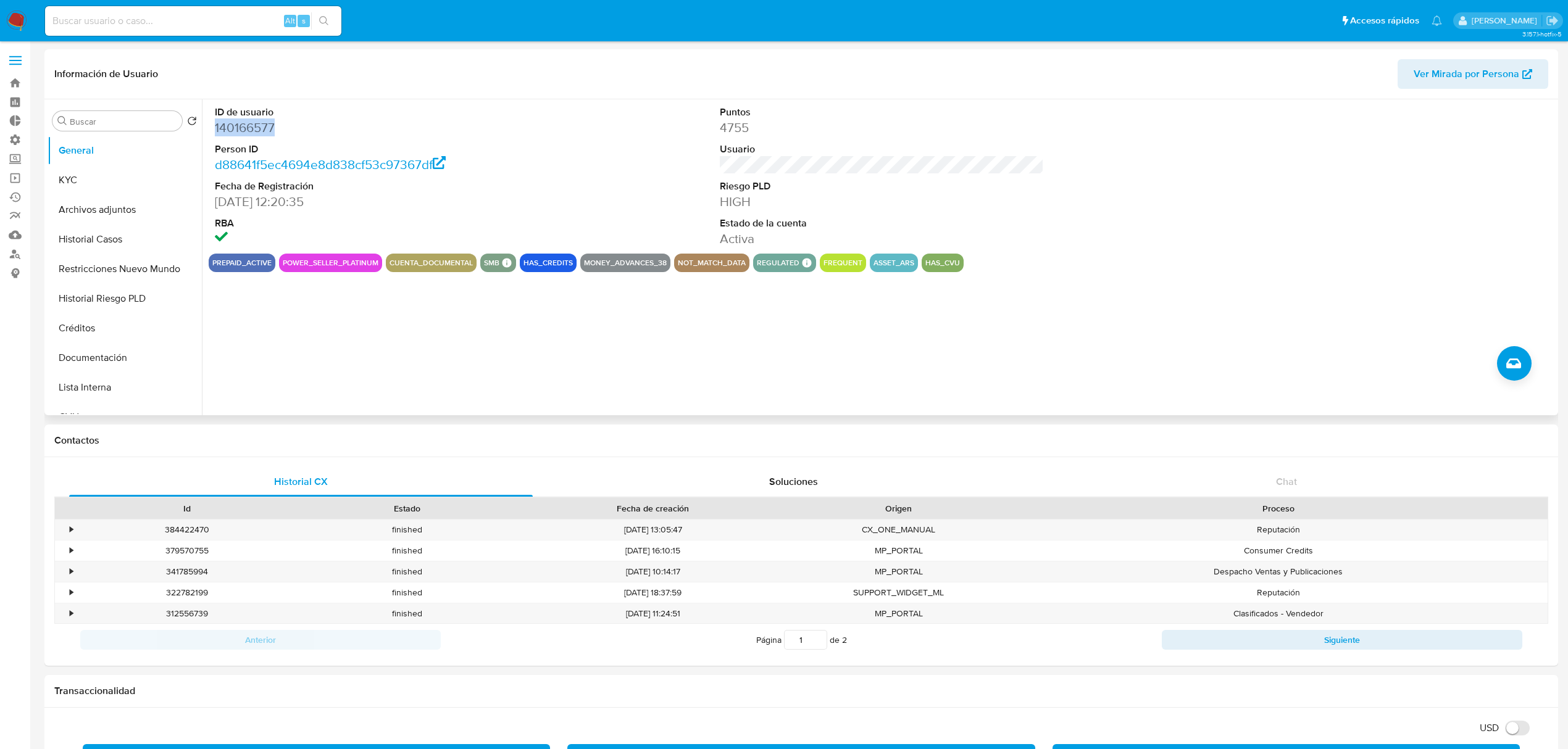
drag, startPoint x: 228, startPoint y: 124, endPoint x: 213, endPoint y: 127, distance: 15.3
click at [213, 127] on div "ID de usuario 140166577 Person ID d88641f5ec4694e8d838cf53c97367df Fecha de Reg…" at bounding box center [377, 177] width 337 height 154
